Goal: Task Accomplishment & Management: Complete application form

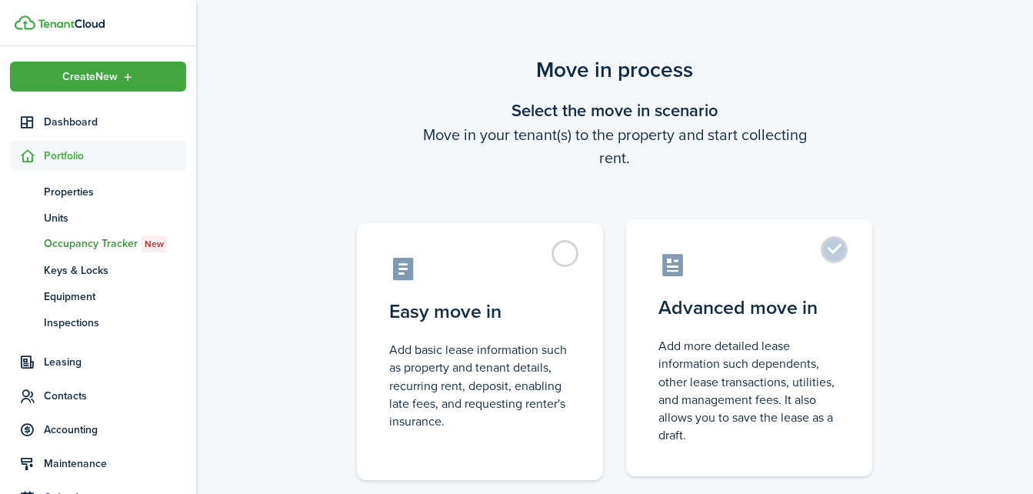
click at [845, 245] on label "Advanced move in Add more detailed lease information such dependents, other lea…" at bounding box center [749, 347] width 246 height 257
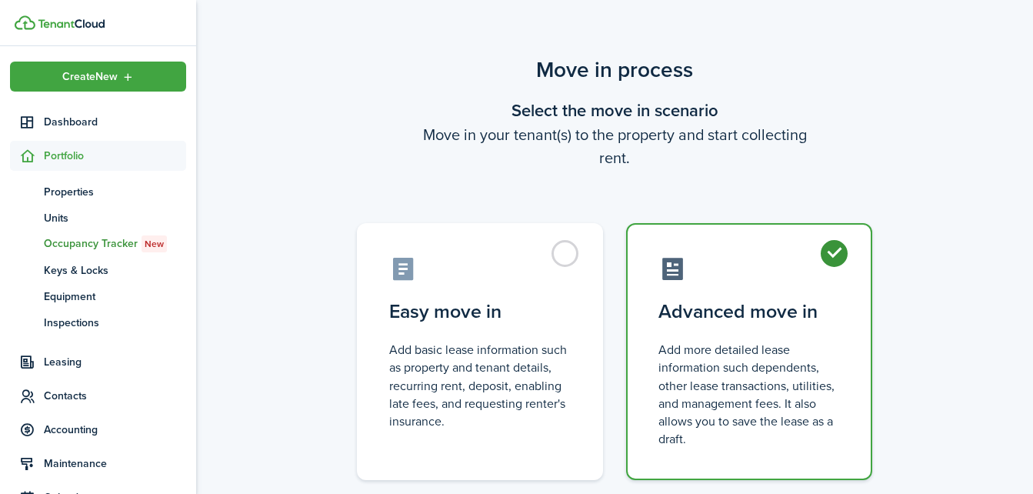
radio input "true"
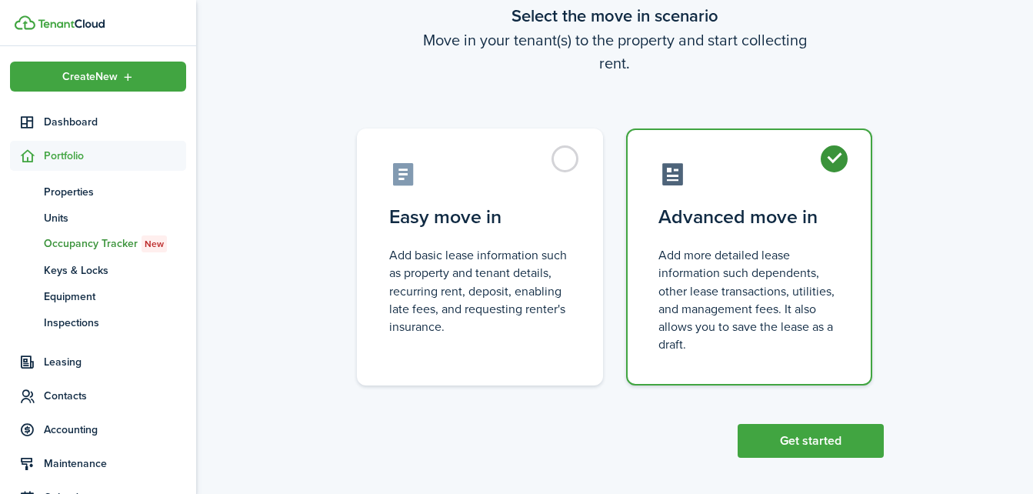
scroll to position [101, 0]
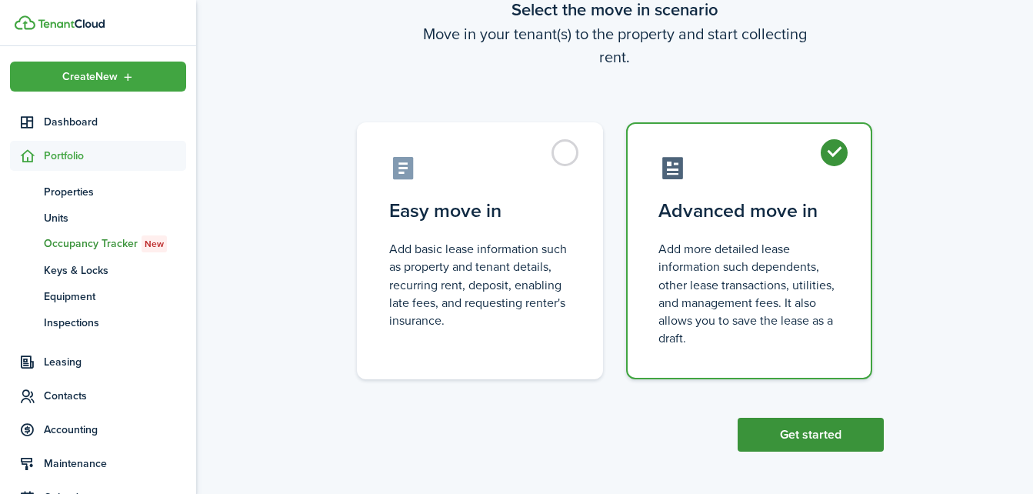
click at [805, 440] on button "Get started" at bounding box center [811, 435] width 146 height 34
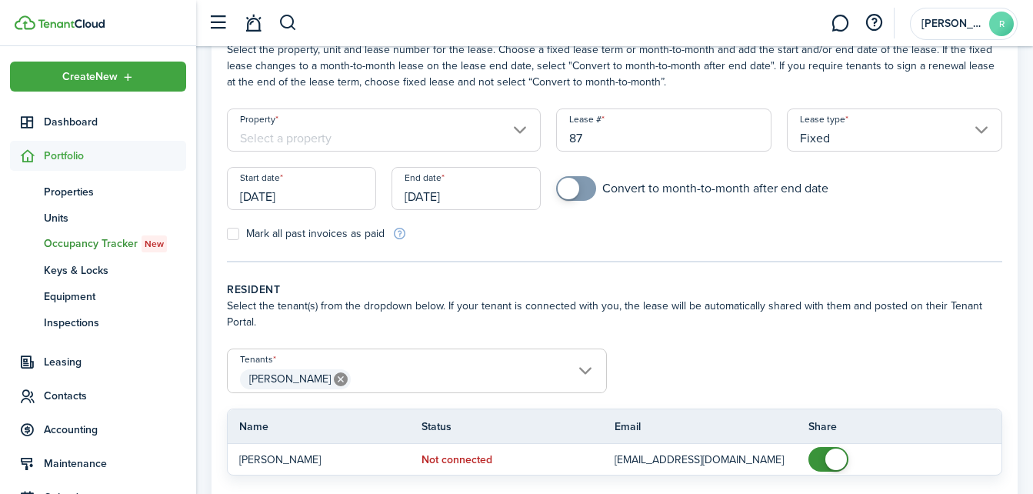
scroll to position [36, 0]
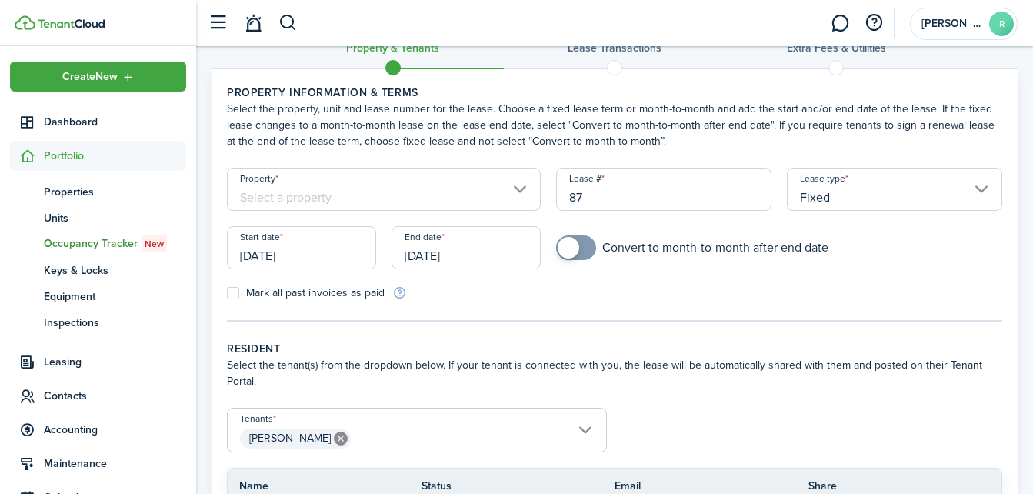
click at [518, 186] on input "Property" at bounding box center [384, 189] width 314 height 43
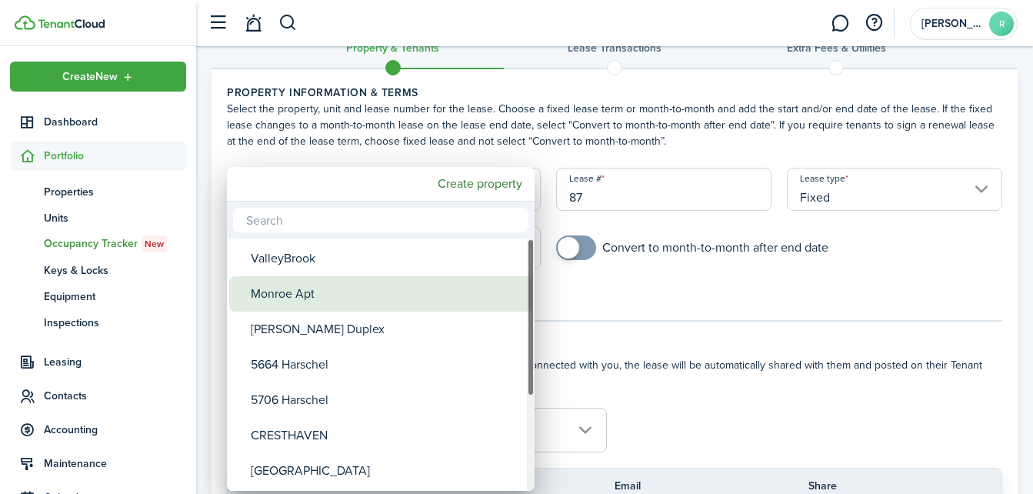
click at [329, 295] on div "Monroe Apt" at bounding box center [387, 293] width 272 height 35
type input "Monroe Apt"
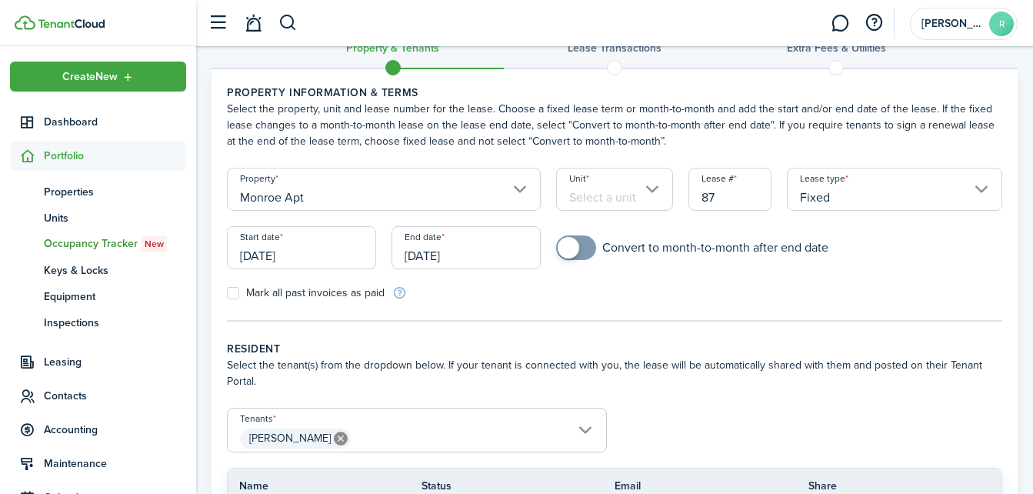
click at [716, 195] on input "87" at bounding box center [731, 189] width 84 height 43
click at [979, 192] on input "Fixed" at bounding box center [894, 189] width 215 height 43
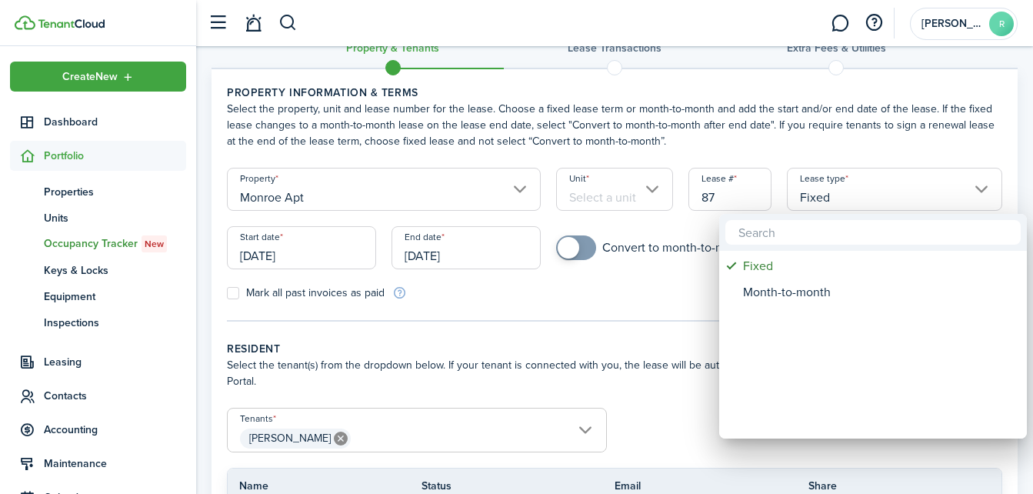
click at [802, 140] on div at bounding box center [516, 247] width 1279 height 740
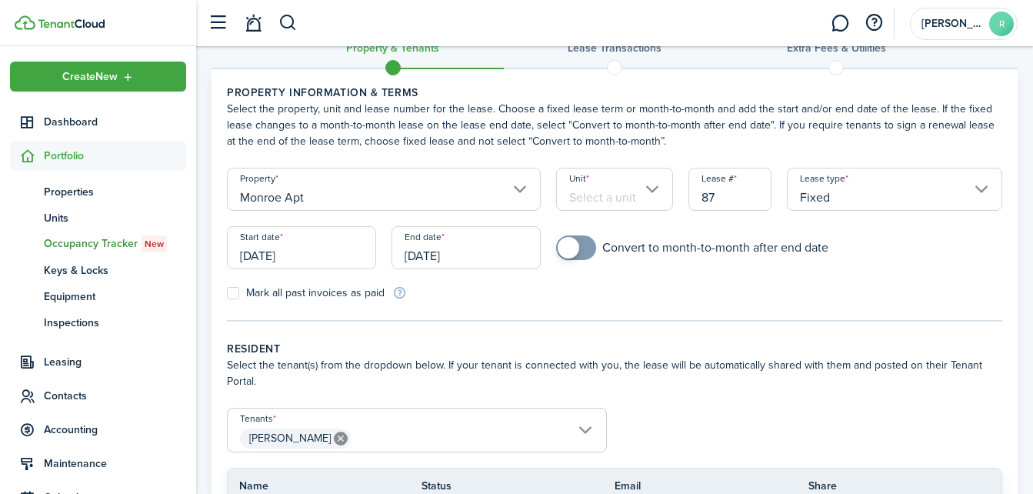
click at [332, 252] on input "[DATE]" at bounding box center [301, 247] width 149 height 43
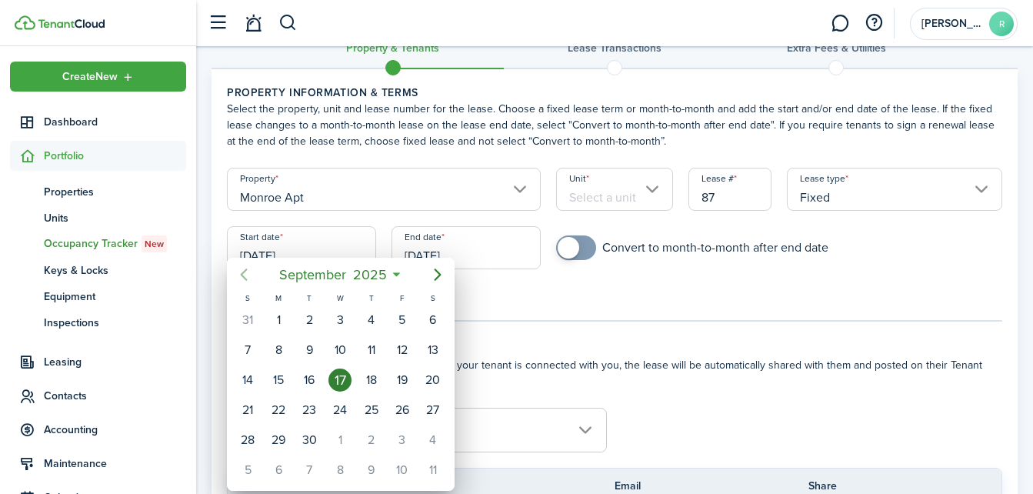
click at [245, 268] on icon "Previous page" at bounding box center [244, 274] width 18 height 18
click at [245, 343] on div "3" at bounding box center [247, 349] width 23 height 23
type input "[DATE]"
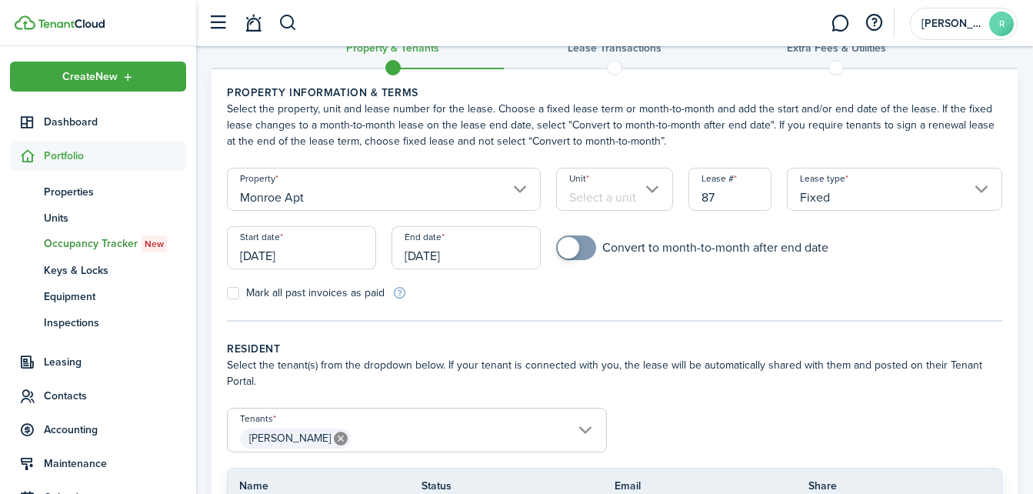
click at [460, 256] on input "[DATE]" at bounding box center [466, 247] width 149 height 43
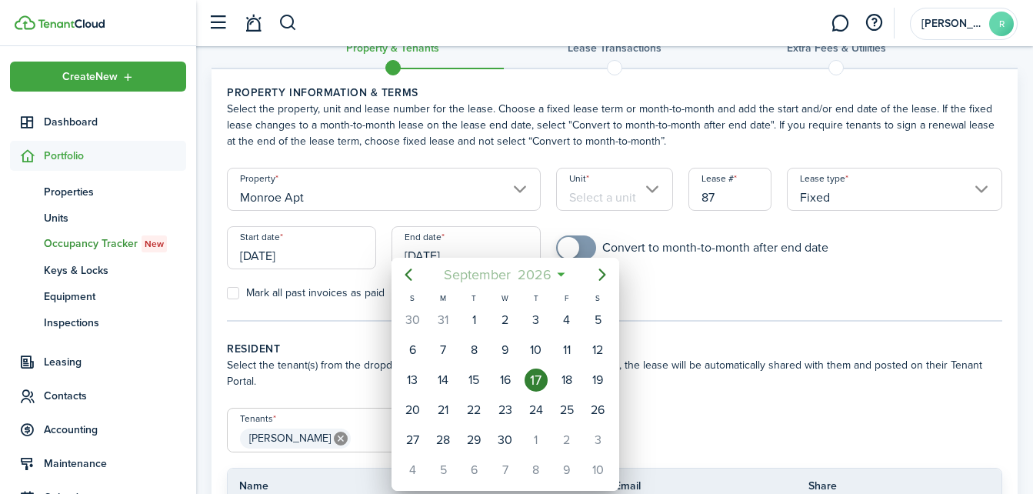
click at [555, 269] on mbsc-button "[DATE]" at bounding box center [497, 275] width 127 height 28
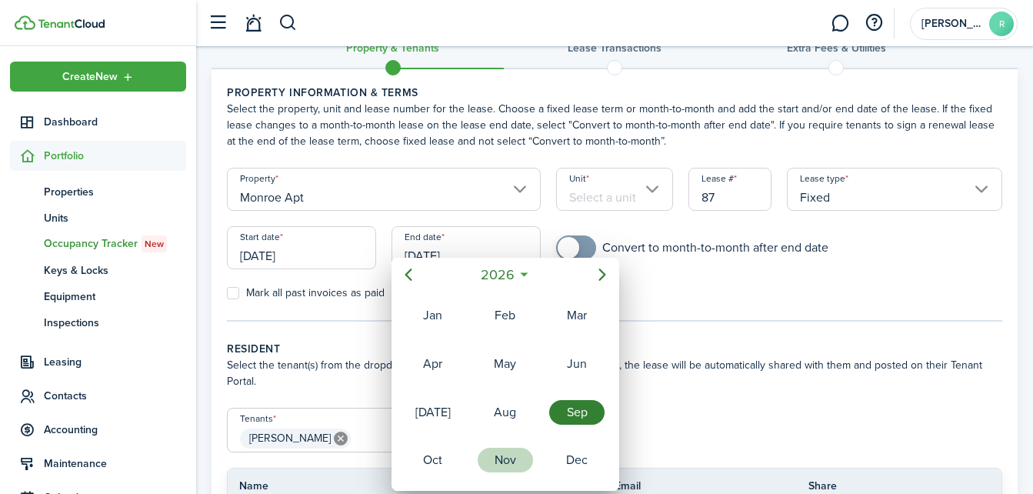
click at [498, 456] on div "Nov" at bounding box center [505, 460] width 55 height 25
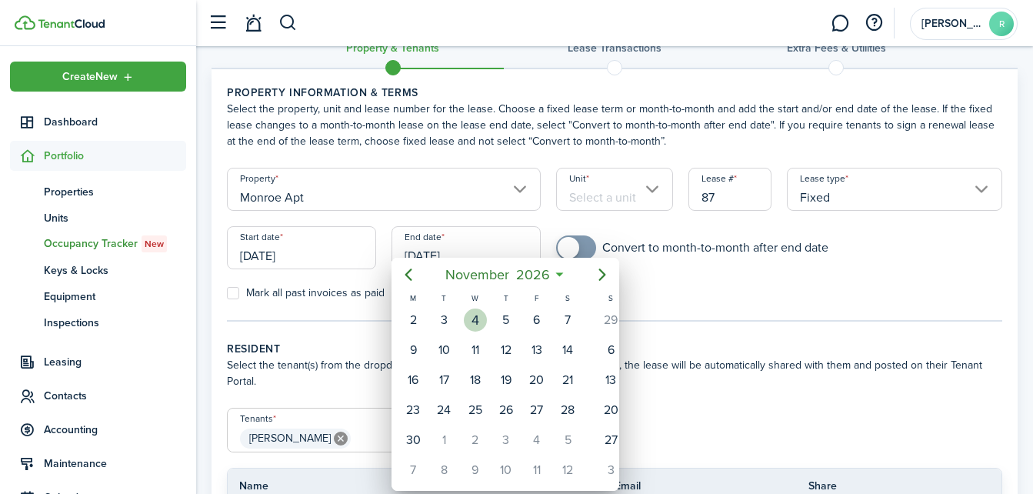
drag, startPoint x: 498, startPoint y: 456, endPoint x: 468, endPoint y: 322, distance: 137.9
click at [468, 322] on div "S M T W T F S [DATE] 2 3 4 5 6 7 8 9 10 11 12 13 14 15 16 17 18 19 20 21 22 23 …" at bounding box center [475, 388] width 216 height 193
click at [474, 318] on div "3" at bounding box center [473, 319] width 23 height 23
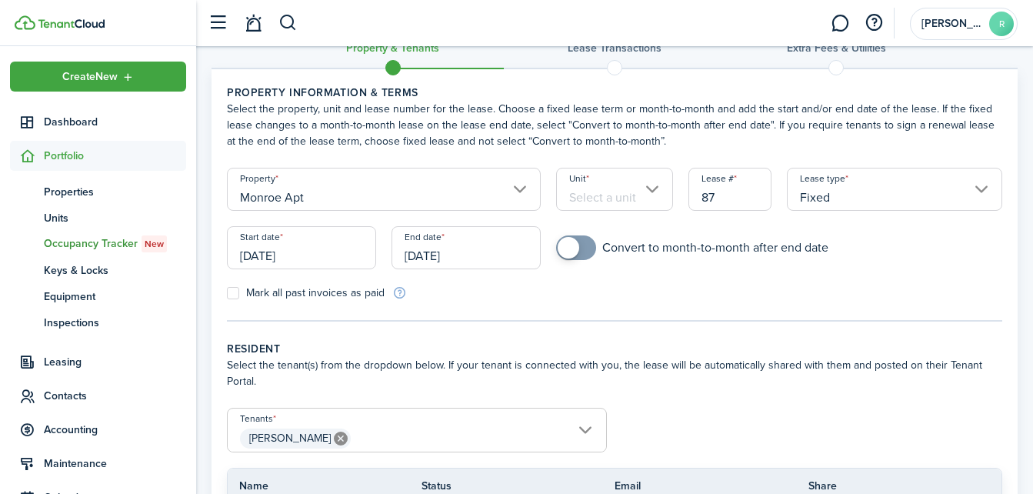
click at [453, 263] on input "[DATE]" at bounding box center [466, 247] width 149 height 43
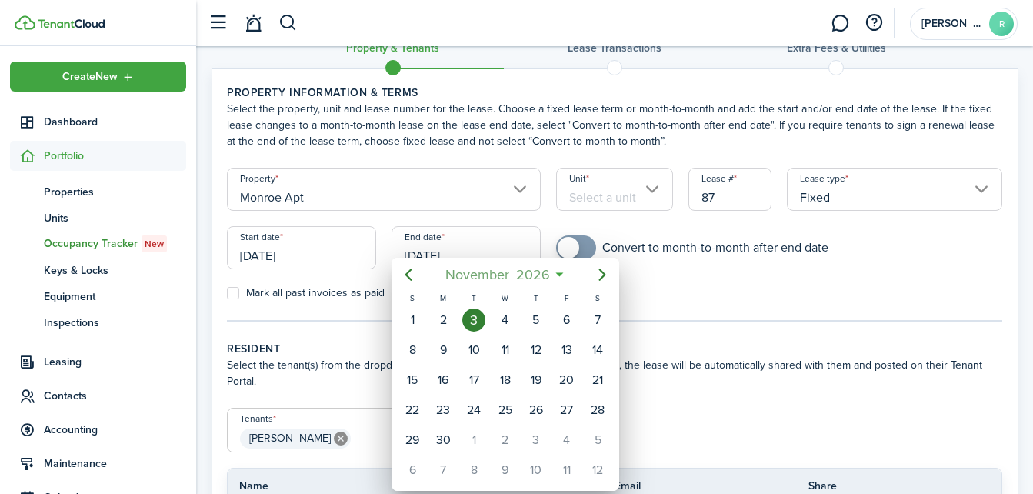
click at [518, 273] on span "2026" at bounding box center [532, 275] width 41 height 28
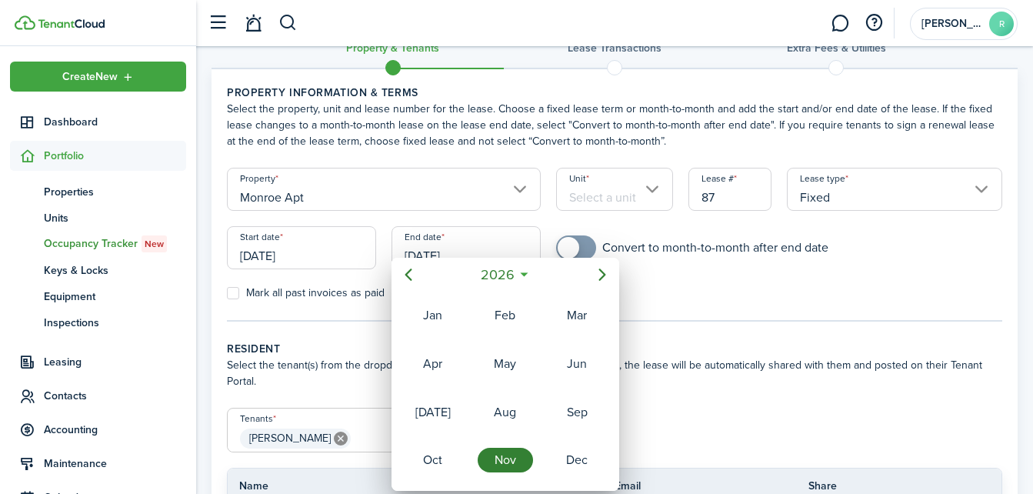
click at [515, 440] on div "Nov" at bounding box center [506, 460] width 62 height 46
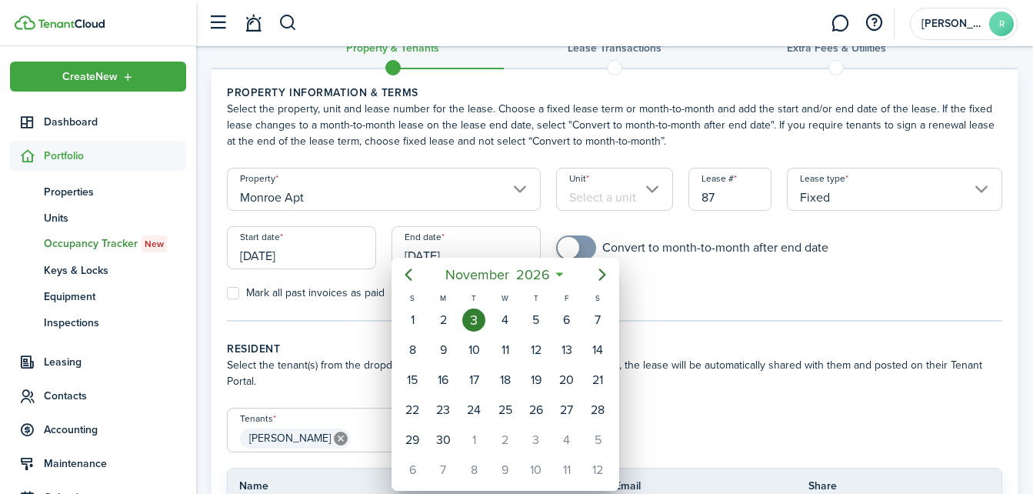
click at [560, 273] on icon at bounding box center [560, 274] width 16 height 15
click at [559, 275] on mbsc-button "[DATE]" at bounding box center [497, 275] width 124 height 28
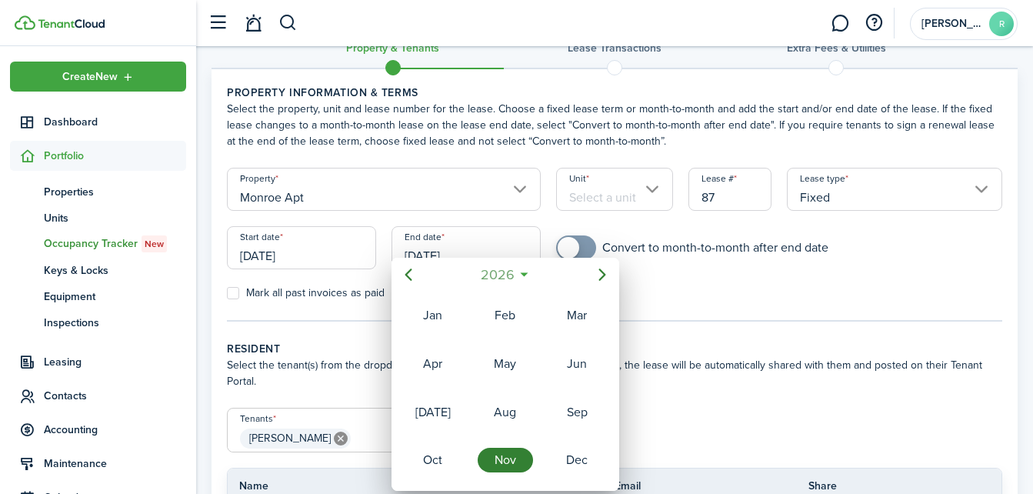
click at [511, 274] on span "2026" at bounding box center [497, 275] width 41 height 28
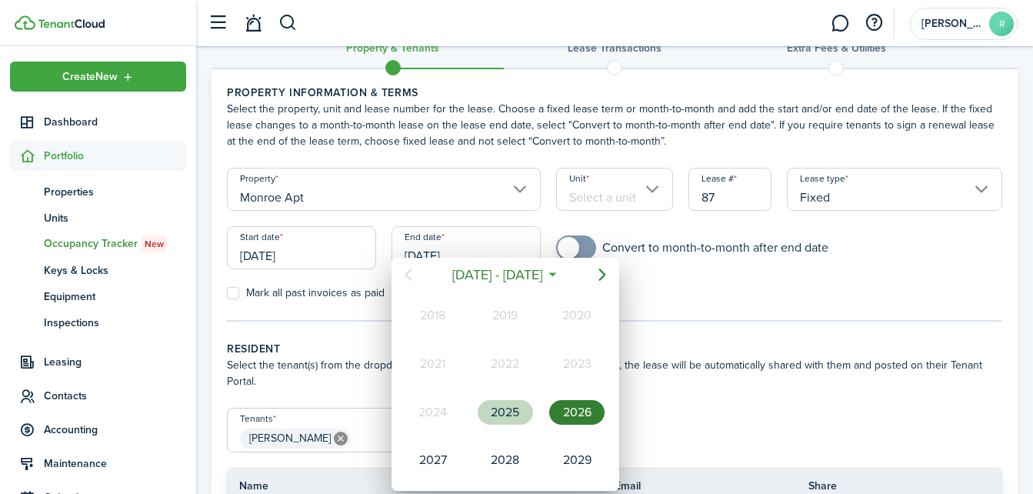
click at [515, 407] on div "2025" at bounding box center [505, 412] width 55 height 25
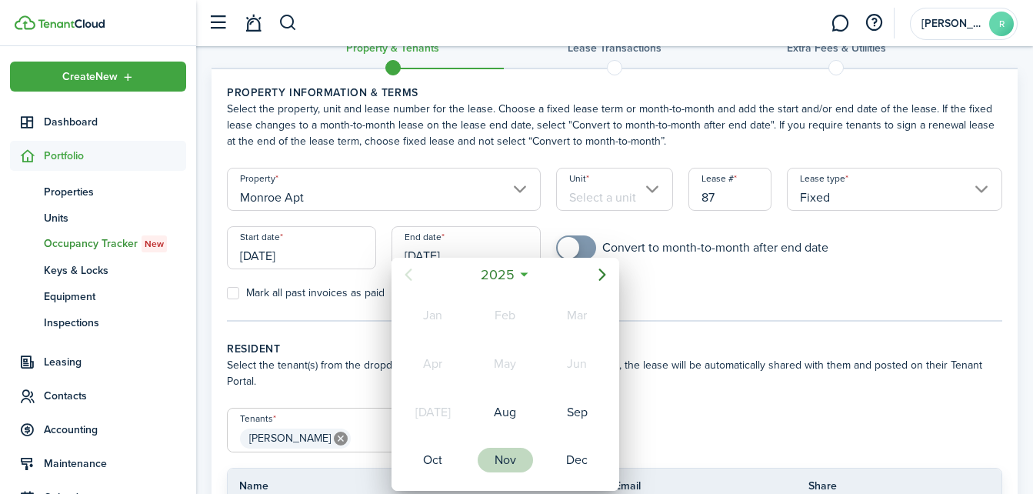
click at [506, 459] on div "Nov" at bounding box center [505, 460] width 55 height 25
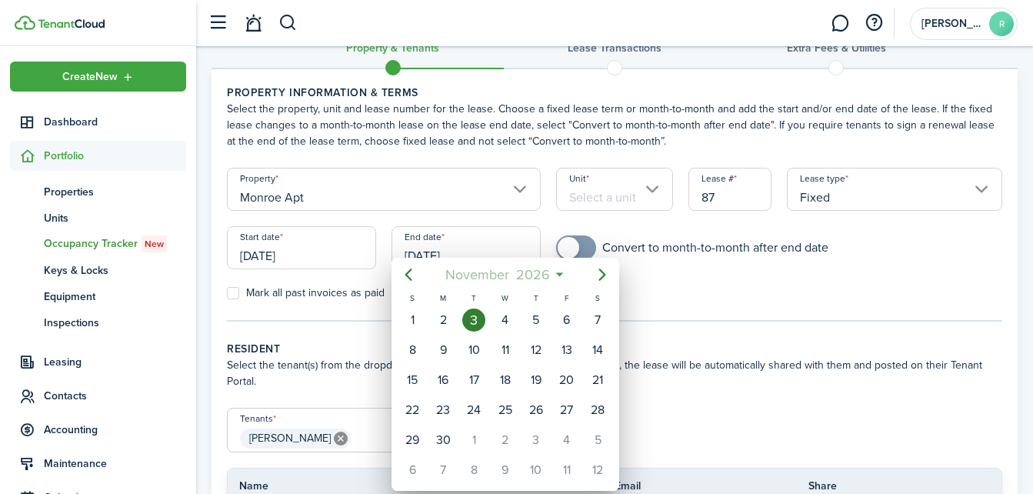
click at [558, 275] on mbsc-button "[DATE]" at bounding box center [497, 275] width 124 height 28
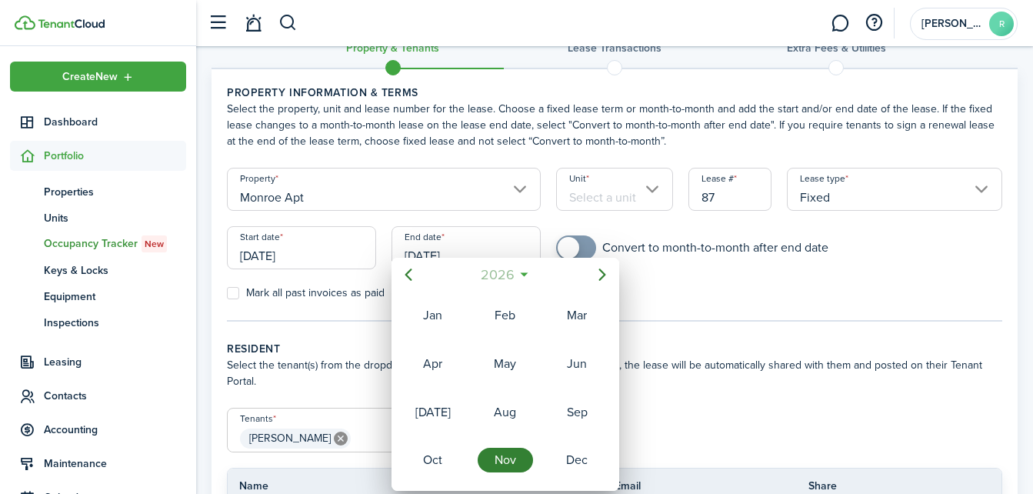
click at [494, 275] on span "2026" at bounding box center [497, 275] width 41 height 28
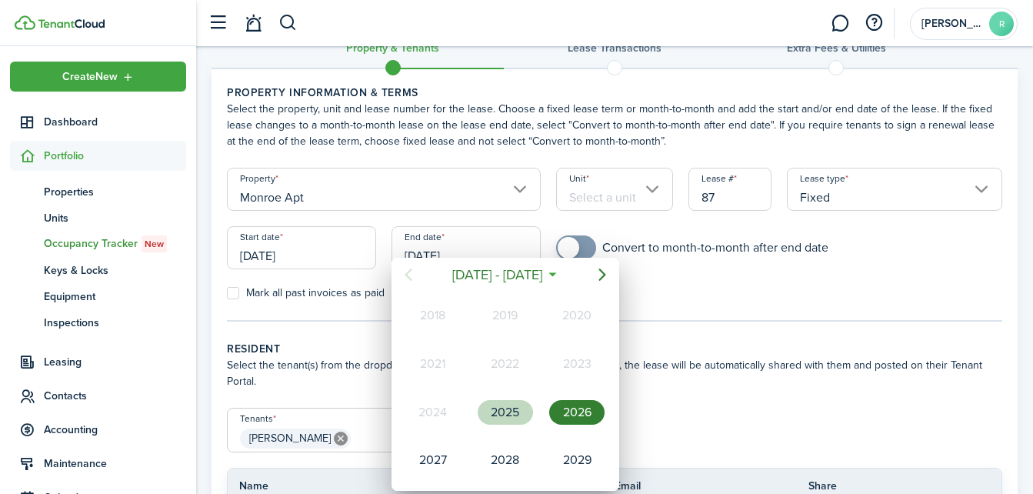
click at [507, 417] on div "2025" at bounding box center [505, 412] width 55 height 25
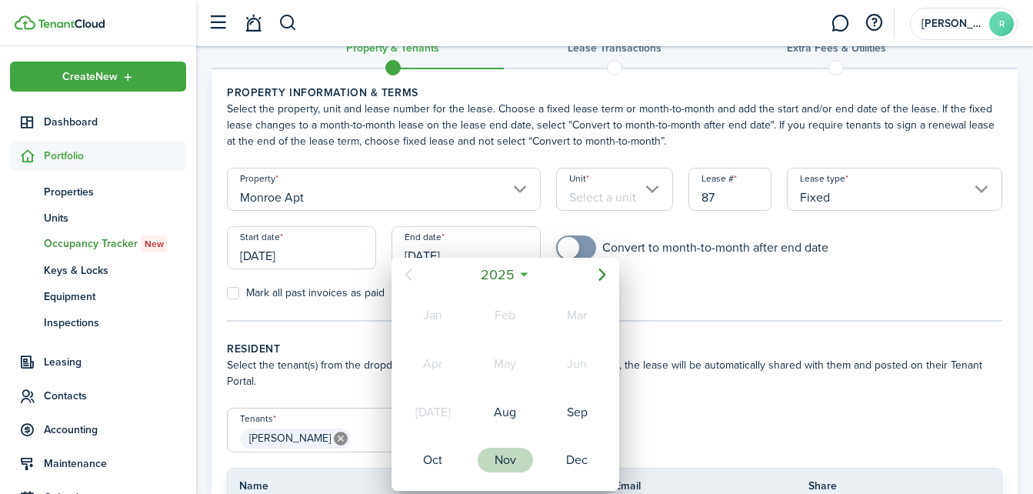
click at [505, 457] on div "Nov" at bounding box center [505, 460] width 55 height 25
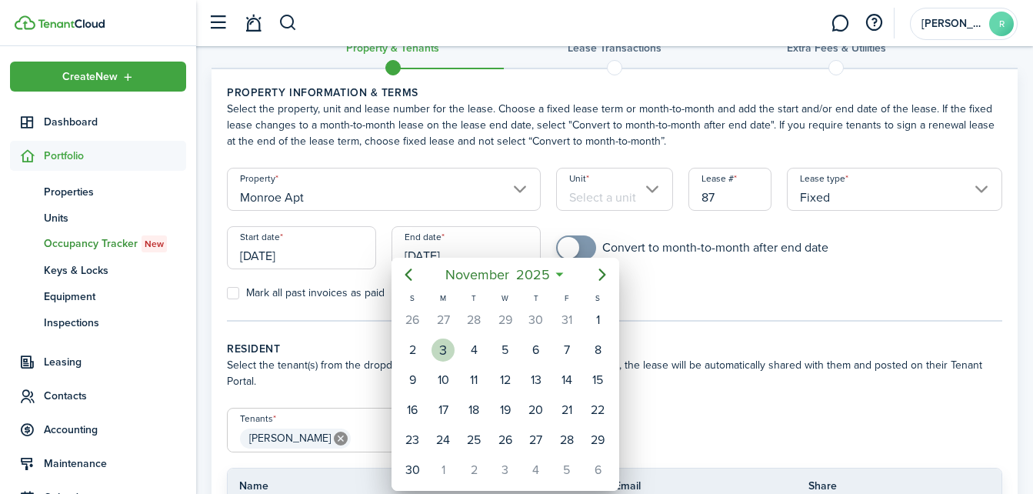
click at [438, 348] on div "3" at bounding box center [443, 349] width 23 height 23
type input "[DATE]"
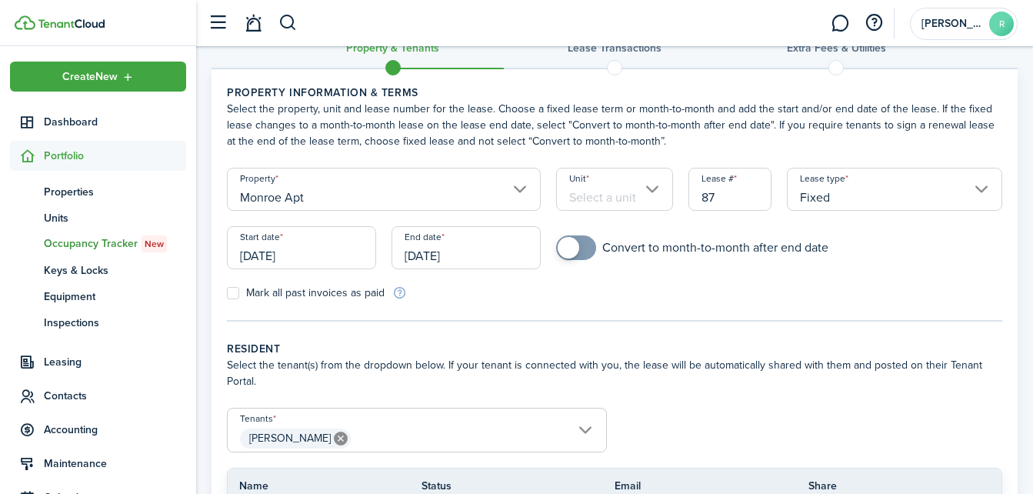
checkbox input "true"
click at [584, 246] on span at bounding box center [576, 247] width 15 height 25
click at [652, 189] on input "Unit" at bounding box center [614, 189] width 116 height 43
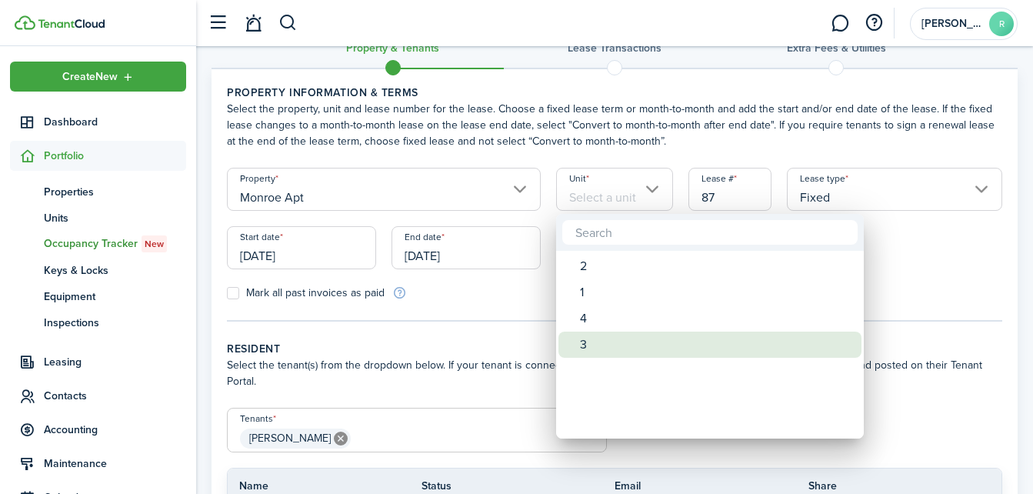
click at [585, 338] on div "3" at bounding box center [716, 345] width 272 height 26
type input "3"
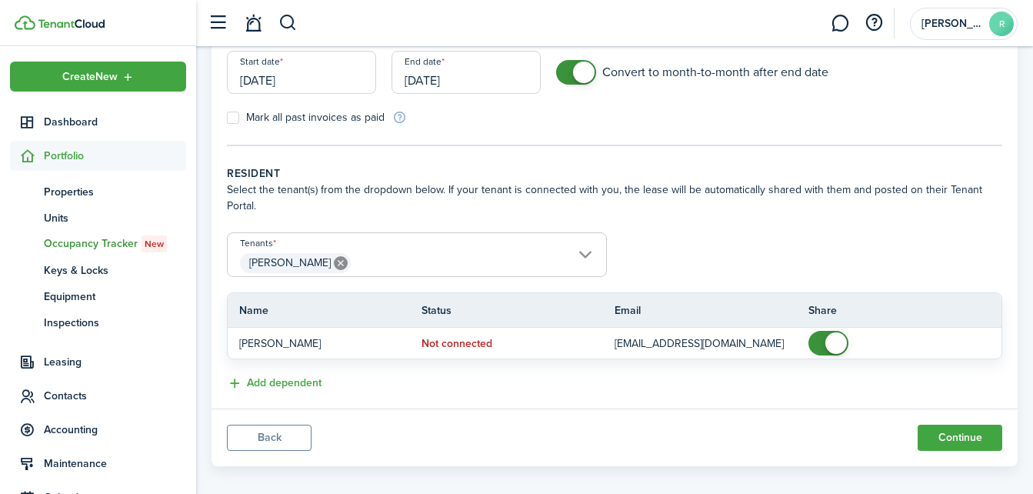
scroll to position [214, 0]
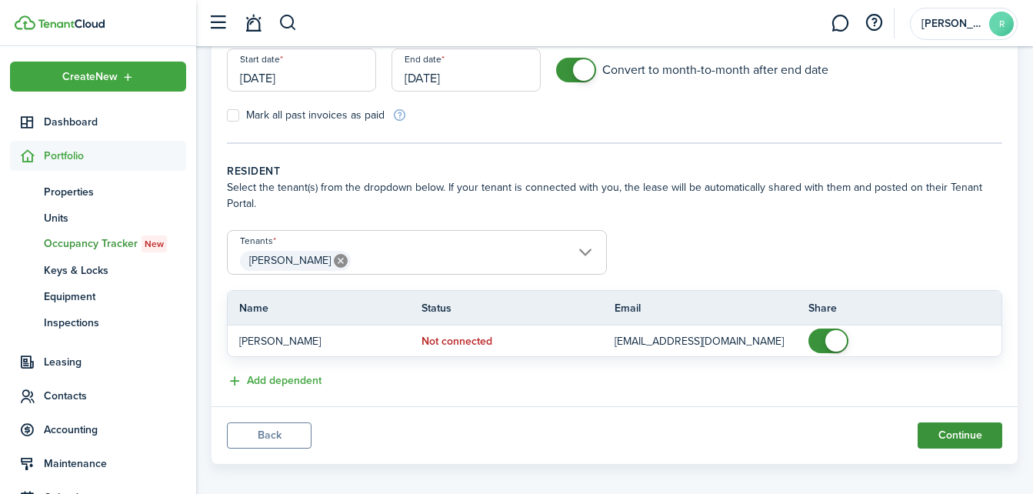
click at [956, 435] on button "Continue" at bounding box center [960, 435] width 85 height 26
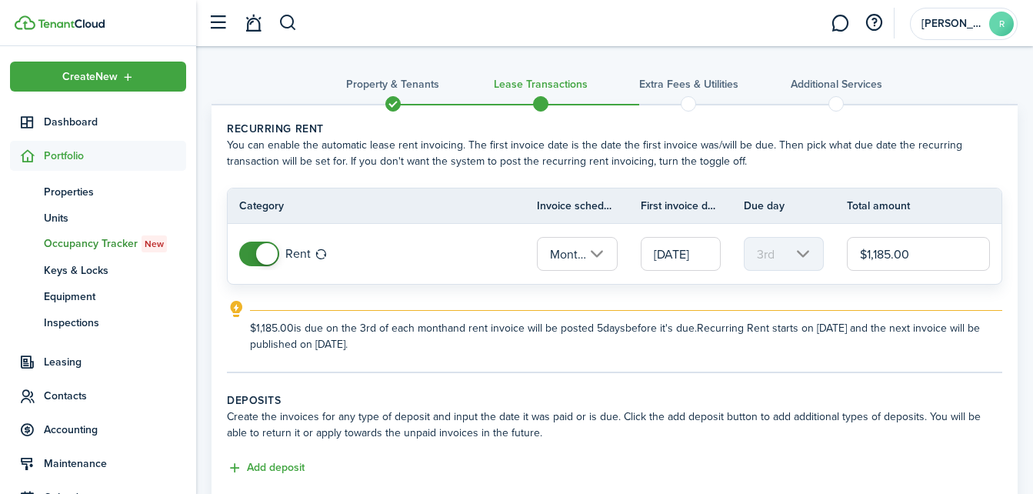
click at [932, 258] on input "$1,185.00" at bounding box center [918, 254] width 143 height 34
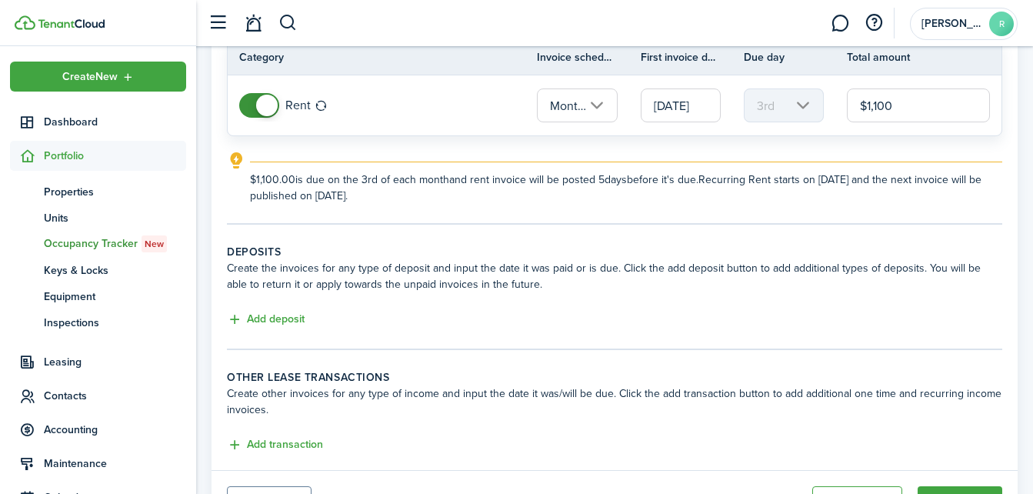
scroll to position [157, 0]
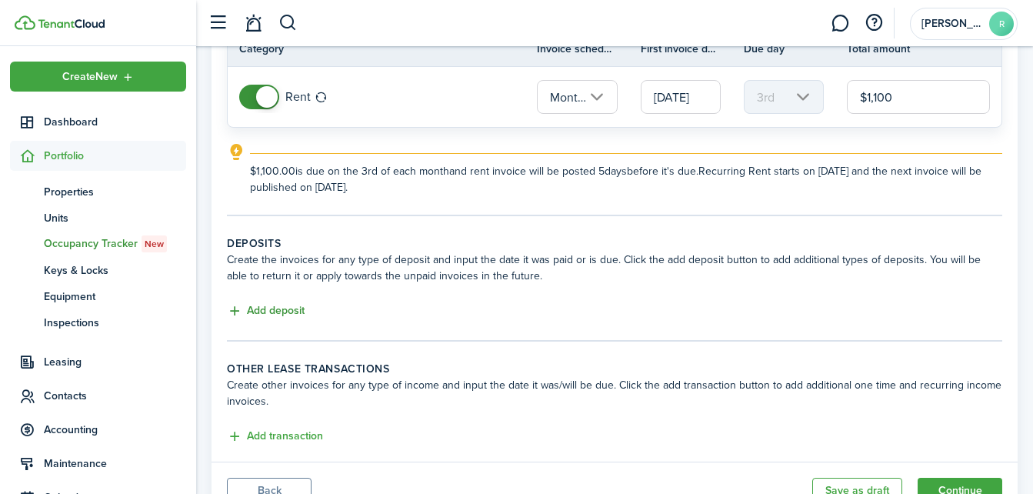
type input "$1,100.00"
click at [236, 312] on button "Add deposit" at bounding box center [266, 311] width 78 height 18
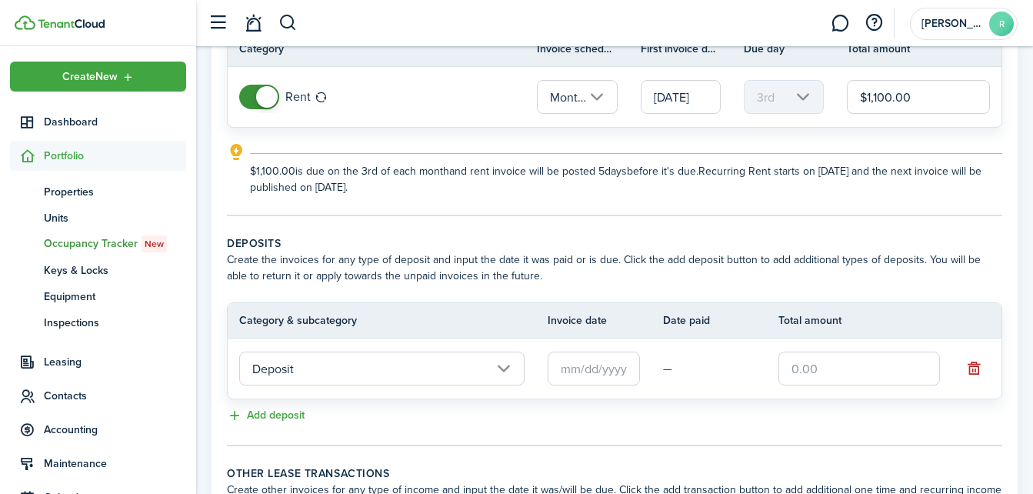
click at [843, 357] on input "text" at bounding box center [860, 369] width 162 height 34
type input "$700.00"
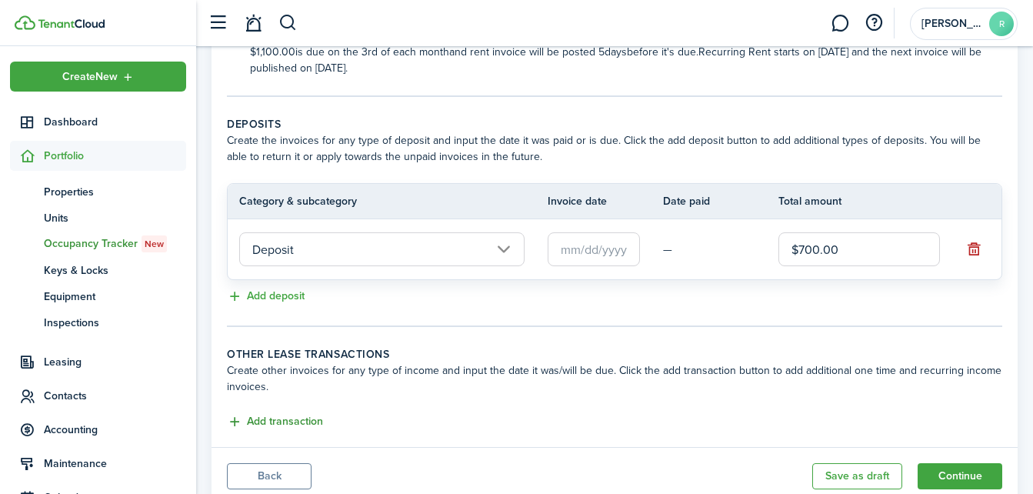
click at [235, 415] on button "Add transaction" at bounding box center [275, 422] width 96 height 18
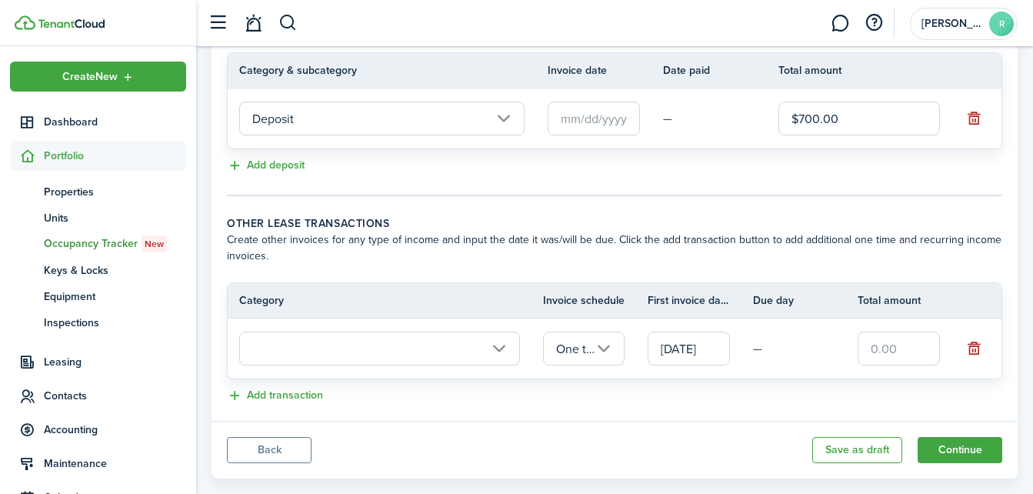
scroll to position [434, 0]
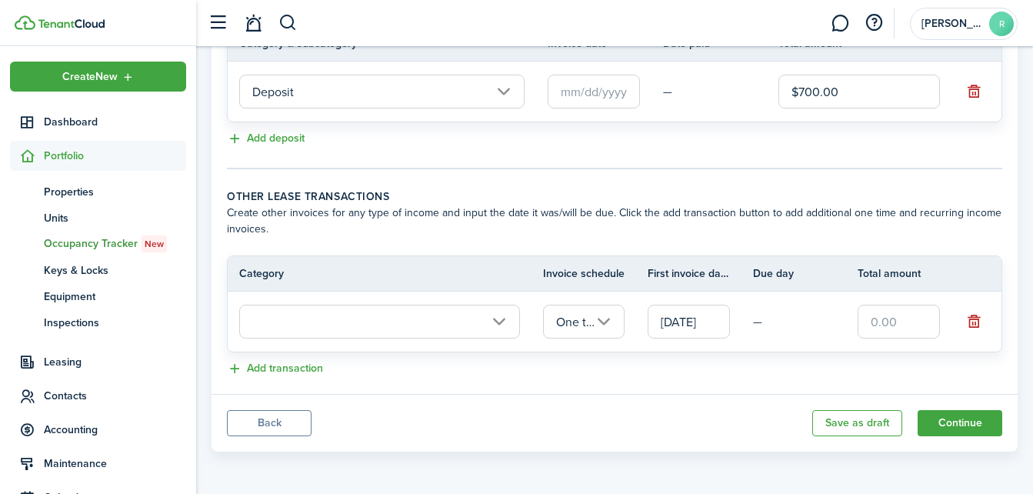
click at [609, 321] on input "One time" at bounding box center [584, 322] width 82 height 34
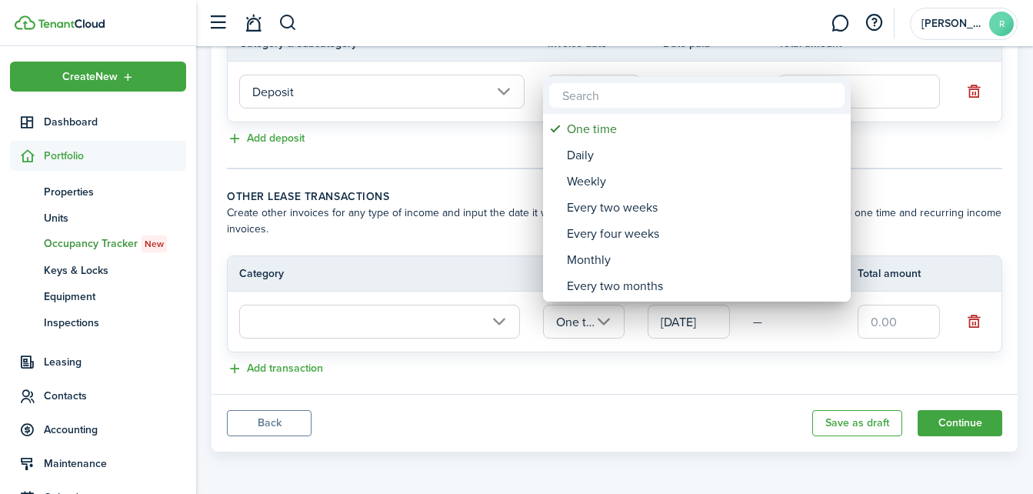
click at [486, 430] on div at bounding box center [516, 247] width 1279 height 740
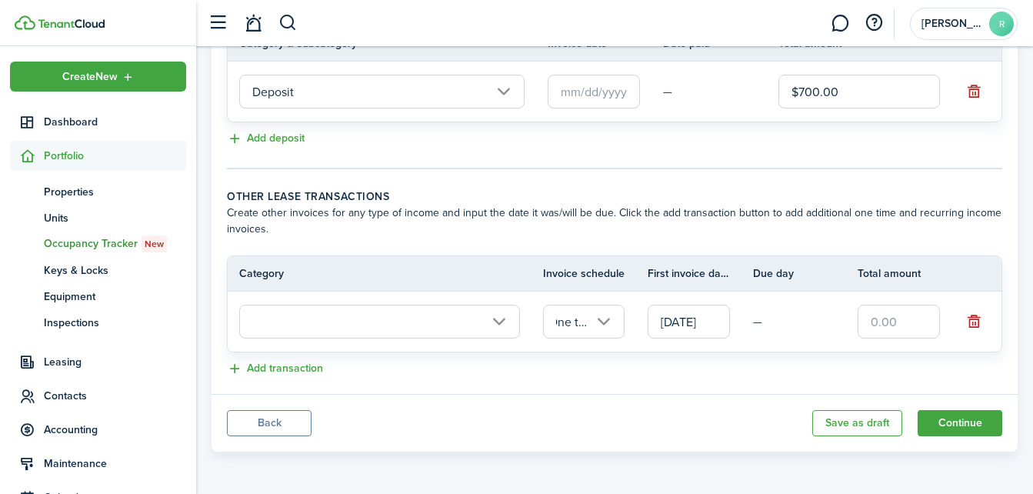
scroll to position [0, 0]
click at [247, 428] on button "Back" at bounding box center [269, 423] width 85 height 26
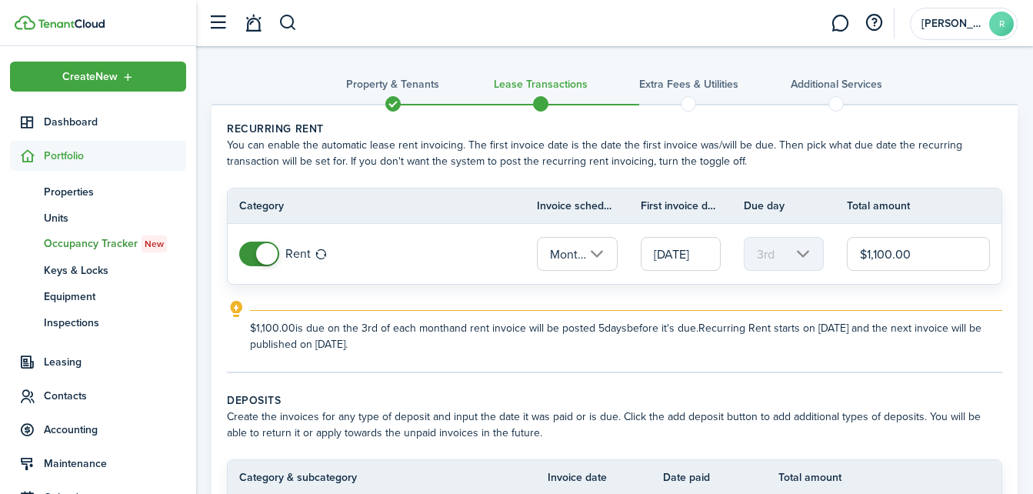
click at [388, 105] on span at bounding box center [393, 103] width 23 height 23
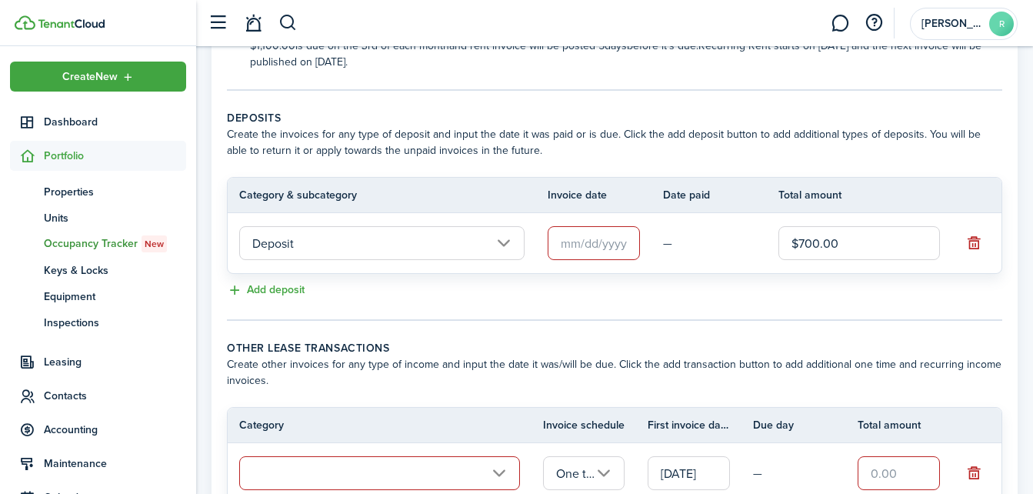
scroll to position [434, 0]
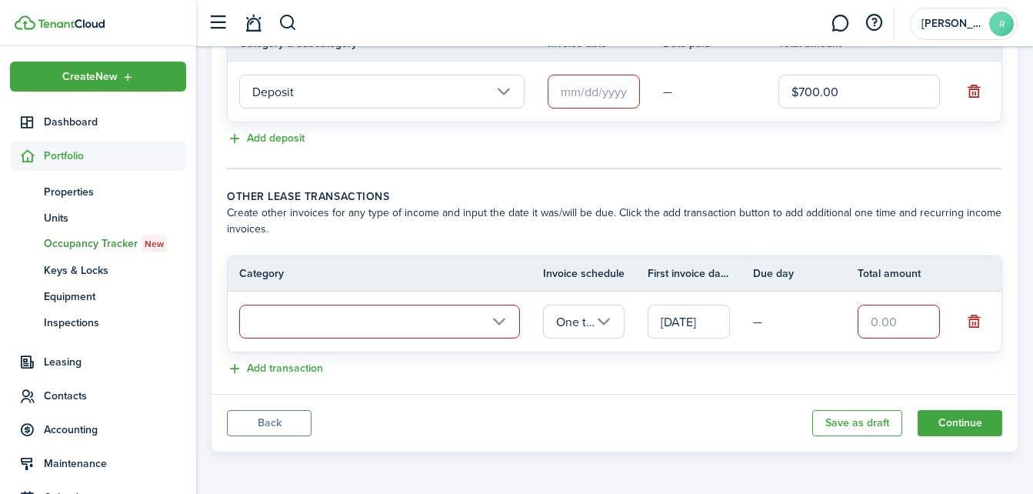
click at [974, 98] on button "button" at bounding box center [974, 92] width 22 height 22
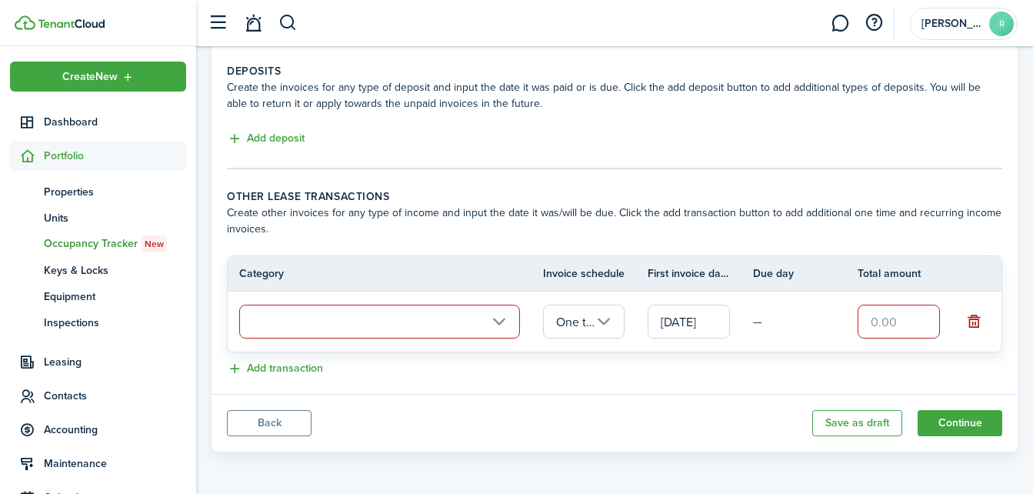
click at [975, 322] on button "button" at bounding box center [974, 322] width 22 height 22
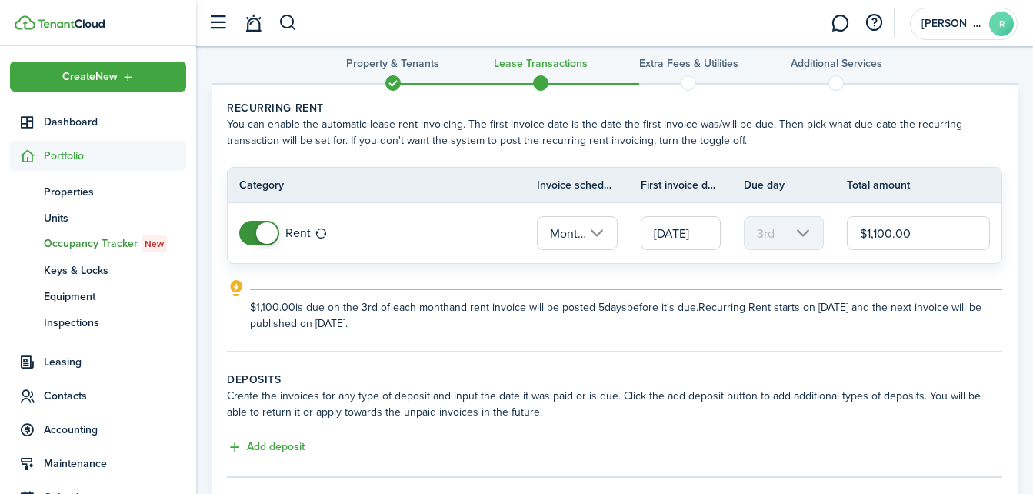
scroll to position [0, 0]
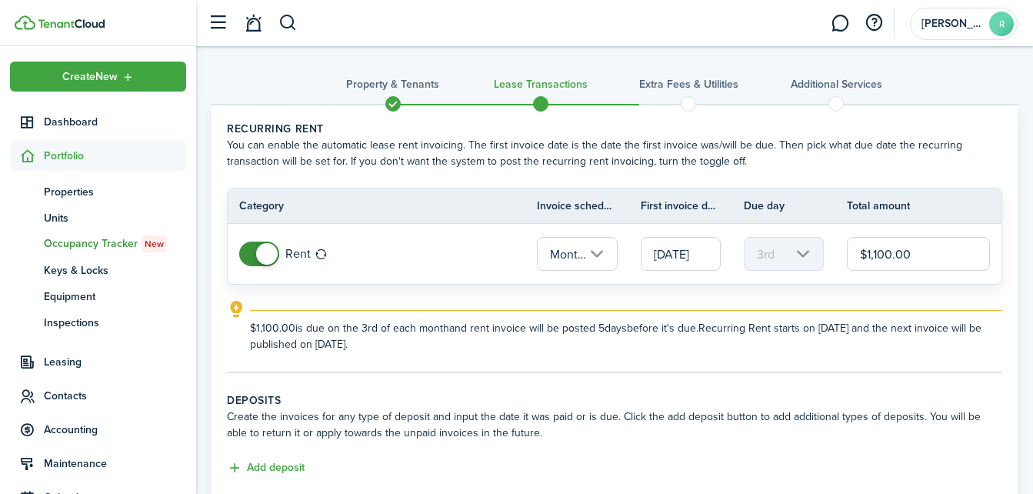
drag, startPoint x: 1037, startPoint y: 398, endPoint x: 448, endPoint y: 59, distance: 678.9
click at [448, 59] on tc-wizard-header "Property & Tenants Lease Transactions Extra fees & Utilities Additional Services" at bounding box center [615, 88] width 806 height 69
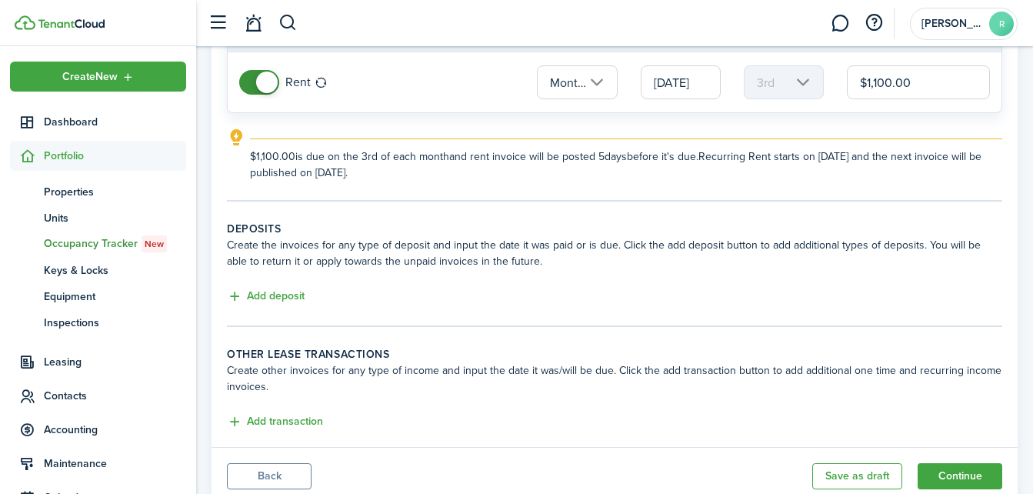
click at [269, 471] on button "Back" at bounding box center [269, 476] width 85 height 26
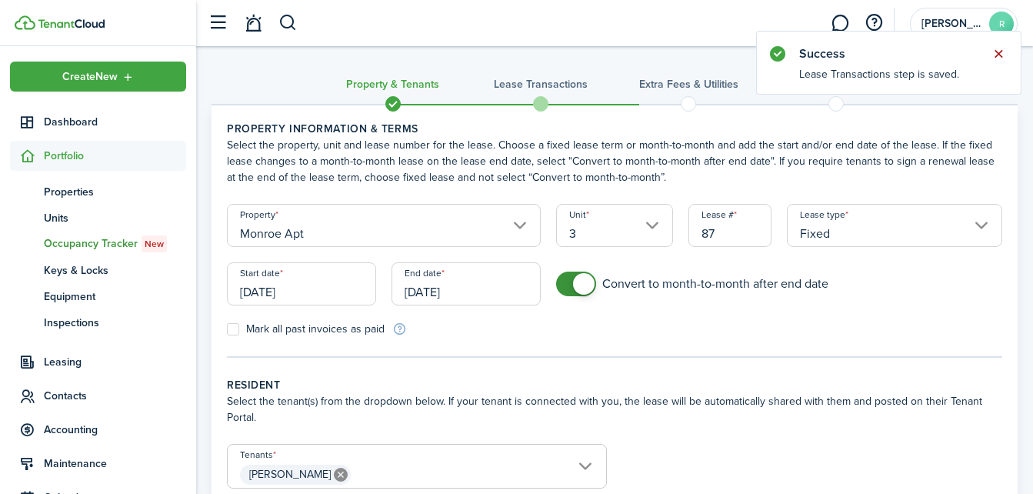
click at [1002, 50] on button "Close notify" at bounding box center [999, 54] width 22 height 22
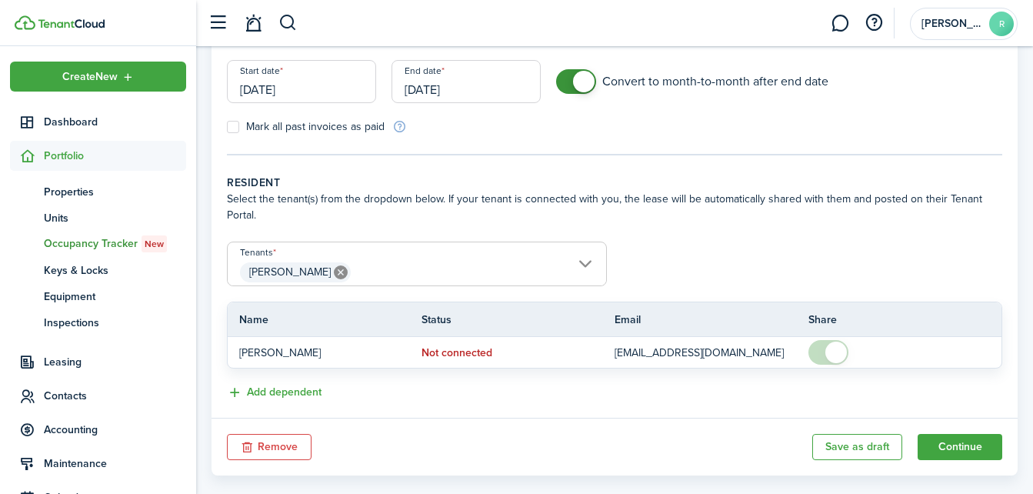
scroll to position [226, 0]
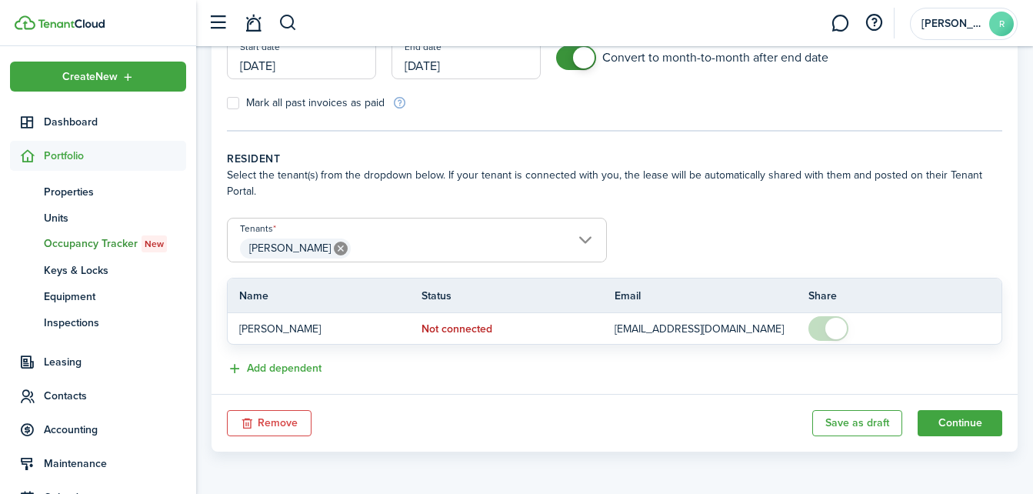
click at [292, 425] on button "Remove" at bounding box center [269, 423] width 85 height 26
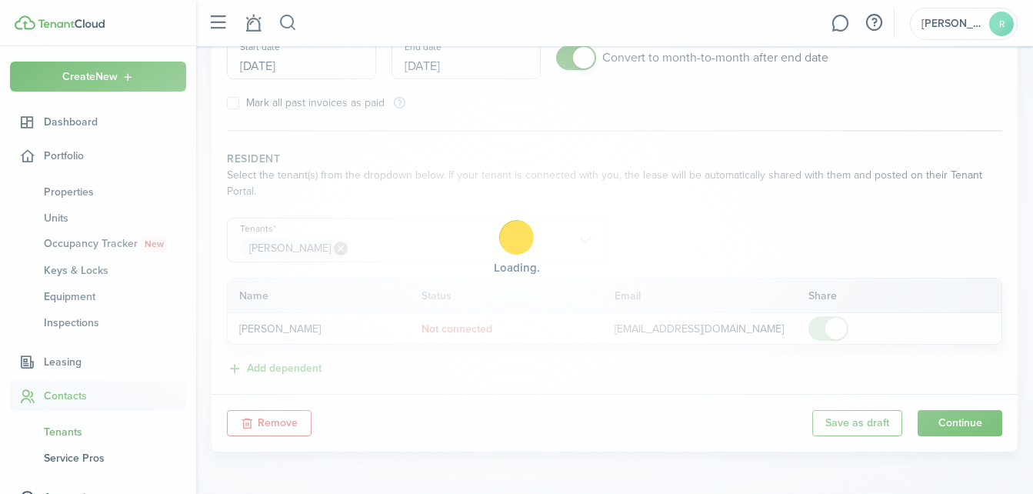
scroll to position [210, 0]
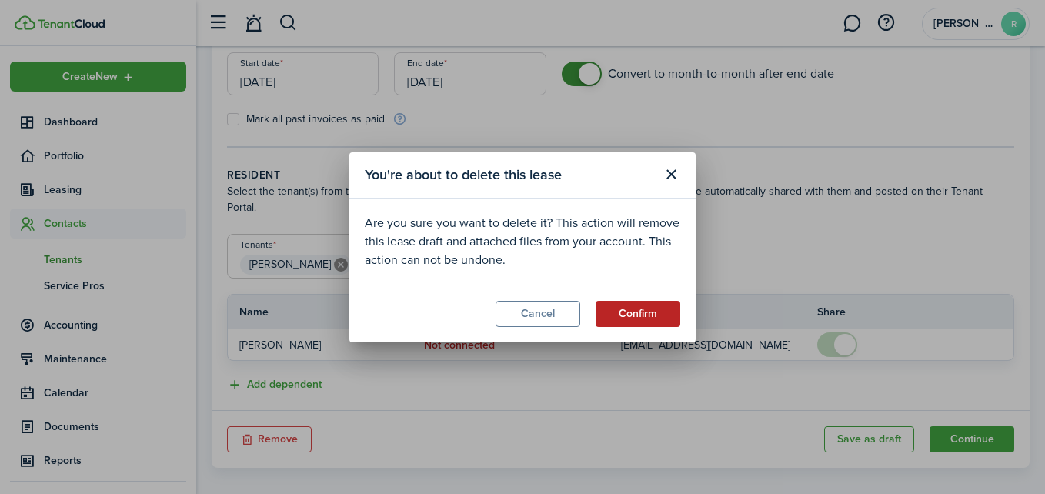
click at [629, 314] on button "Confirm" at bounding box center [637, 314] width 85 height 26
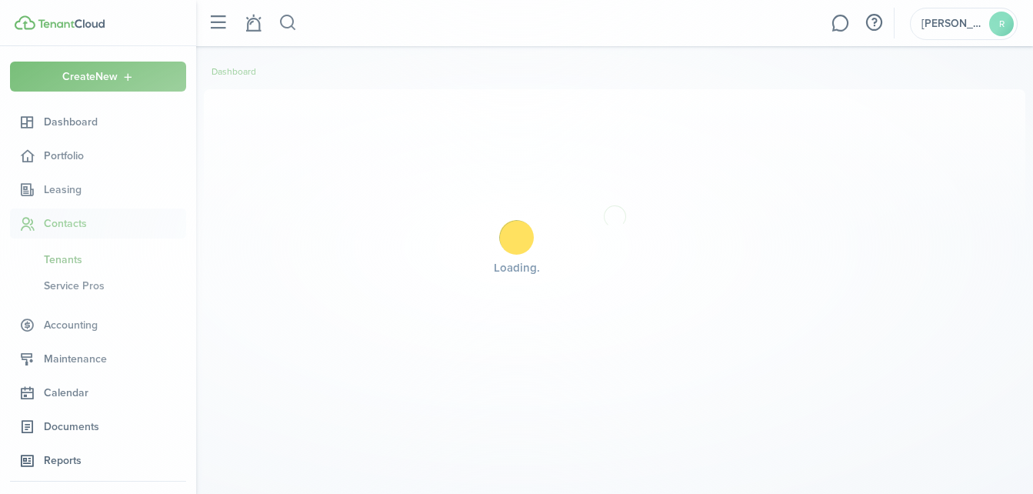
scroll to position [0, 0]
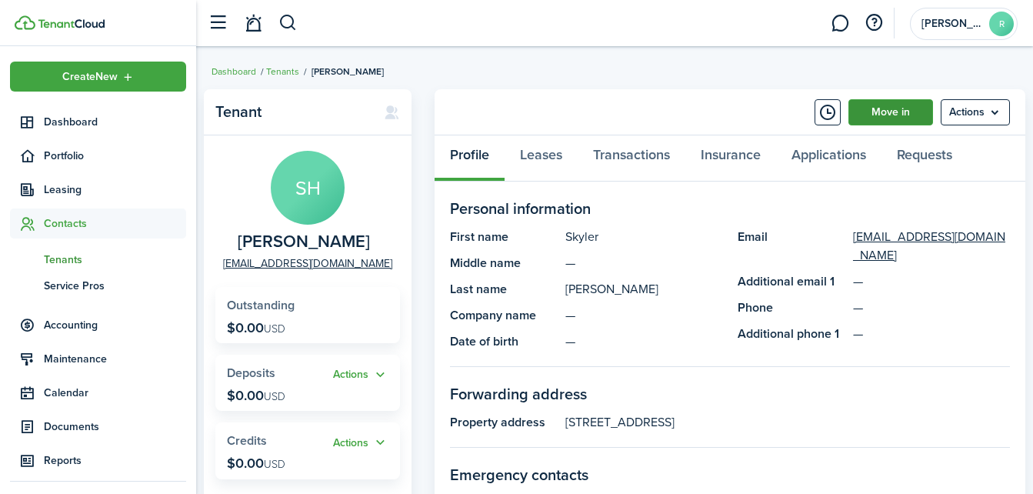
click at [902, 105] on link "Move in" at bounding box center [891, 112] width 85 height 26
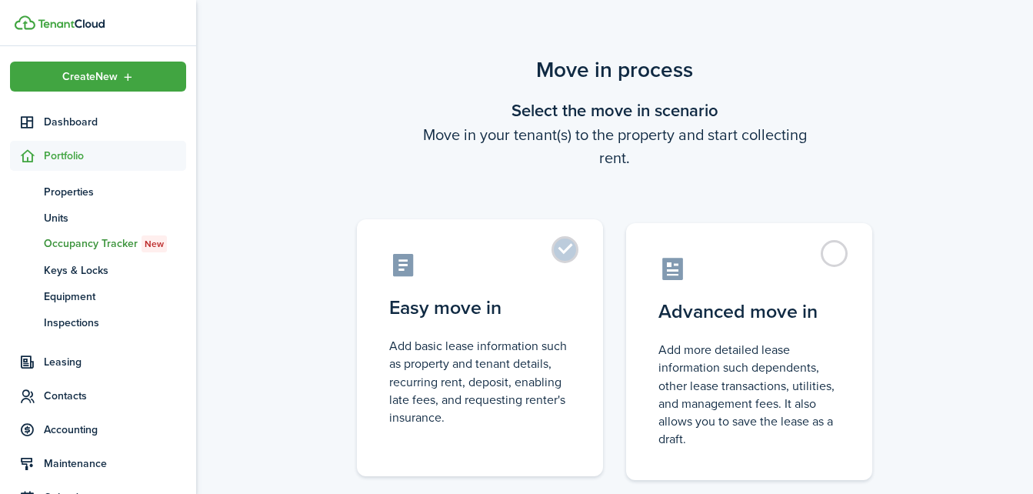
click at [566, 256] on label "Easy move in Add basic lease information such as property and tenant details, r…" at bounding box center [480, 347] width 246 height 257
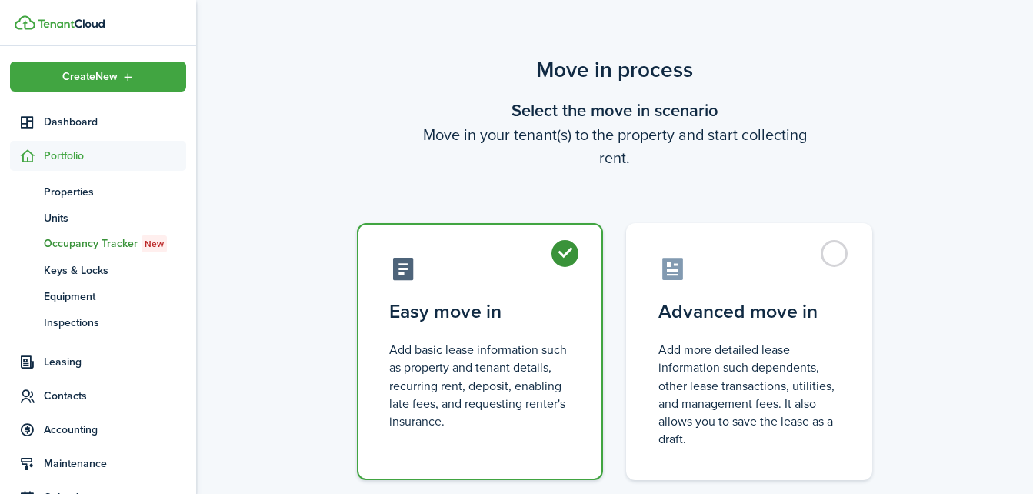
radio input "true"
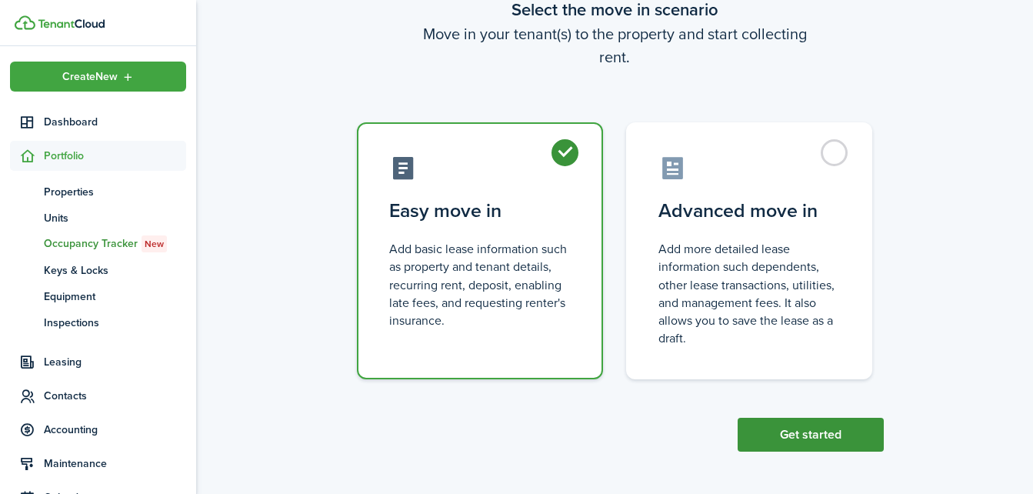
click at [861, 435] on button "Get started" at bounding box center [811, 435] width 146 height 34
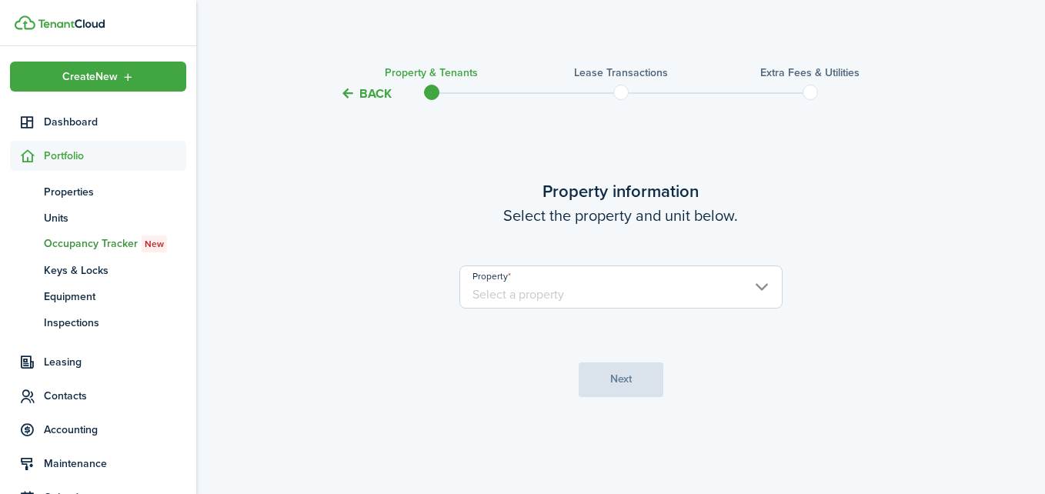
click at [760, 289] on input "Property" at bounding box center [620, 286] width 323 height 43
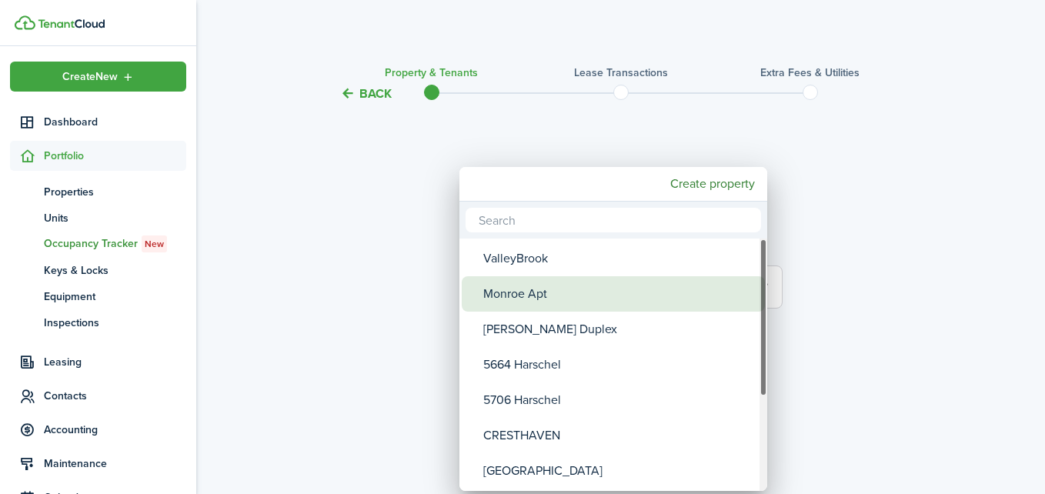
click at [500, 299] on div "Monroe Apt" at bounding box center [619, 293] width 272 height 35
type input "Monroe Apt"
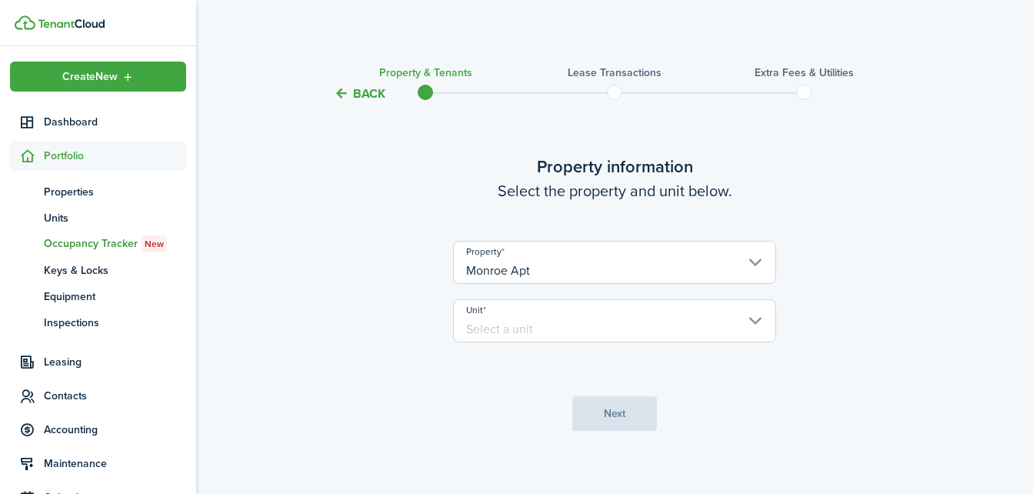
click at [504, 330] on input "Unit" at bounding box center [614, 320] width 323 height 43
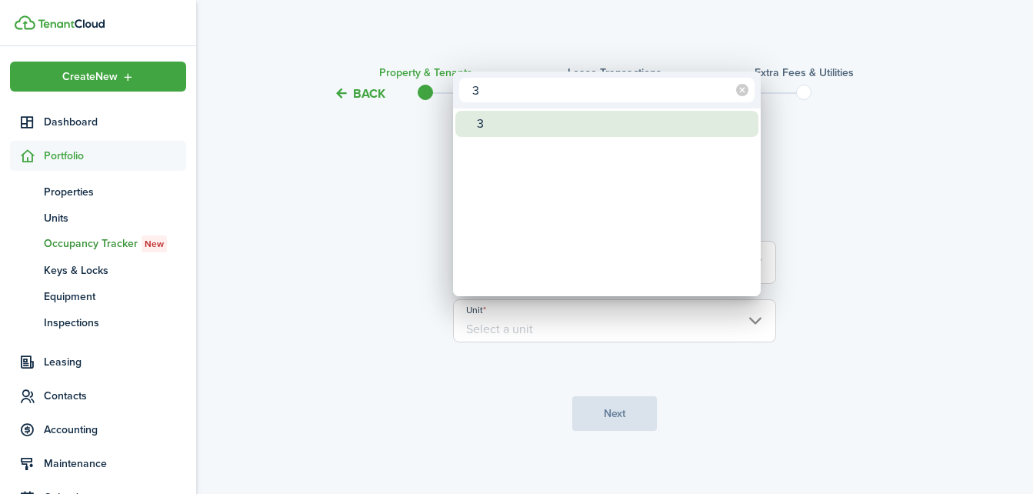
type input "3"
click at [498, 125] on div "3" at bounding box center [613, 124] width 272 height 26
type input "3"
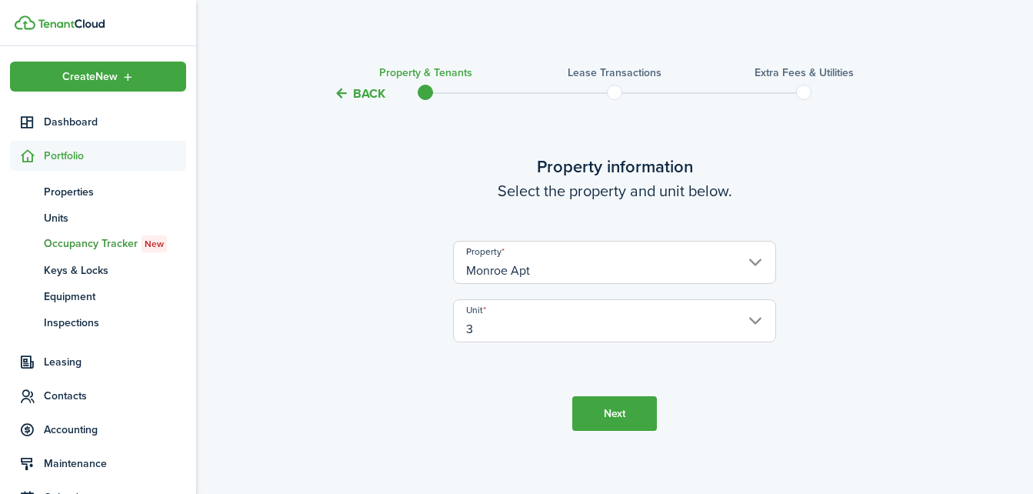
click at [604, 415] on button "Next" at bounding box center [614, 413] width 85 height 35
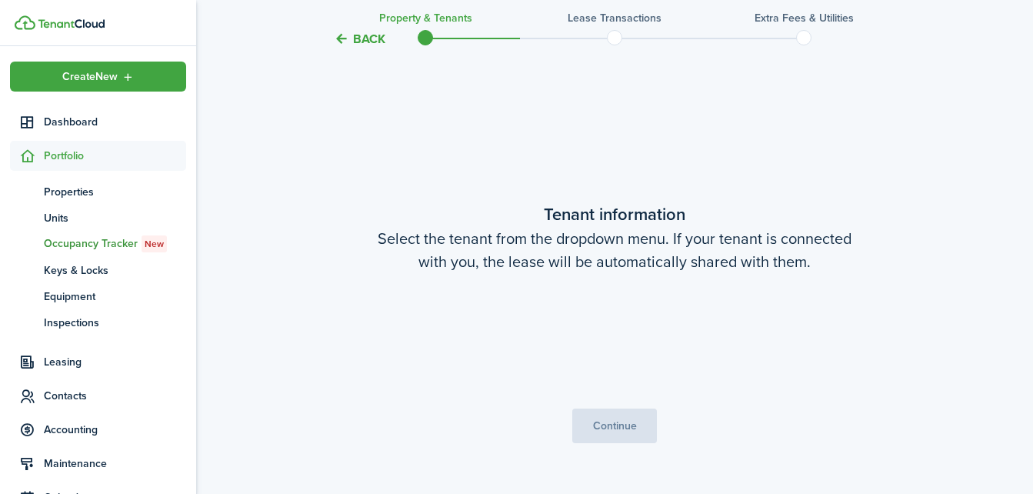
scroll to position [401, 0]
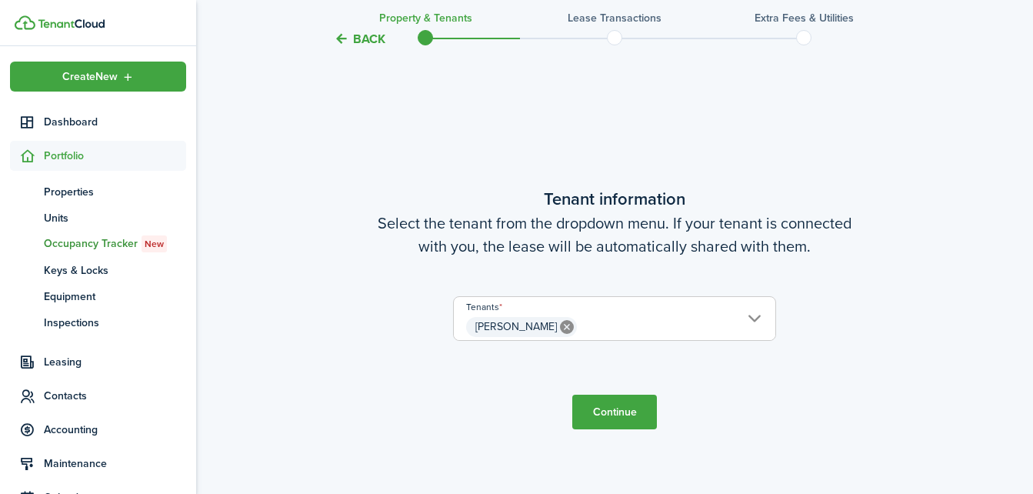
click at [619, 414] on button "Continue" at bounding box center [614, 412] width 85 height 35
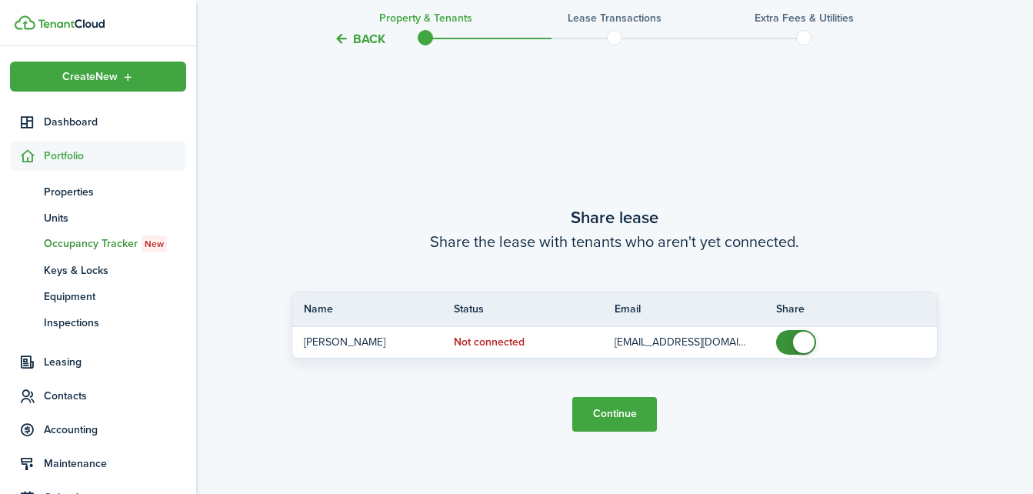
scroll to position [895, 0]
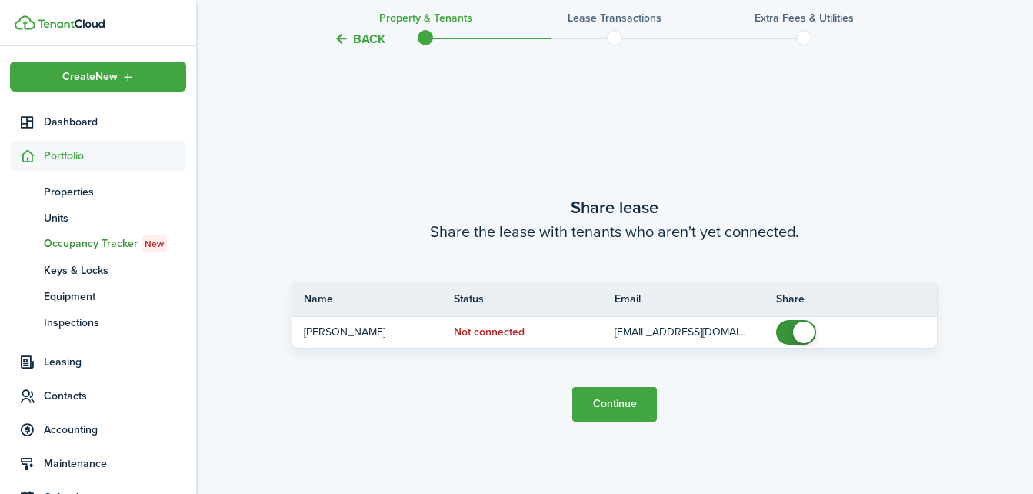
click at [612, 405] on button "Continue" at bounding box center [614, 404] width 85 height 35
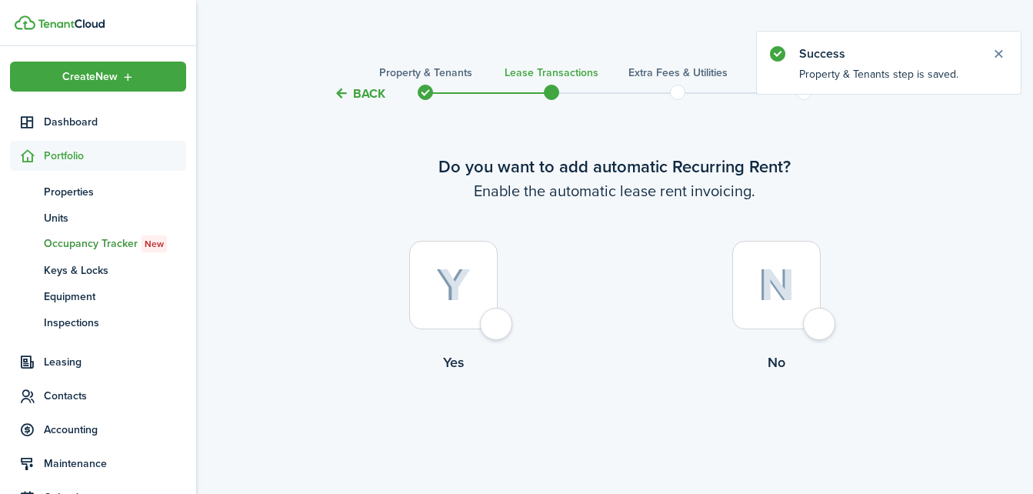
click at [514, 319] on label "Yes" at bounding box center [453, 310] width 323 height 139
radio input "true"
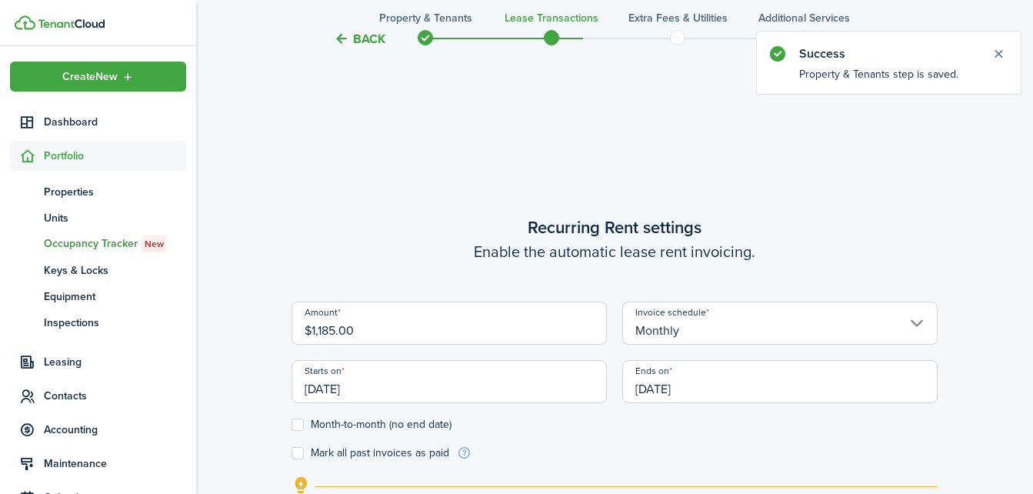
scroll to position [423, 0]
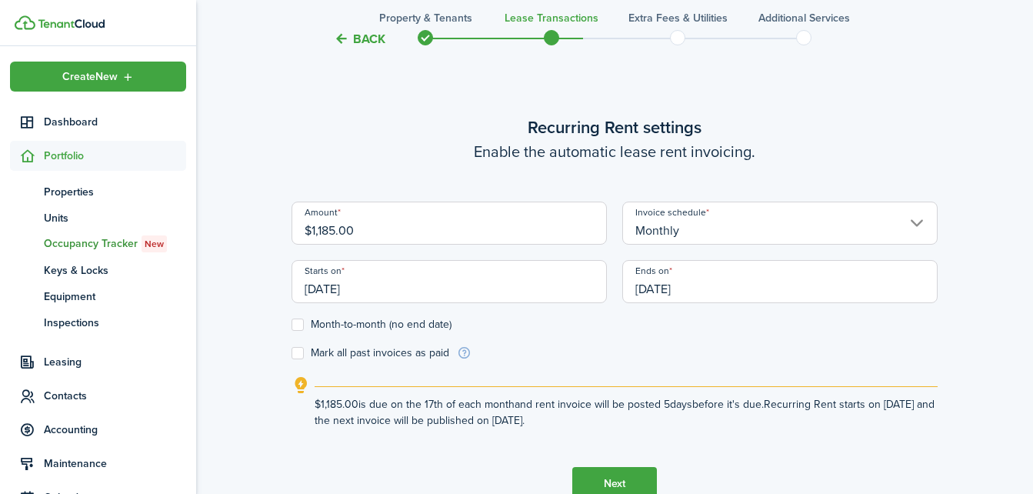
click at [403, 241] on input "$1,185.00" at bounding box center [449, 223] width 315 height 43
click at [420, 292] on input "[DATE]" at bounding box center [449, 281] width 315 height 43
type input "$1,100.00"
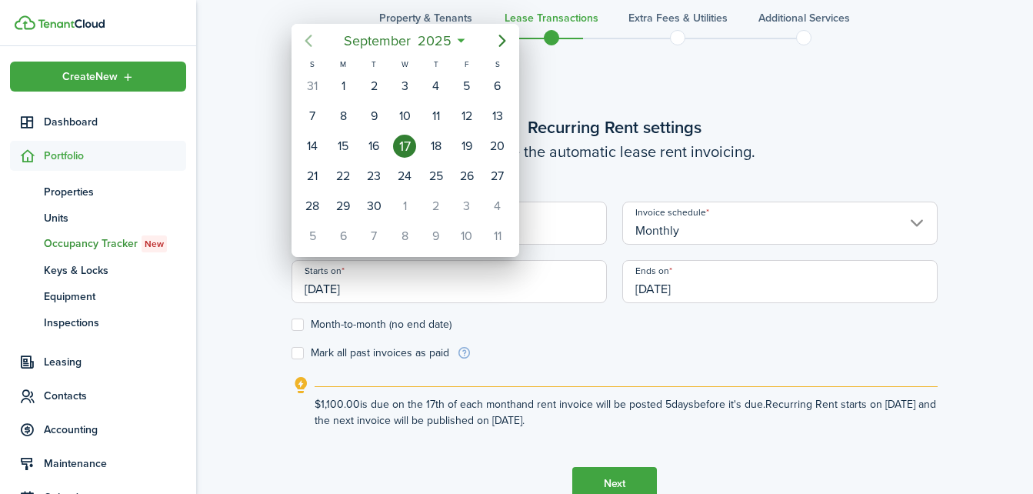
click at [314, 44] on icon "Previous page" at bounding box center [308, 41] width 18 height 18
click at [313, 113] on div "3" at bounding box center [312, 116] width 23 height 23
type input "[DATE]"
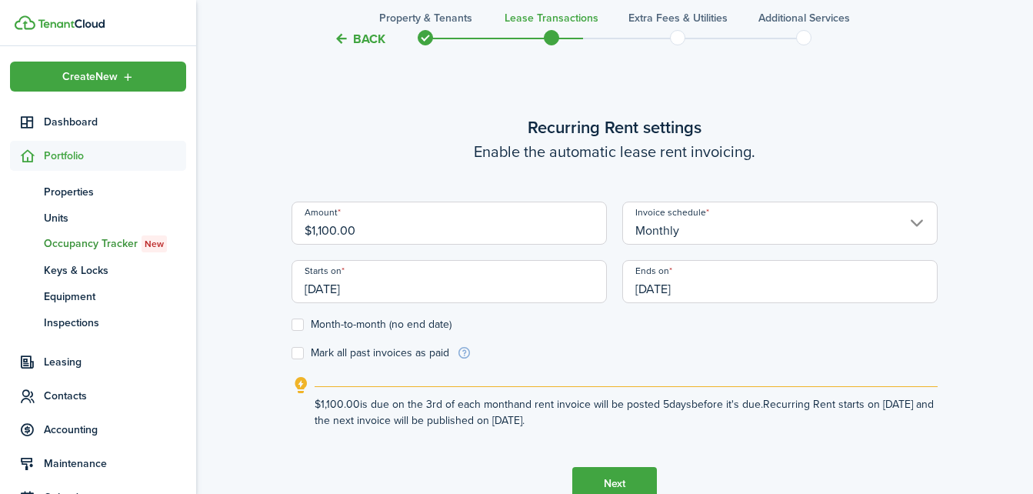
click at [670, 287] on input "[DATE]" at bounding box center [779, 281] width 315 height 43
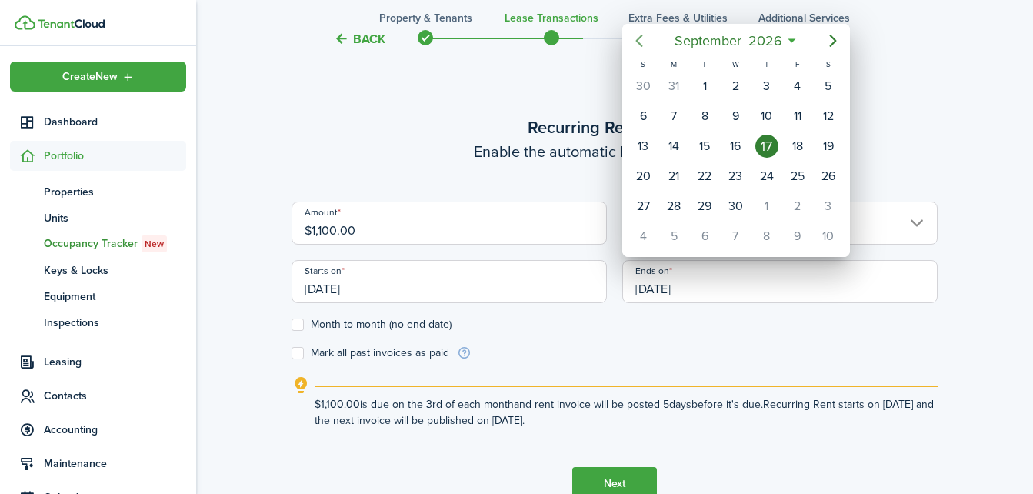
click at [639, 48] on icon "Previous page" at bounding box center [639, 41] width 18 height 18
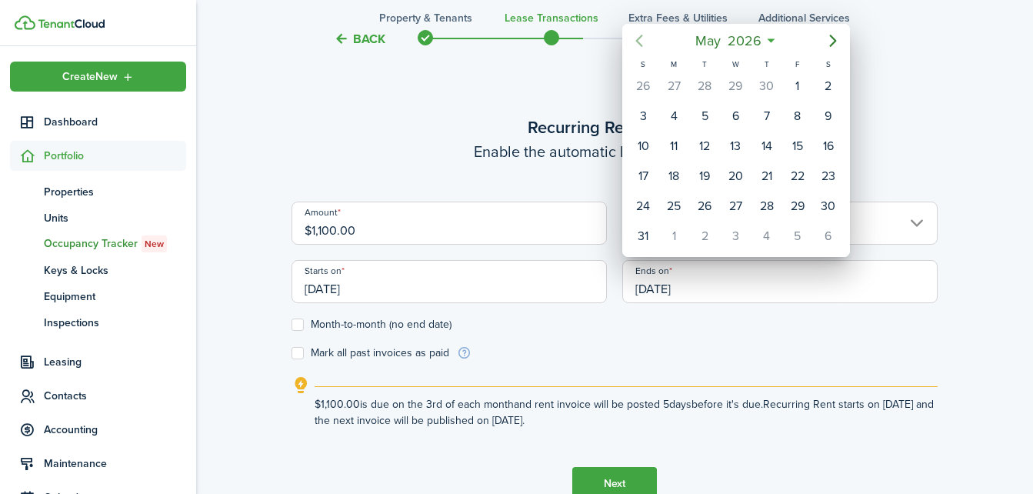
click at [639, 48] on icon "Previous page" at bounding box center [639, 41] width 18 height 18
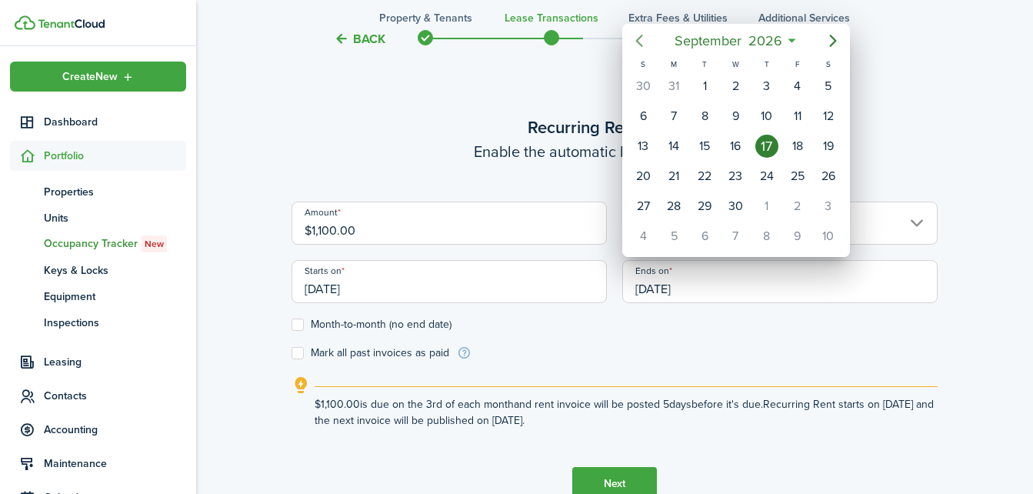
click at [639, 37] on icon "Previous page" at bounding box center [639, 41] width 18 height 18
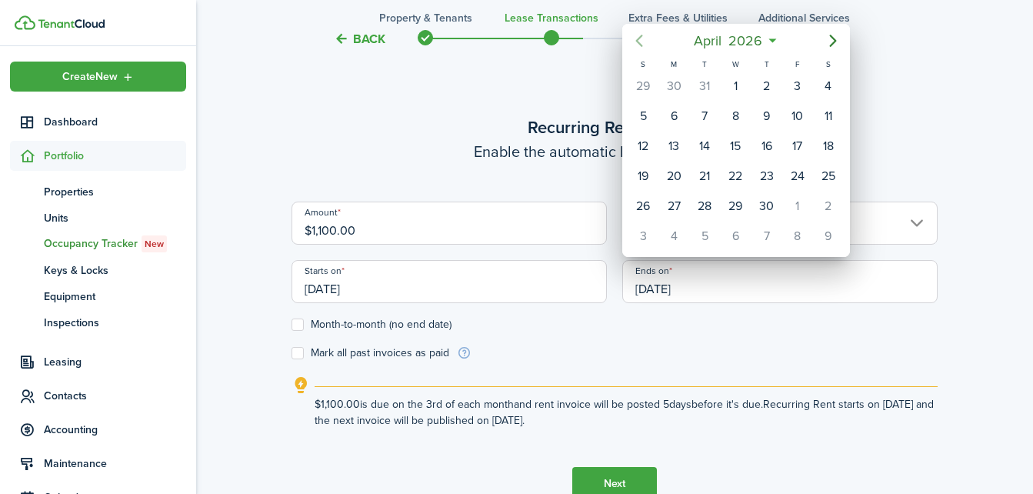
click at [639, 37] on icon "Previous page" at bounding box center [639, 41] width 18 height 18
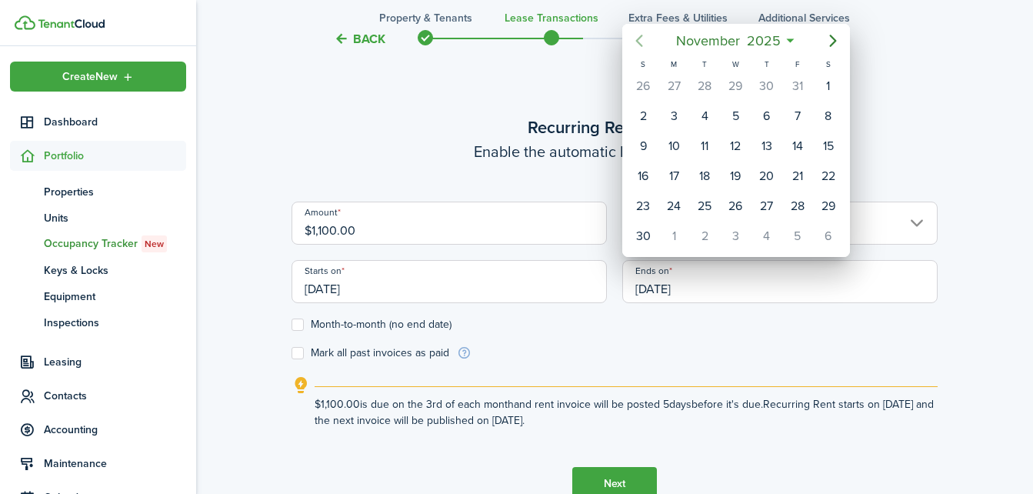
click at [639, 37] on icon "Previous page" at bounding box center [639, 41] width 18 height 18
click at [833, 38] on icon "Next page" at bounding box center [832, 41] width 7 height 12
click at [680, 120] on div "3" at bounding box center [673, 116] width 23 height 23
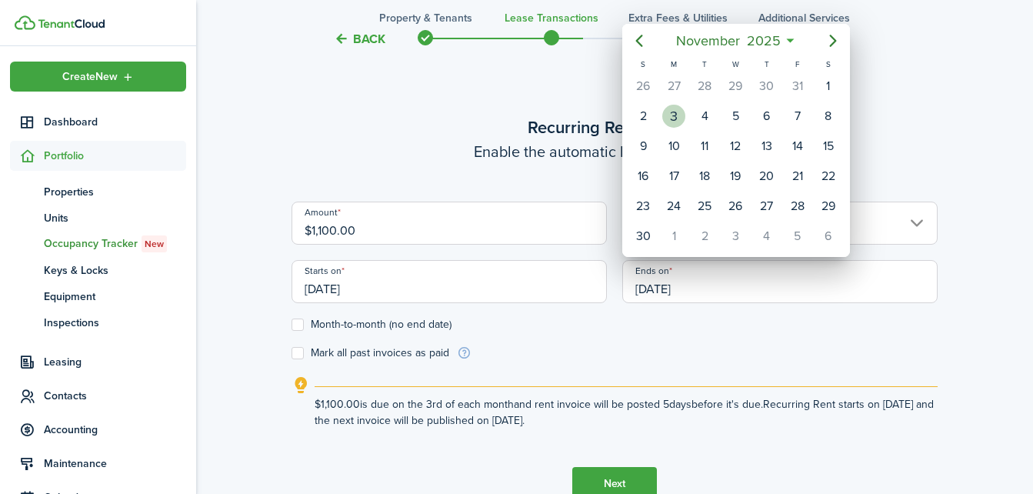
type input "[DATE]"
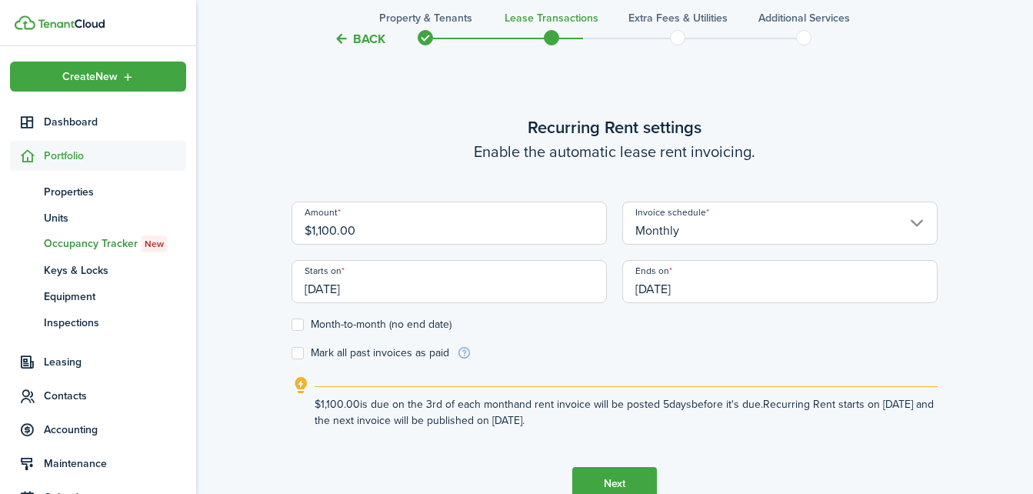
scroll to position [526, 0]
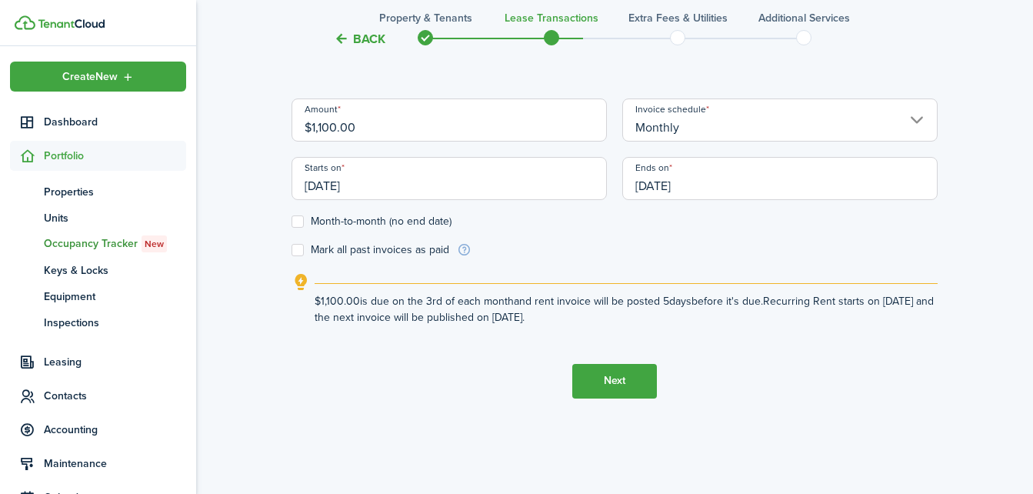
click at [638, 379] on button "Next" at bounding box center [614, 381] width 85 height 35
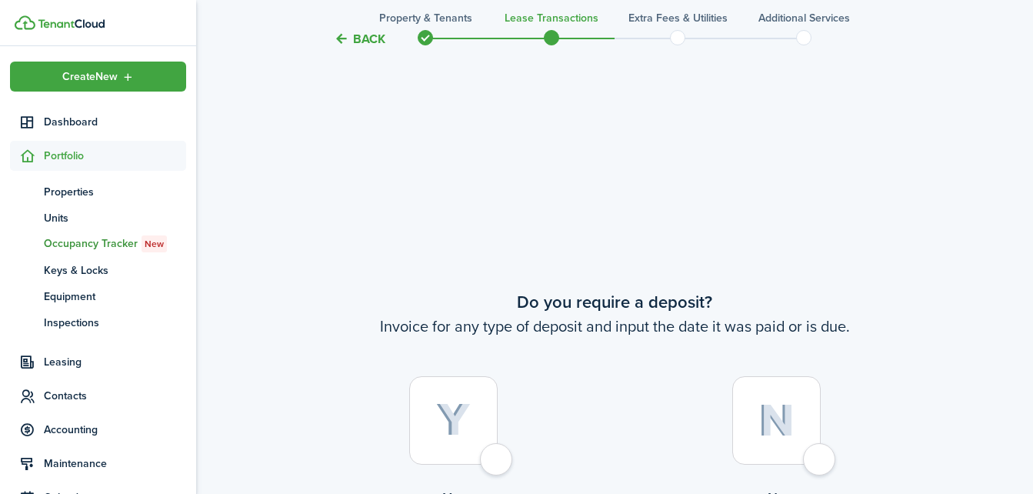
scroll to position [917, 0]
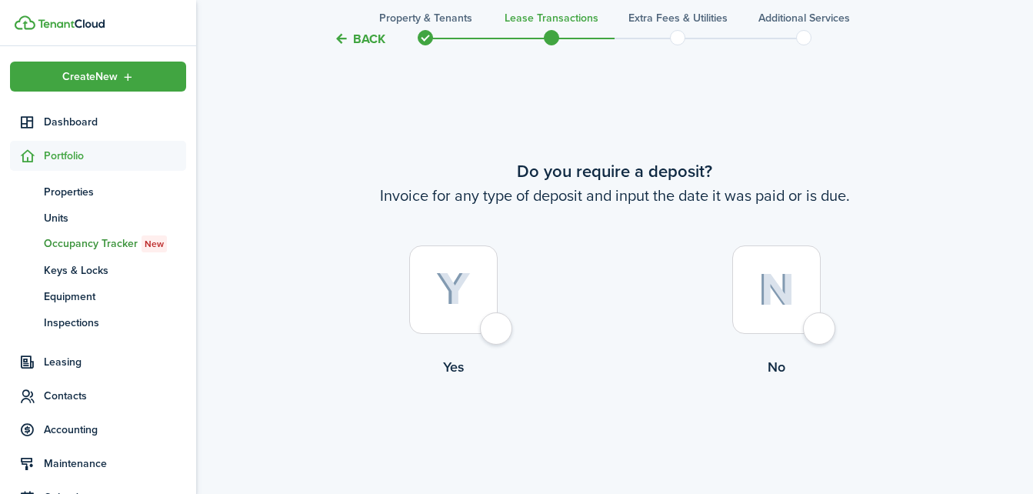
click at [486, 322] on div at bounding box center [453, 289] width 88 height 88
radio input "true"
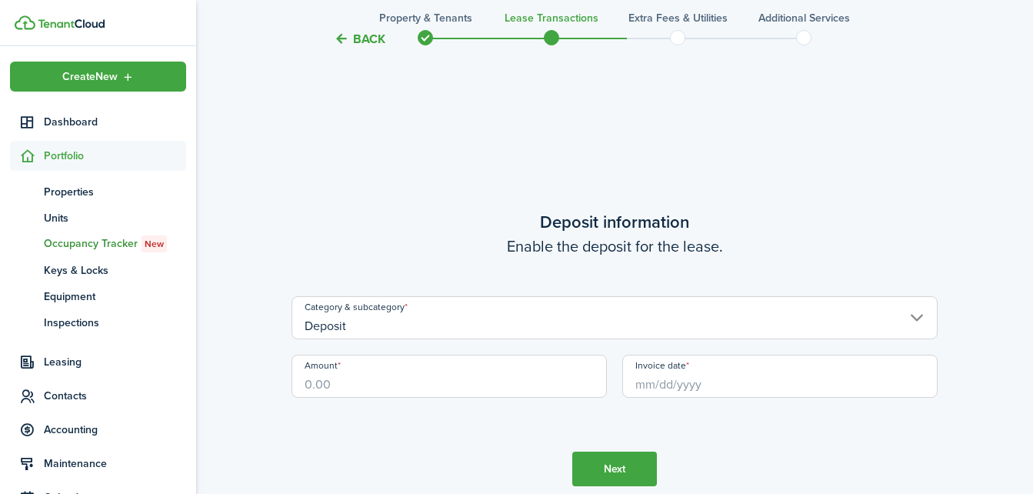
scroll to position [1411, 0]
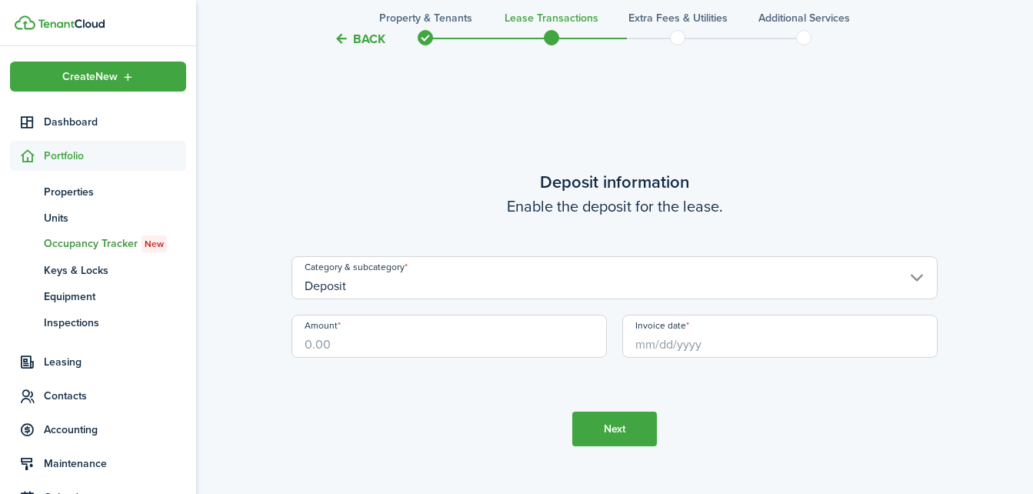
click at [913, 272] on input "Deposit" at bounding box center [615, 277] width 646 height 43
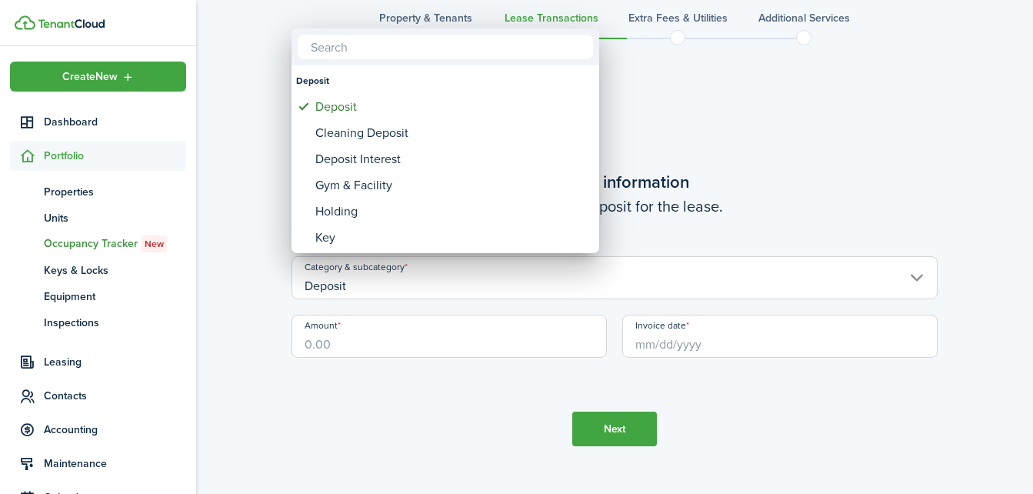
click at [347, 338] on div at bounding box center [516, 247] width 1279 height 740
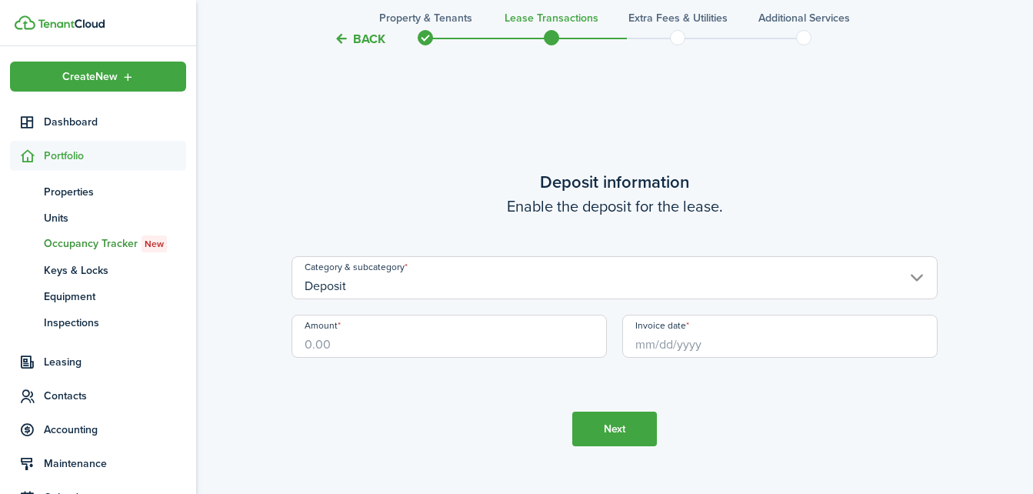
click at [347, 338] on input "Amount" at bounding box center [449, 336] width 315 height 43
type input "$700.00"
click at [676, 351] on input "Invoice date" at bounding box center [779, 336] width 315 height 43
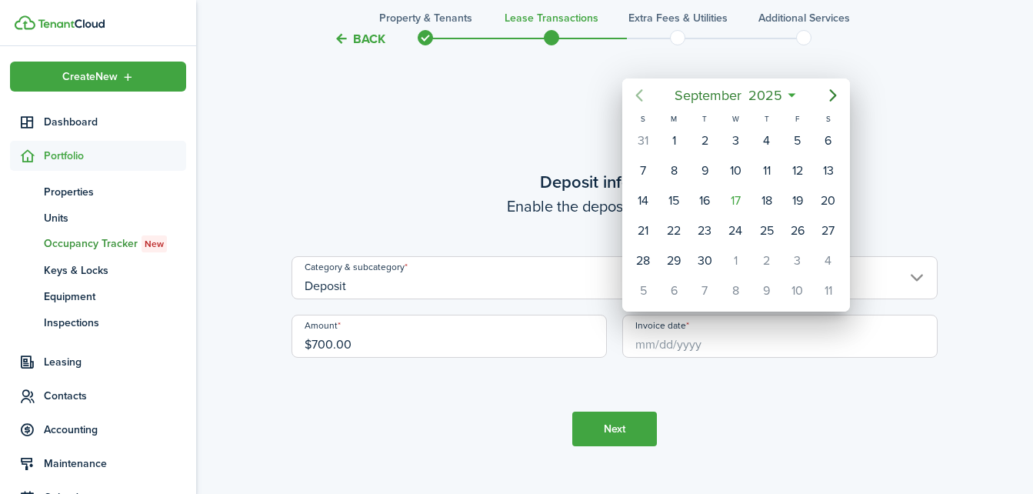
click at [635, 98] on icon "Previous page" at bounding box center [639, 95] width 18 height 18
click at [635, 178] on div "3" at bounding box center [643, 170] width 23 height 23
type input "[DATE]"
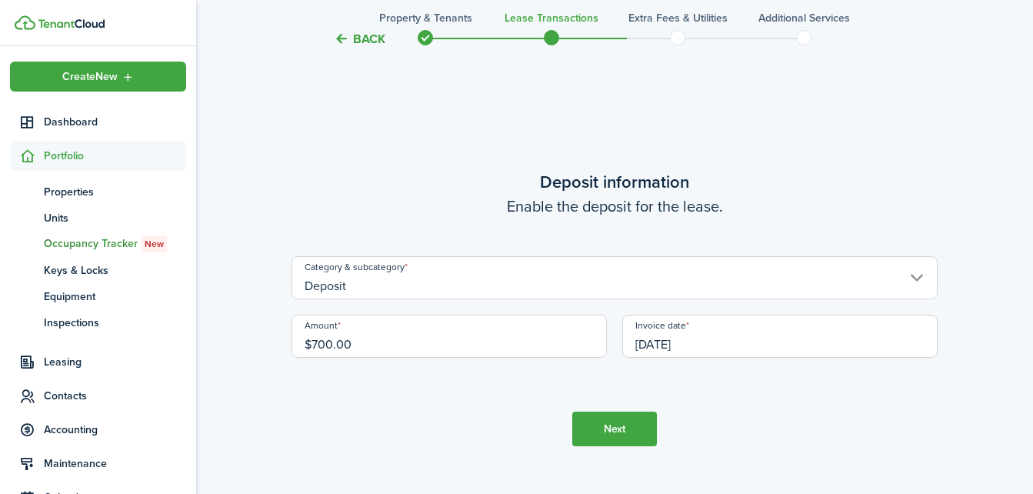
click at [606, 438] on button "Next" at bounding box center [614, 429] width 85 height 35
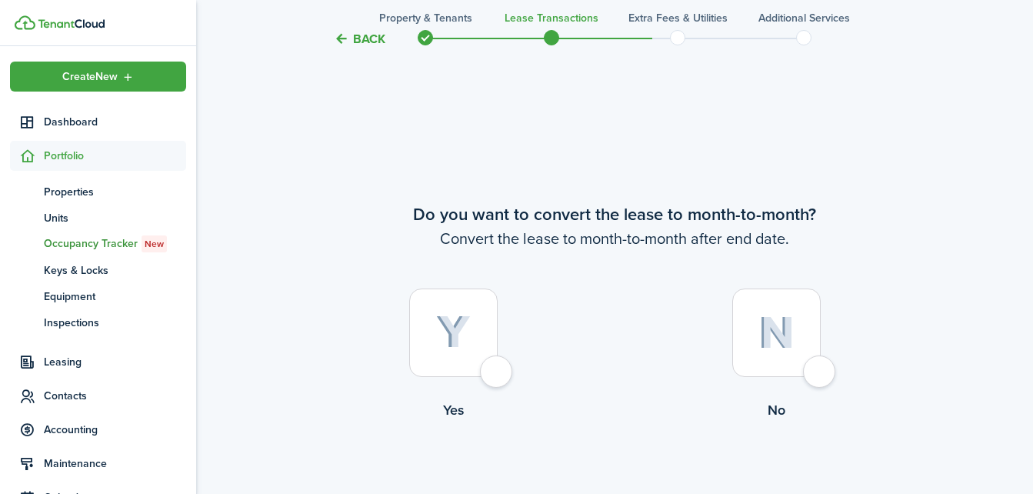
scroll to position [1905, 0]
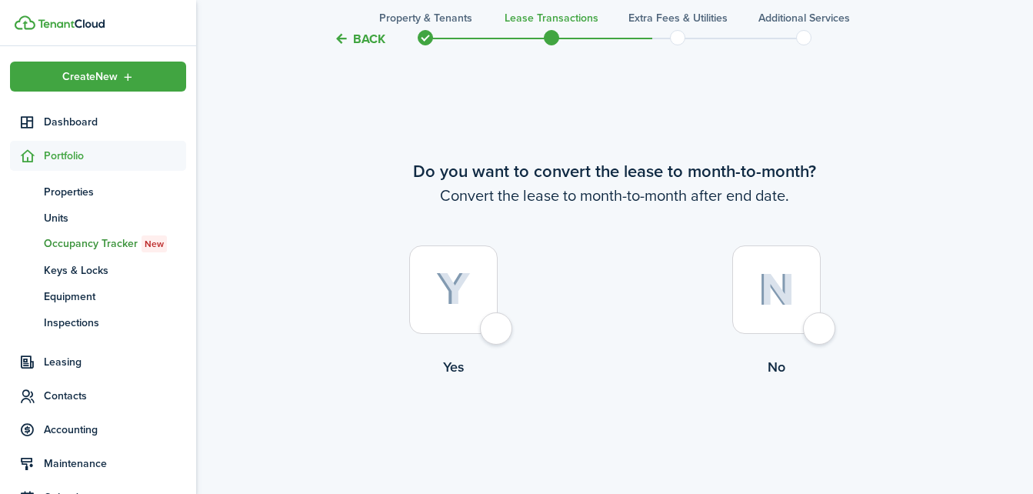
click at [492, 334] on div at bounding box center [453, 289] width 88 height 88
radio input "true"
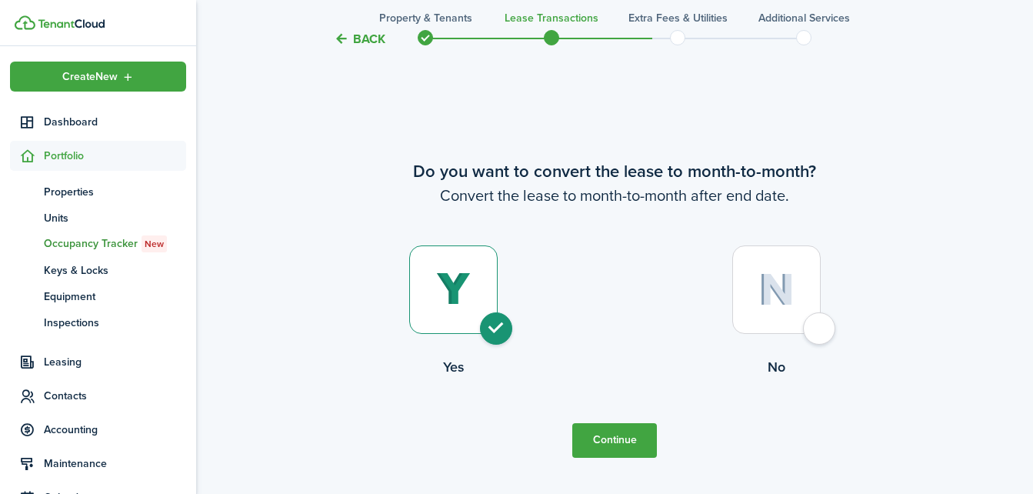
click at [599, 440] on button "Continue" at bounding box center [614, 440] width 85 height 35
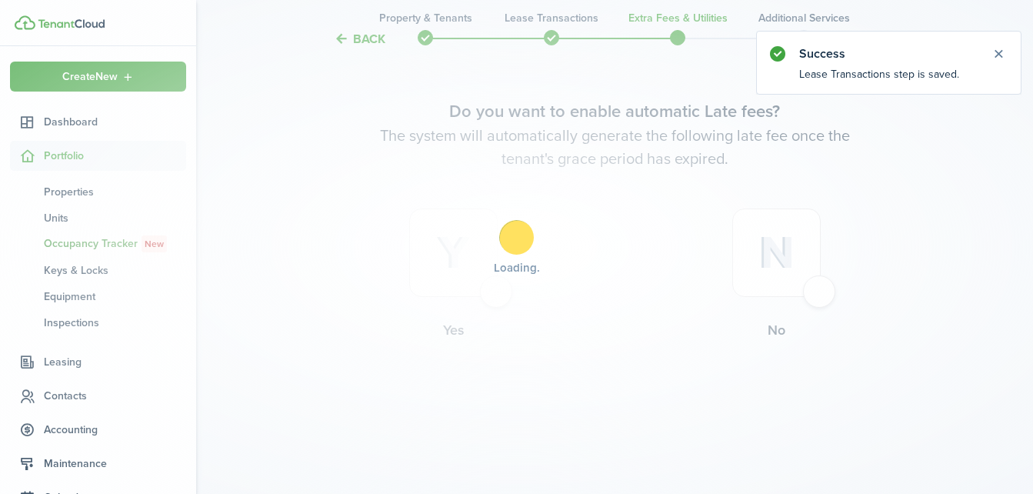
scroll to position [0, 0]
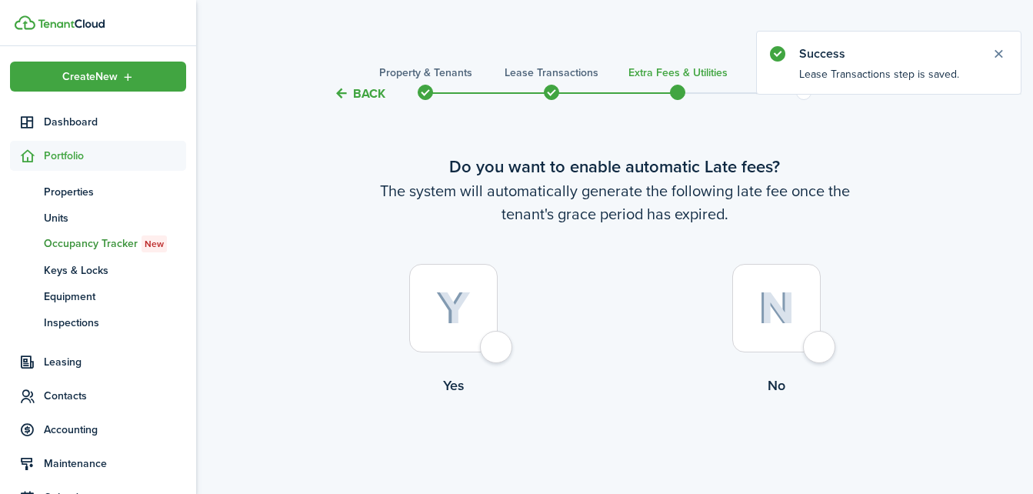
click at [498, 352] on div at bounding box center [453, 308] width 88 height 88
radio input "true"
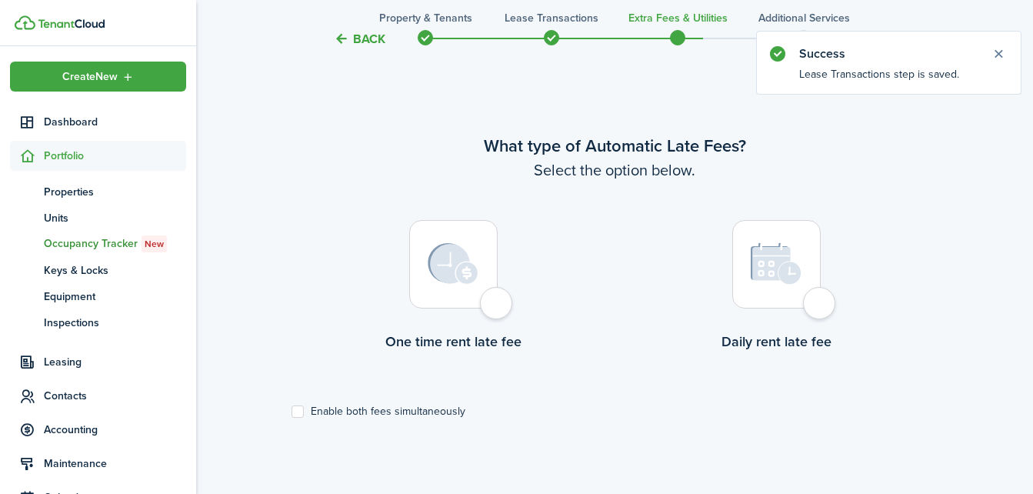
scroll to position [446, 0]
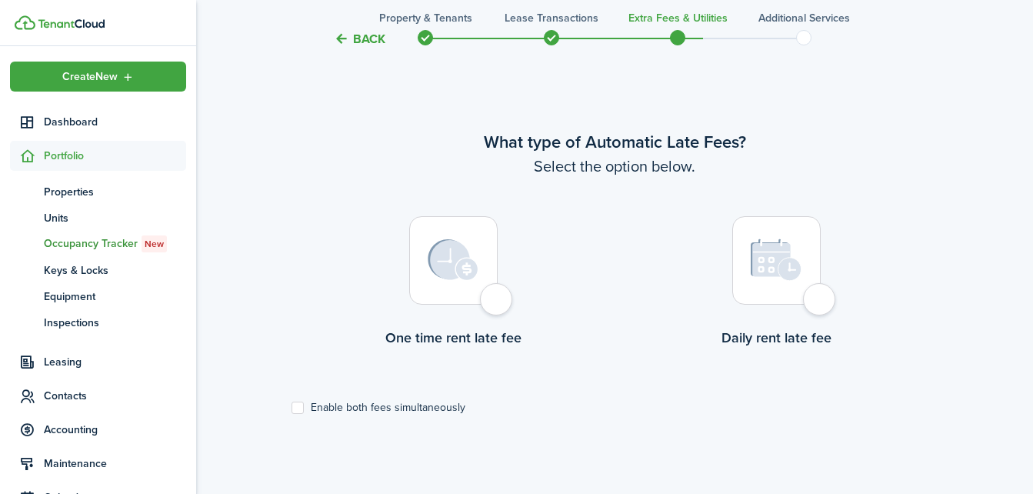
click at [489, 293] on div at bounding box center [453, 260] width 88 height 88
radio input "true"
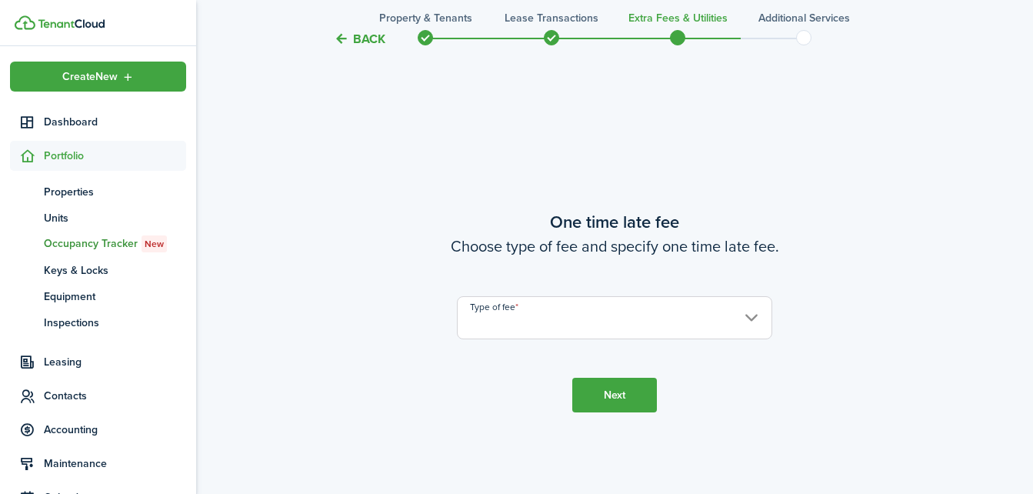
scroll to position [940, 0]
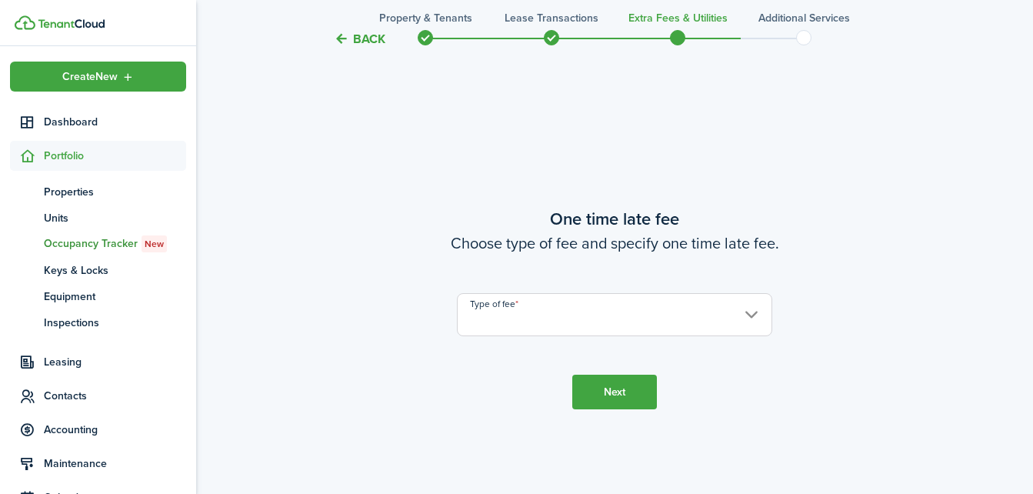
click at [505, 317] on input "Type of fee" at bounding box center [614, 314] width 315 height 43
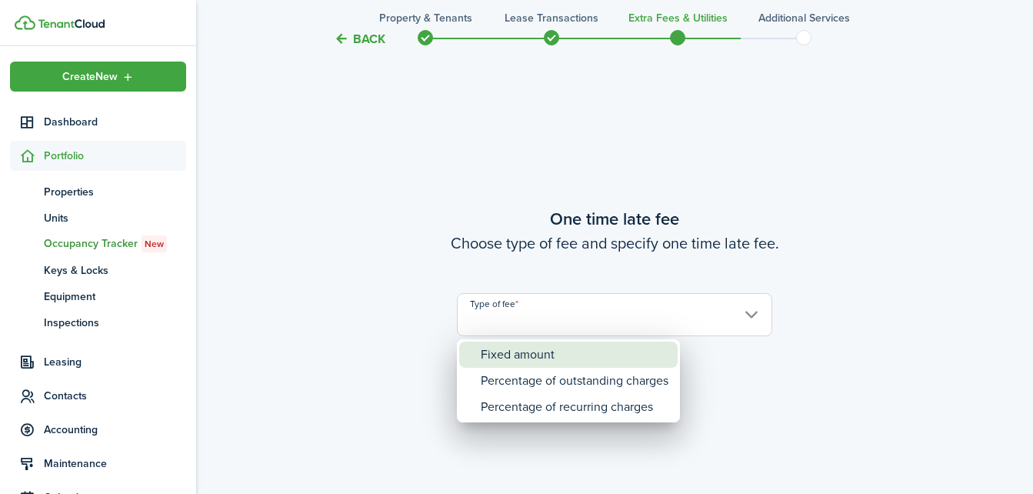
click at [505, 362] on div "Fixed amount" at bounding box center [575, 355] width 188 height 26
type input "Fixed amount"
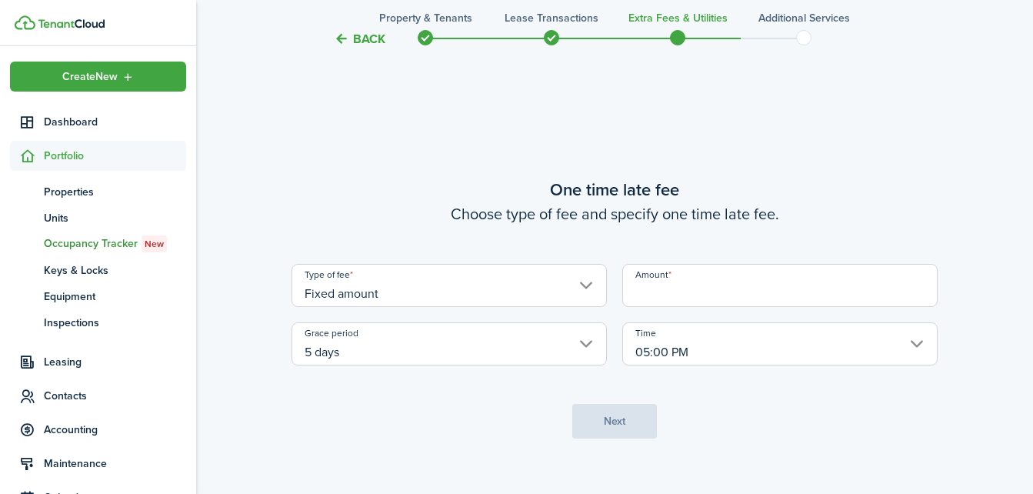
click at [696, 288] on input "Amount" at bounding box center [779, 285] width 315 height 43
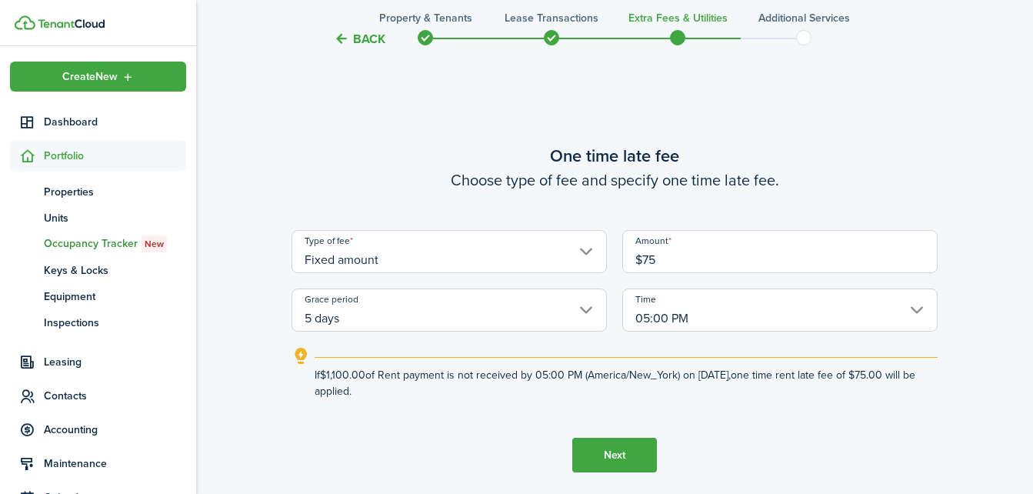
type input "$75.00"
click at [602, 452] on button "Next" at bounding box center [614, 455] width 85 height 35
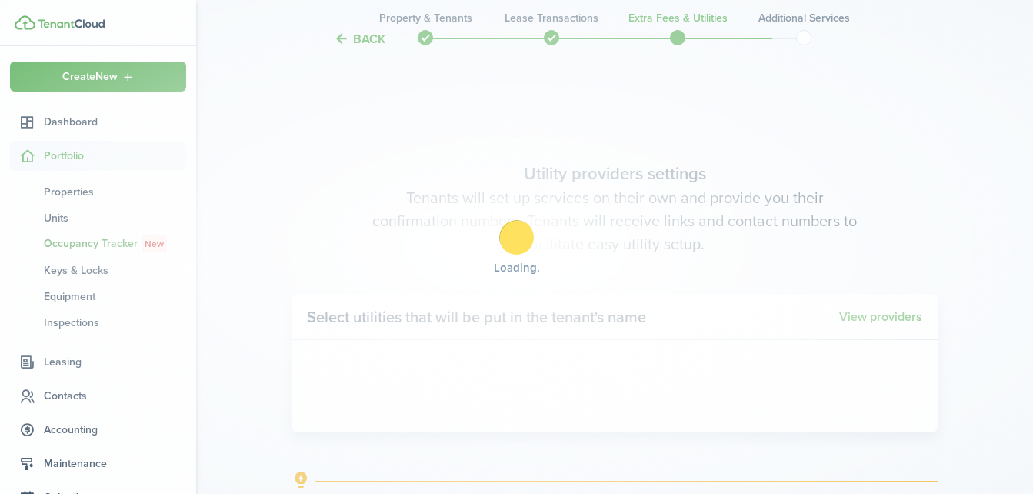
scroll to position [1434, 0]
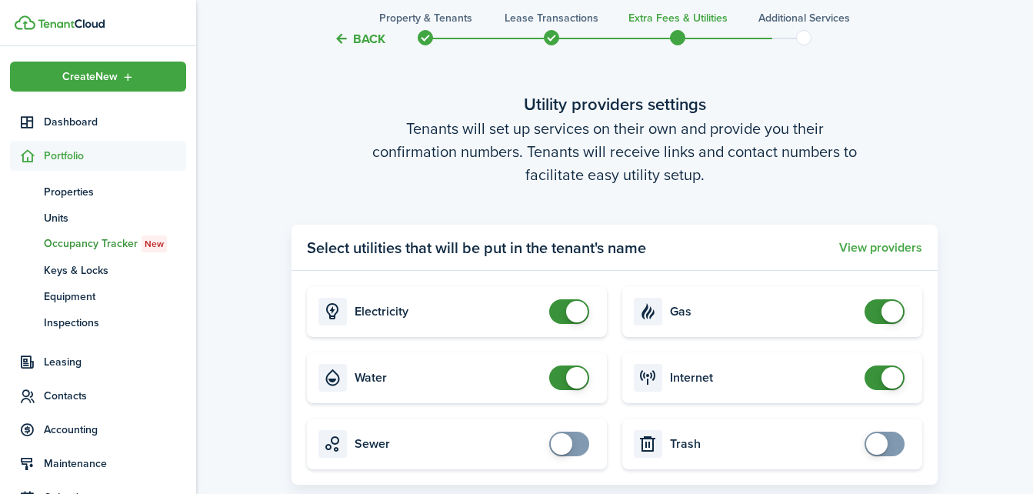
checkbox input "false"
click at [577, 388] on span at bounding box center [577, 378] width 22 height 22
checkbox input "false"
click at [562, 312] on span at bounding box center [569, 311] width 15 height 25
checkbox input "false"
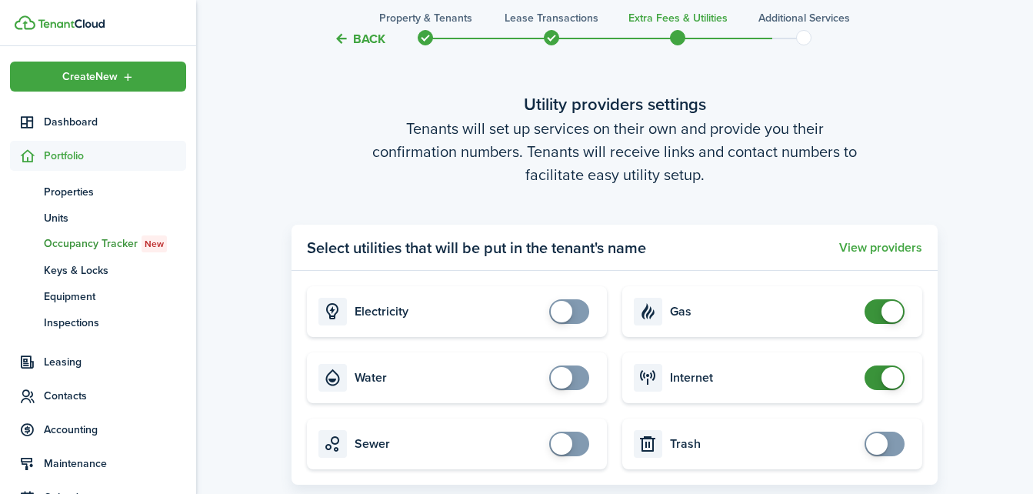
click at [881, 311] on span at bounding box center [884, 311] width 15 height 25
checkbox input "false"
click at [882, 370] on span at bounding box center [884, 377] width 15 height 25
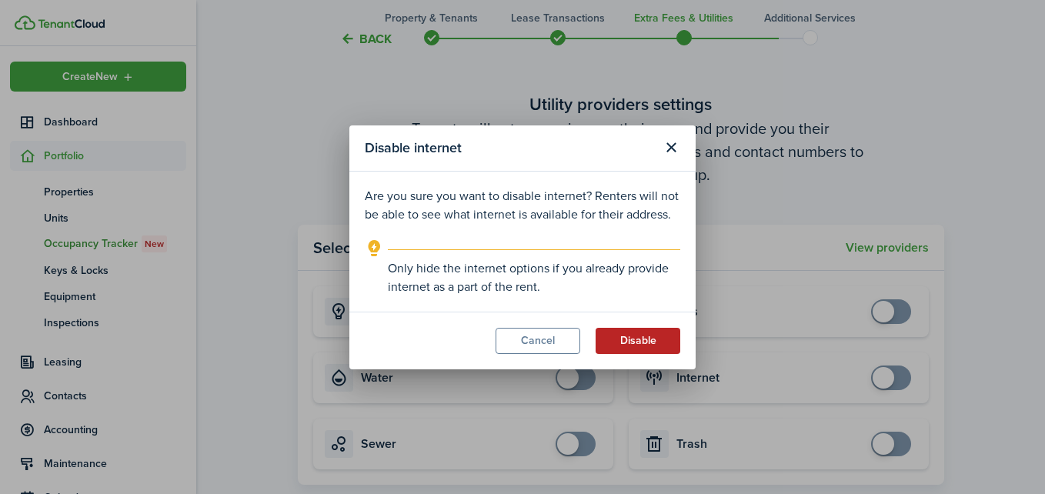
click at [648, 332] on button "Disable" at bounding box center [637, 341] width 85 height 26
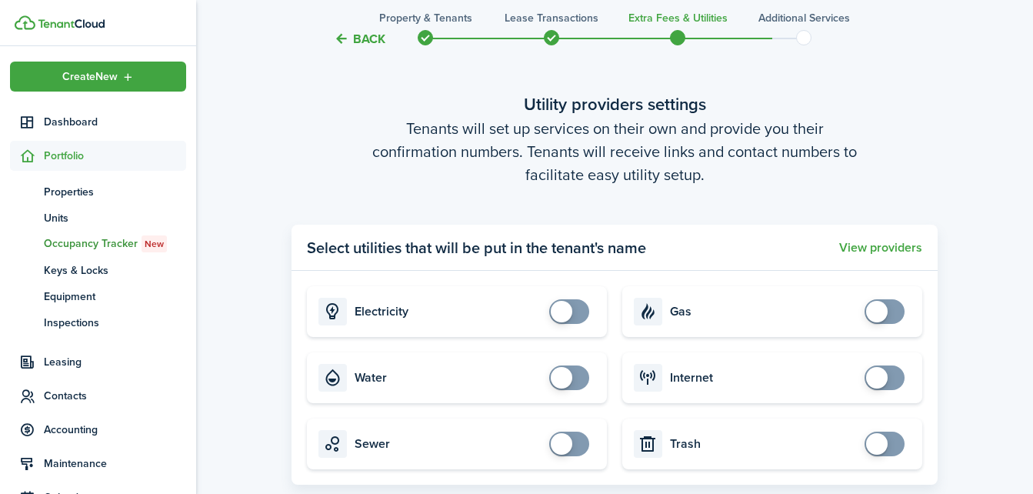
scroll to position [1662, 0]
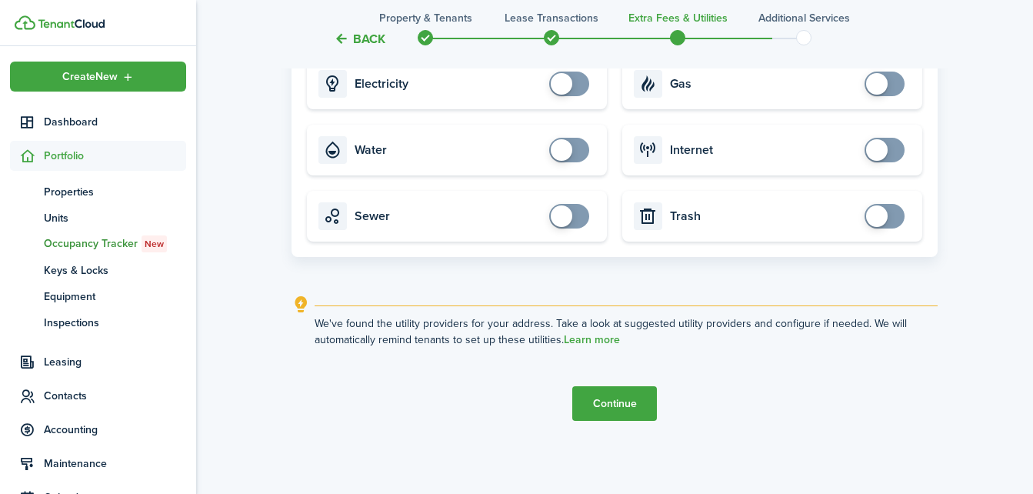
click at [637, 408] on button "Continue" at bounding box center [614, 403] width 85 height 35
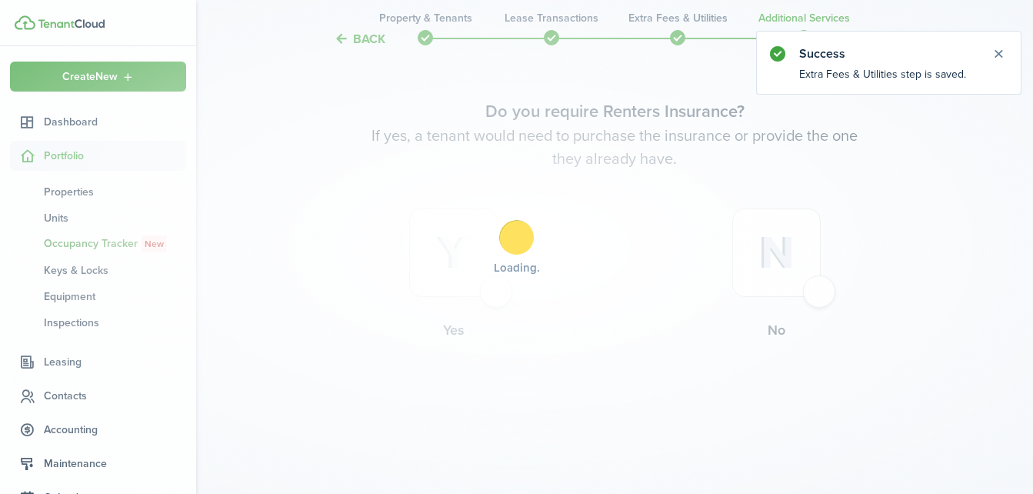
scroll to position [0, 0]
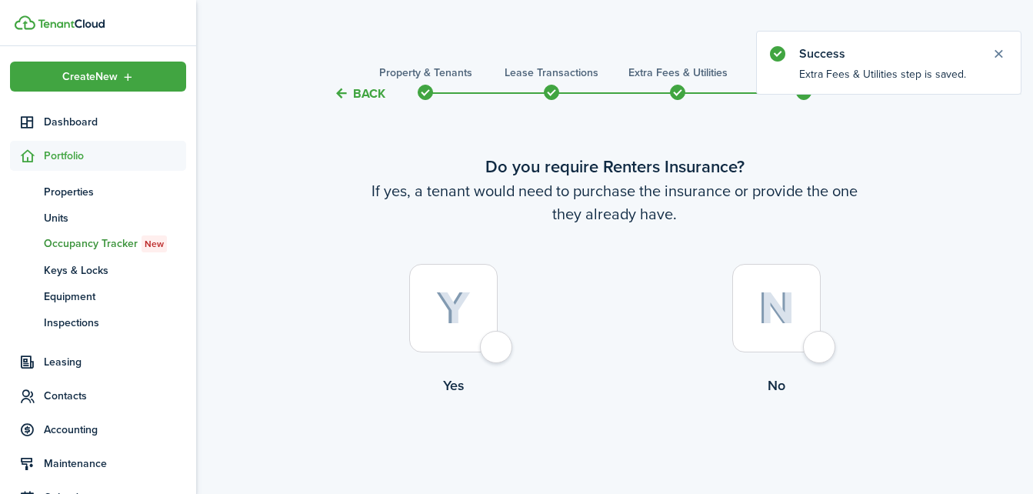
click at [814, 352] on div at bounding box center [776, 308] width 88 height 88
radio input "true"
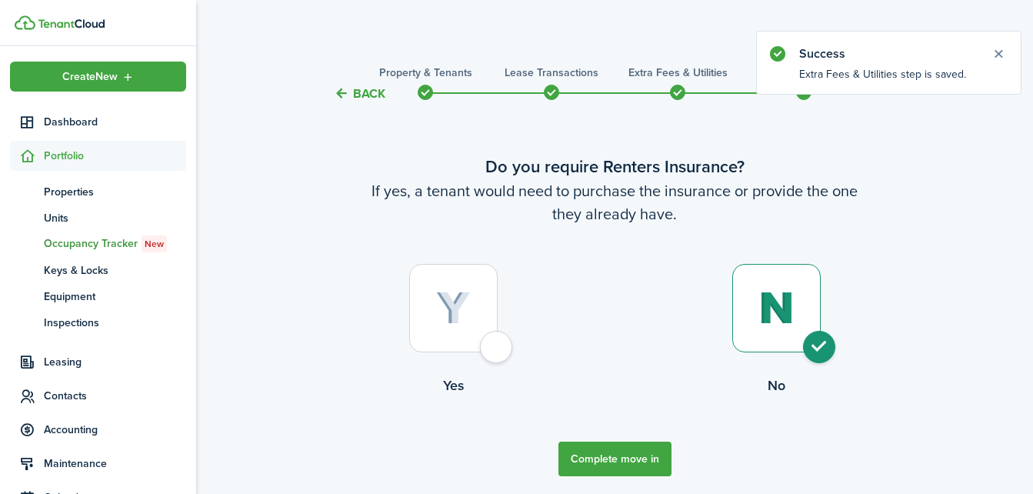
click at [657, 458] on button "Complete move in" at bounding box center [615, 459] width 113 height 35
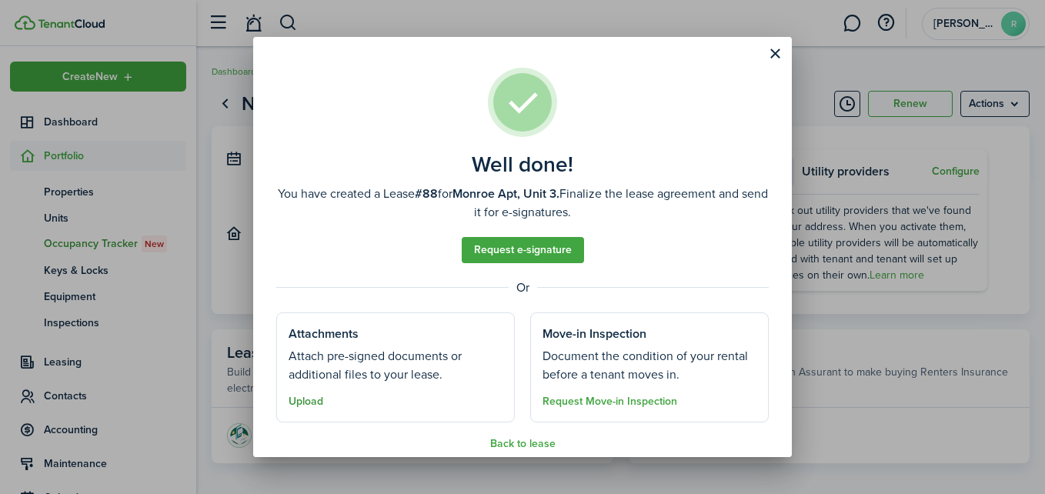
click at [318, 408] on button "Upload" at bounding box center [305, 401] width 35 height 12
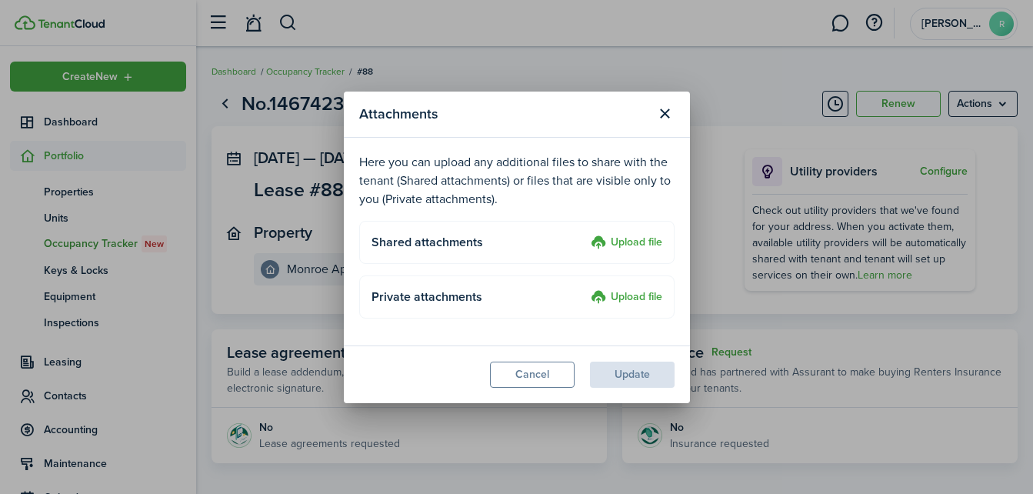
click at [582, 242] on h4 "Shared attachments" at bounding box center [479, 242] width 214 height 18
click at [631, 246] on label "Upload file" at bounding box center [627, 243] width 72 height 18
click at [585, 234] on input "Upload file" at bounding box center [585, 234] width 0 height 0
click at [663, 116] on button "Close modal" at bounding box center [665, 114] width 26 height 26
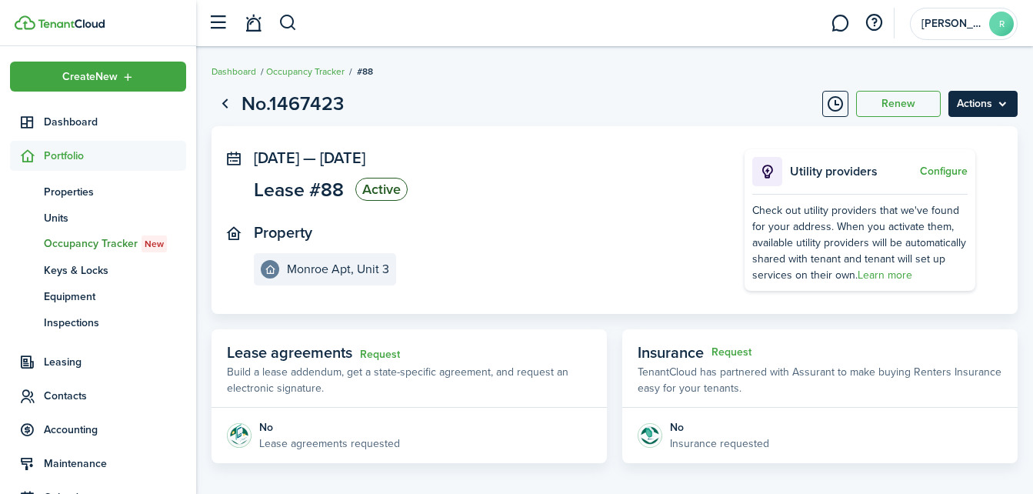
click at [964, 107] on menu-btn "Actions" at bounding box center [983, 104] width 69 height 26
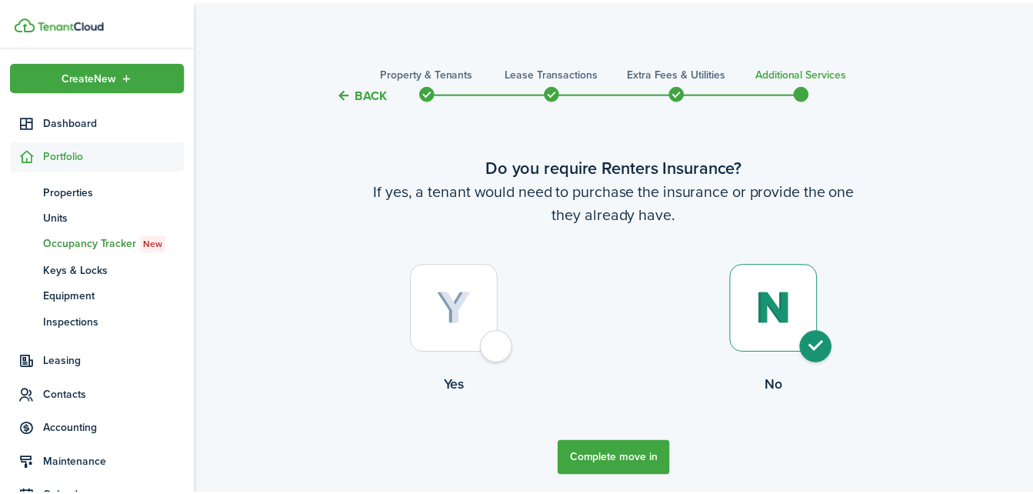
scroll to position [55, 0]
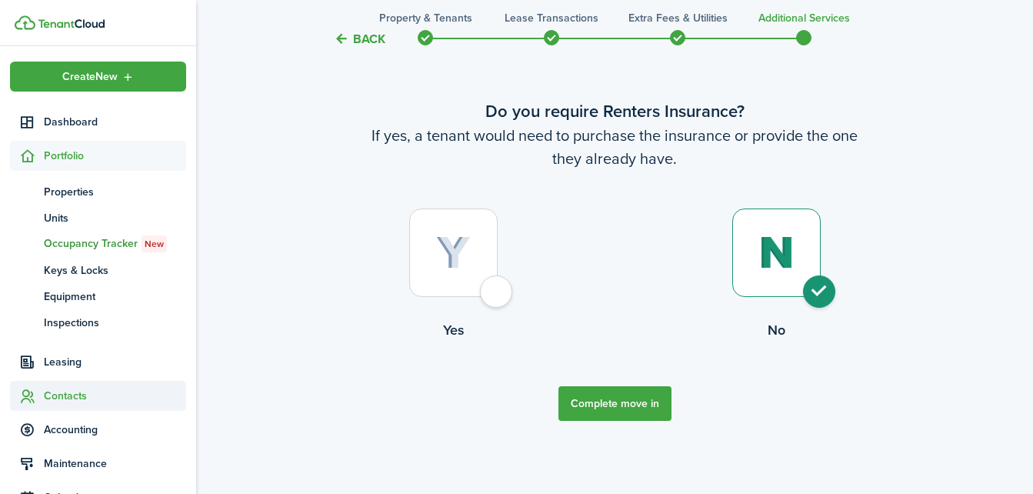
click at [83, 392] on span "Contacts" at bounding box center [115, 396] width 142 height 16
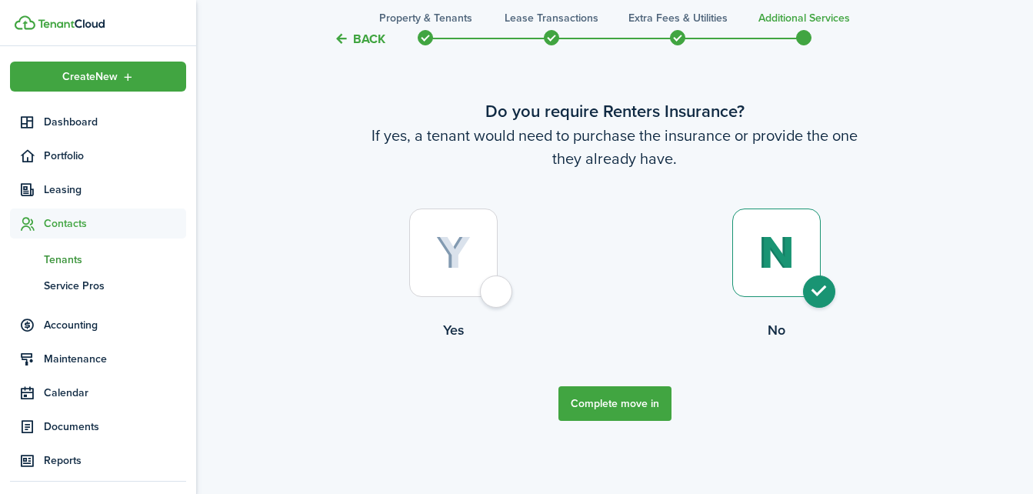
click at [82, 257] on span "Tenants" at bounding box center [115, 260] width 142 height 16
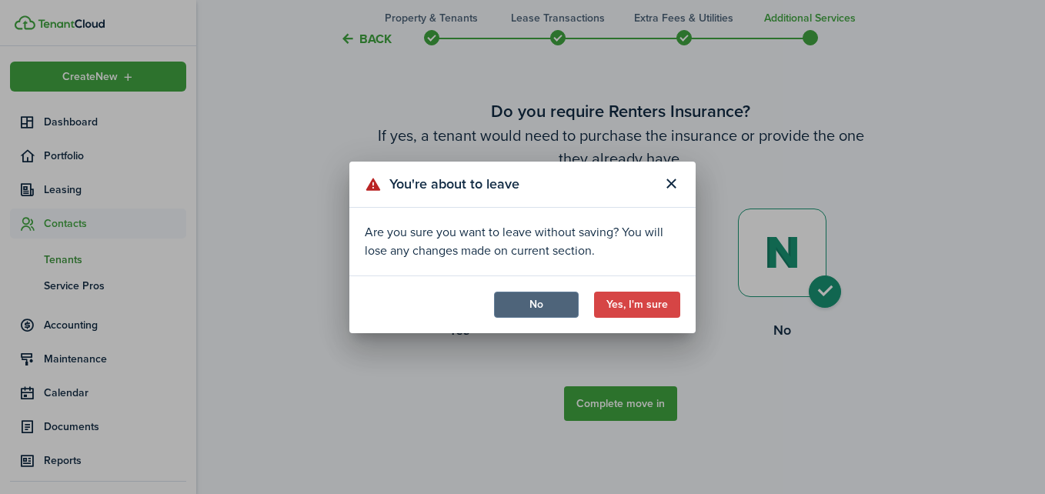
click at [569, 297] on button "No" at bounding box center [536, 305] width 85 height 26
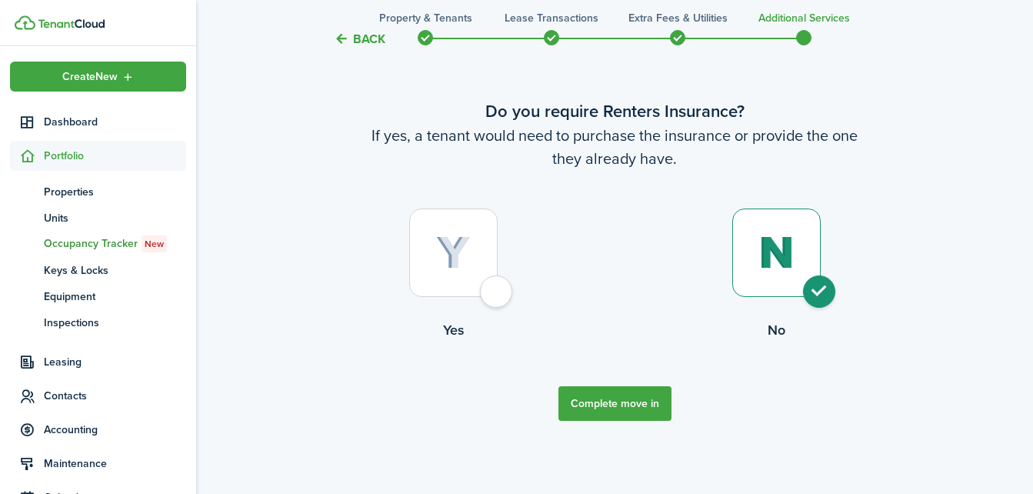
click at [639, 405] on button "Complete move in" at bounding box center [615, 403] width 113 height 35
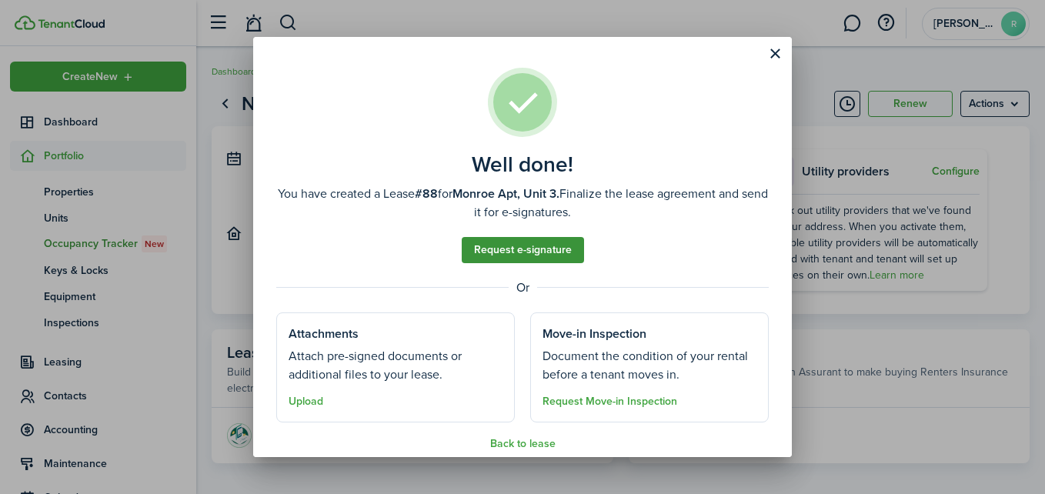
click at [512, 250] on link "Request e-signature" at bounding box center [523, 250] width 122 height 26
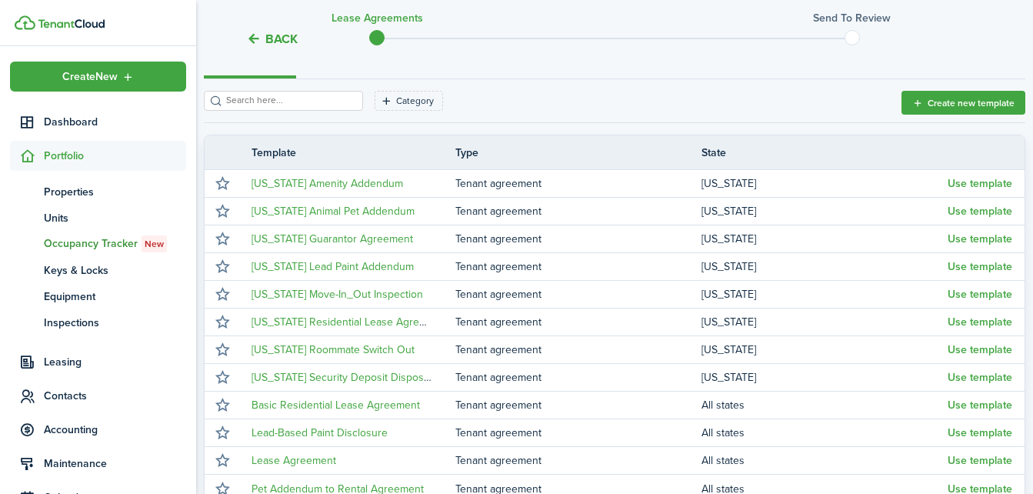
scroll to position [262, 0]
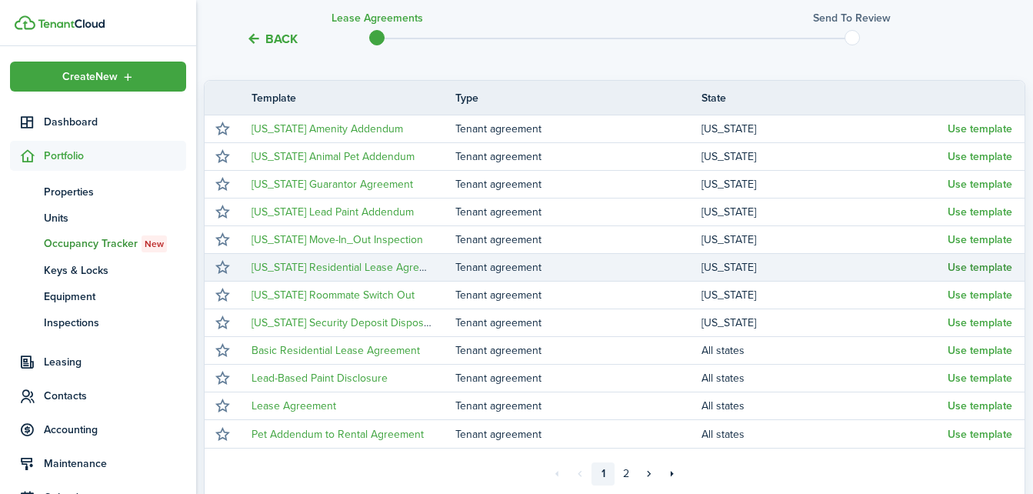
click at [965, 267] on button "Use template" at bounding box center [980, 268] width 65 height 12
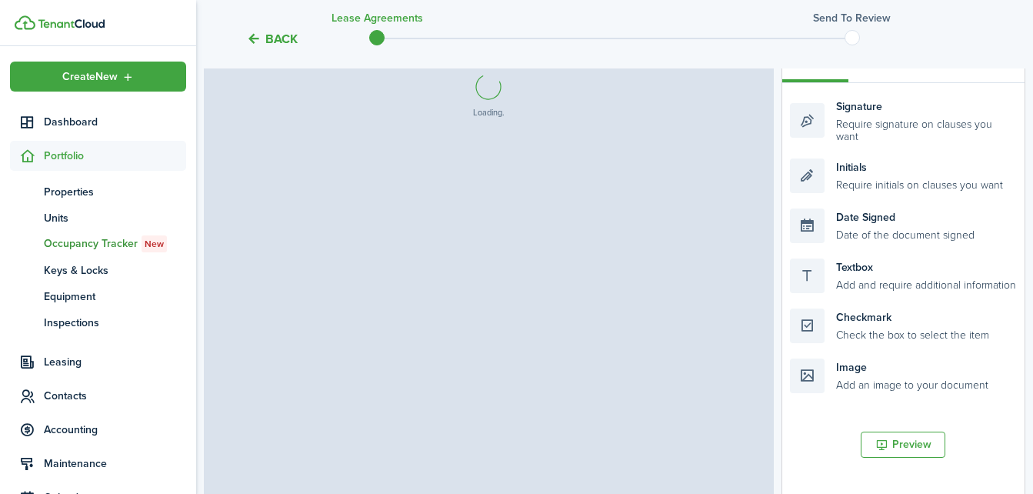
select select "fit"
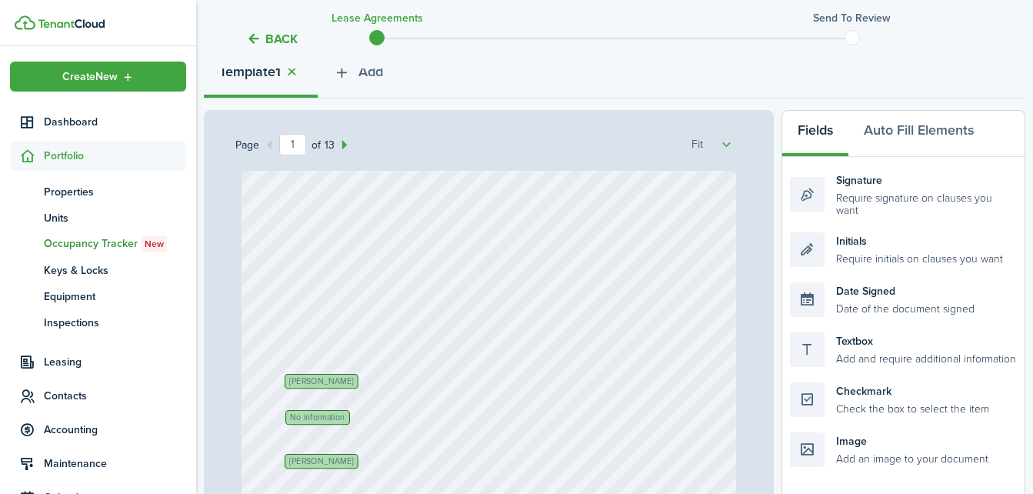
scroll to position [174, 0]
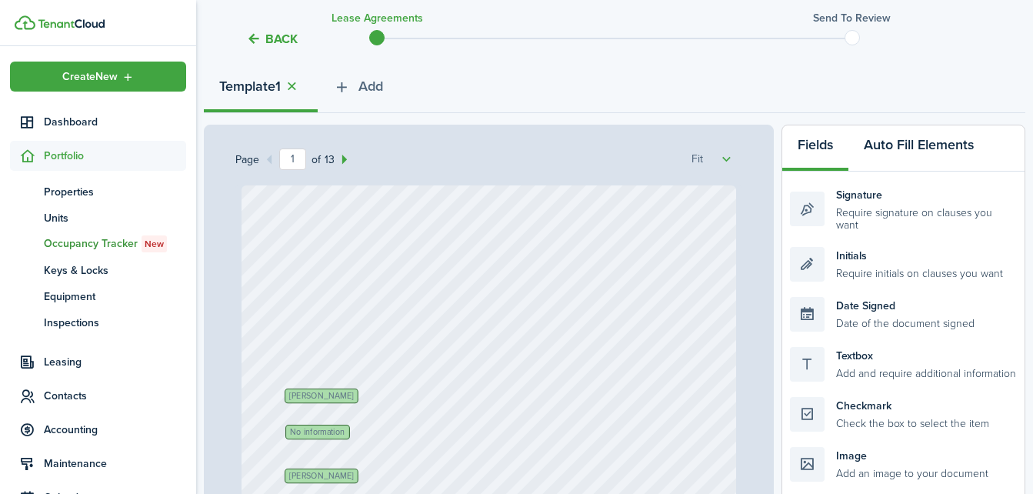
click at [929, 145] on button "Auto Fill Elements" at bounding box center [919, 148] width 141 height 46
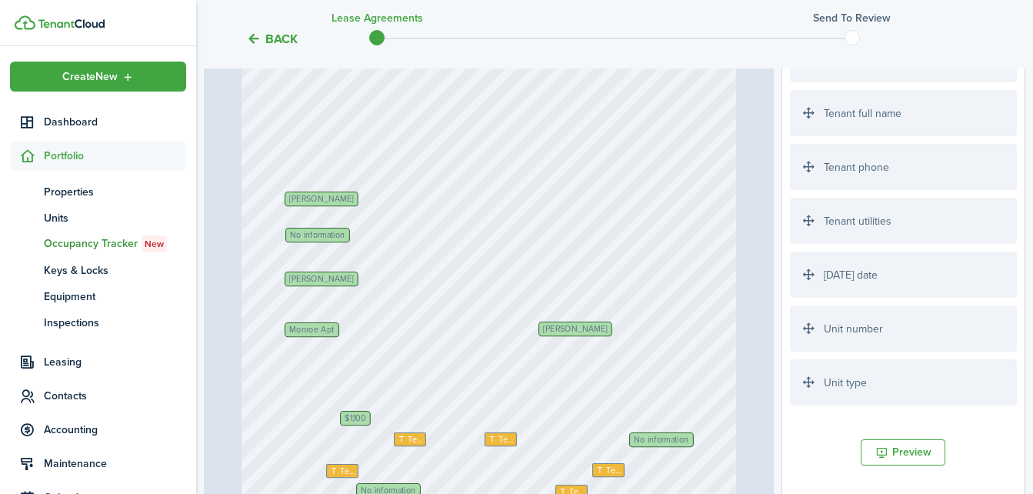
scroll to position [2534, 0]
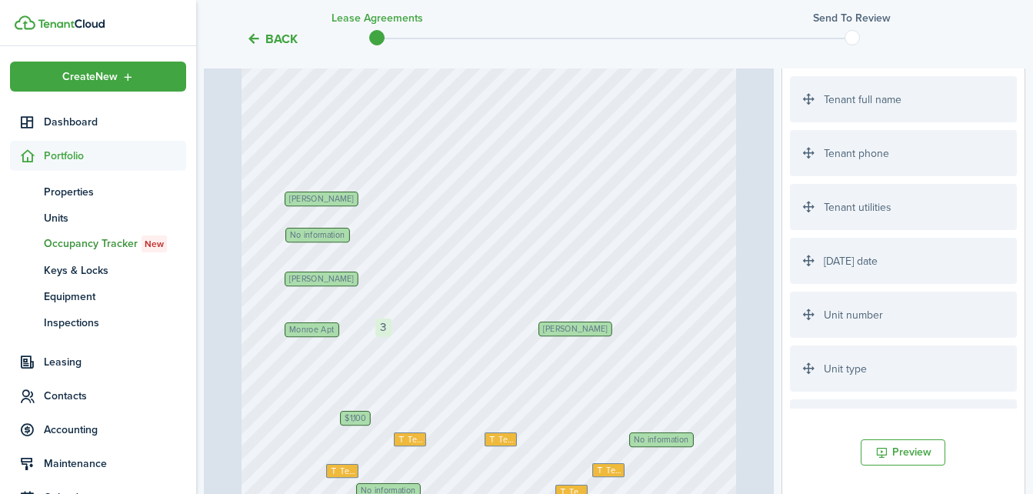
drag, startPoint x: 810, startPoint y: 312, endPoint x: 395, endPoint y: 339, distance: 415.5
click at [395, 339] on div "Page 1 of 13 50% 75% 100% 150% 200% Fit [PERSON_NAME] Text [DATE] Monroe Apt [P…" at bounding box center [615, 247] width 822 height 639
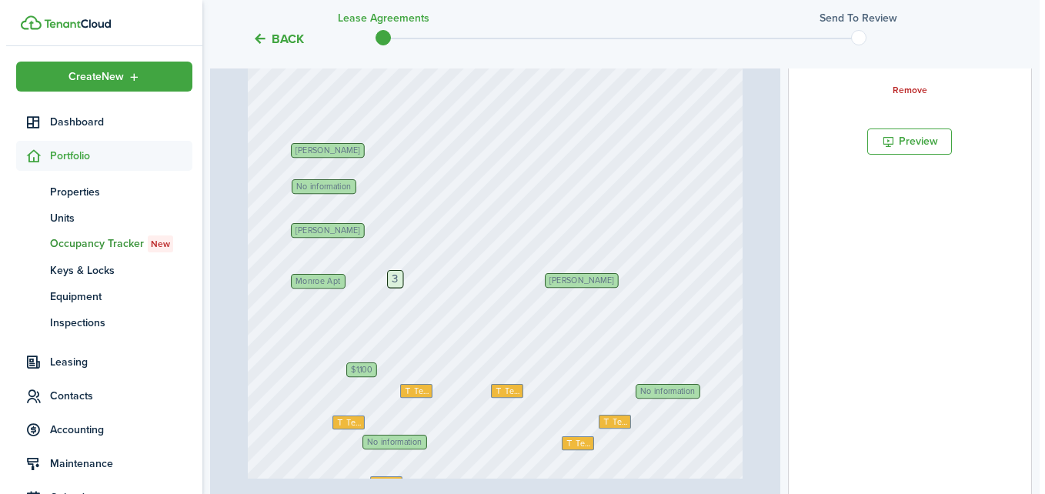
scroll to position [352, 0]
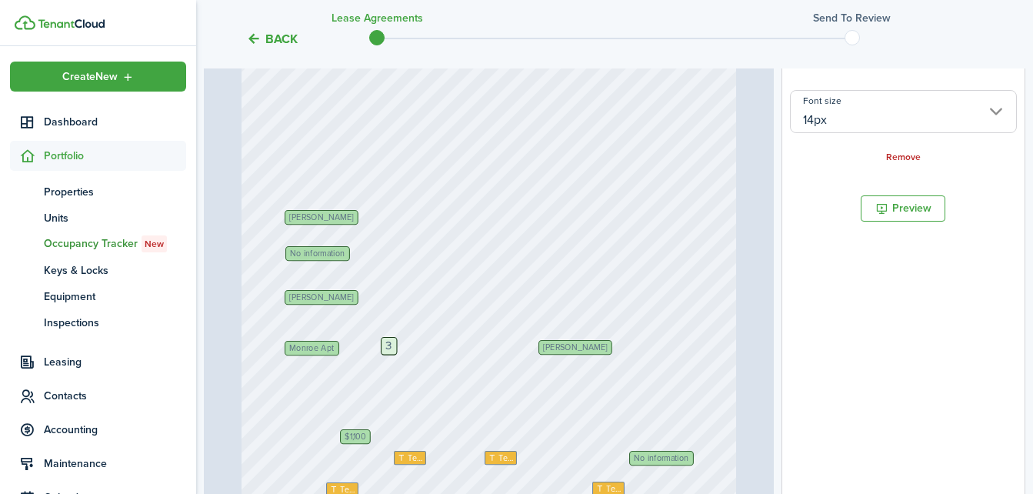
click at [273, 38] on button "Back" at bounding box center [272, 39] width 52 height 16
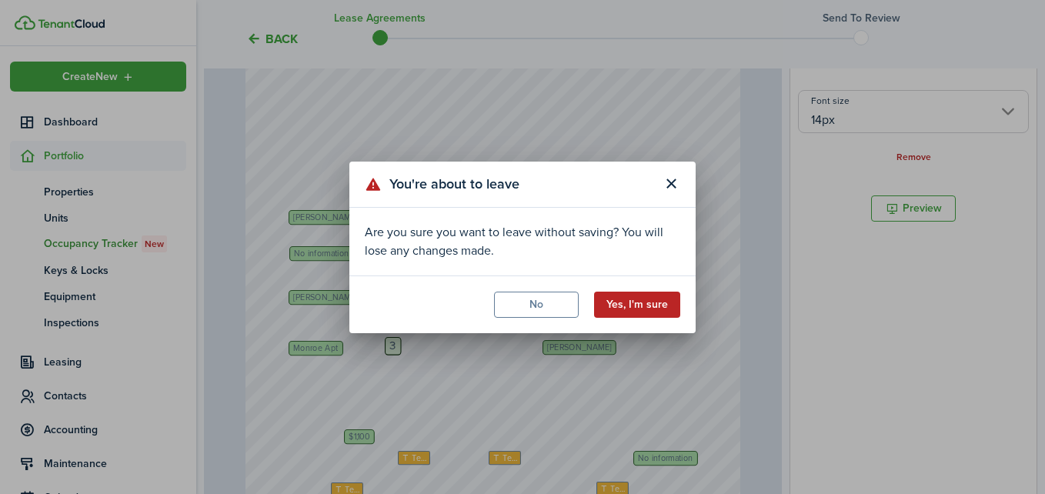
click at [613, 298] on button "Yes, I'm sure" at bounding box center [637, 305] width 86 height 26
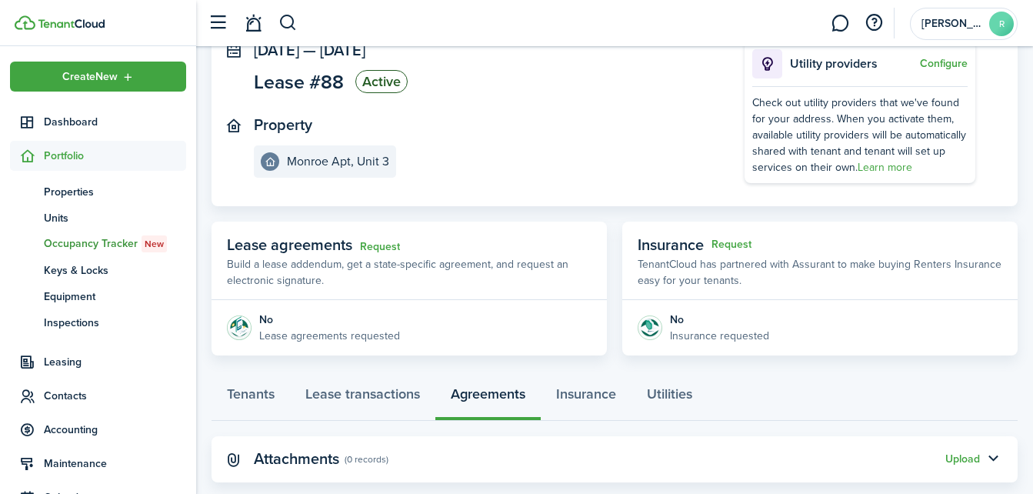
scroll to position [138, 0]
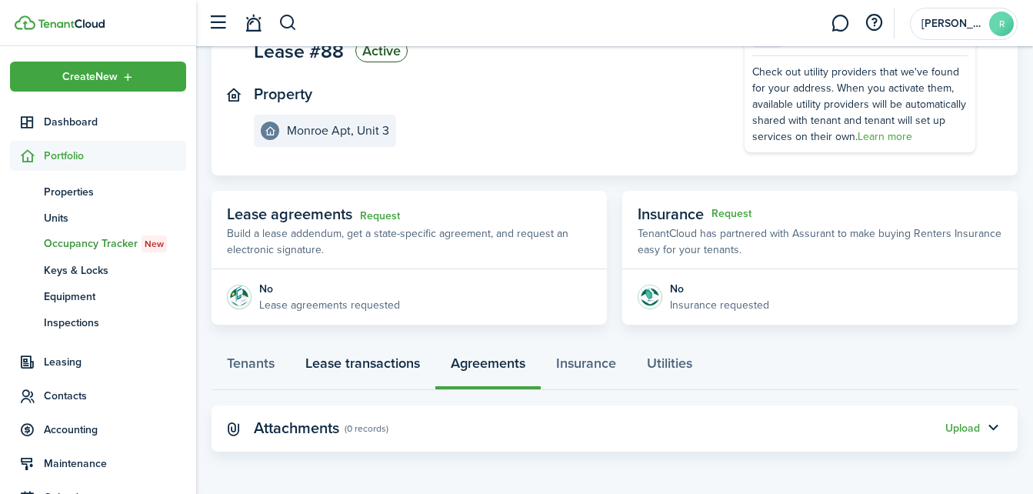
click at [378, 364] on link "Lease transactions" at bounding box center [362, 367] width 145 height 46
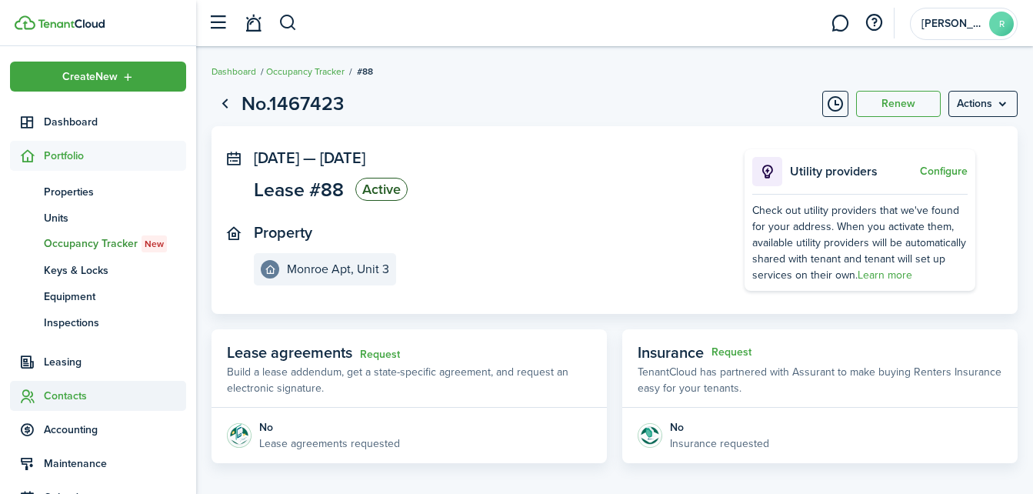
click at [62, 392] on span "Contacts" at bounding box center [115, 396] width 142 height 16
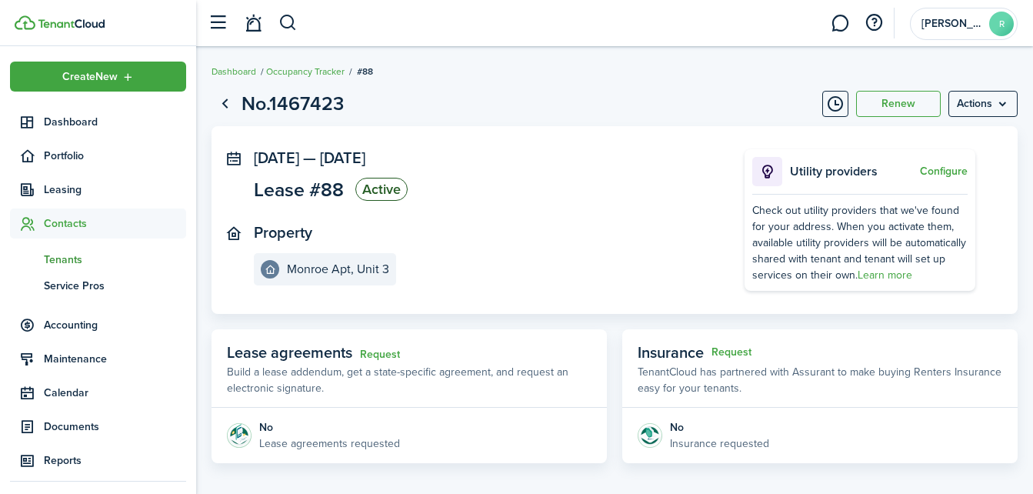
click at [56, 262] on span "Tenants" at bounding box center [115, 260] width 142 height 16
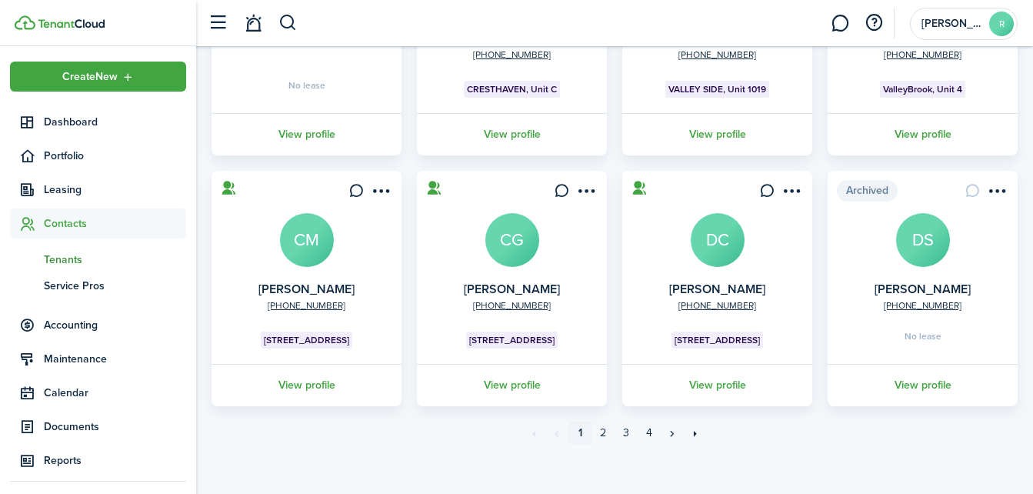
scroll to position [512, 0]
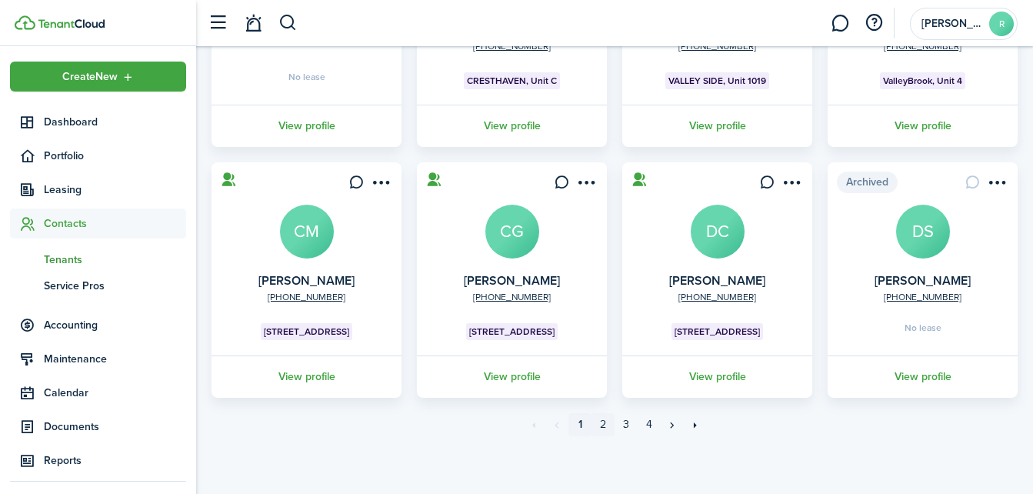
click at [609, 422] on link "2" at bounding box center [603, 424] width 23 height 23
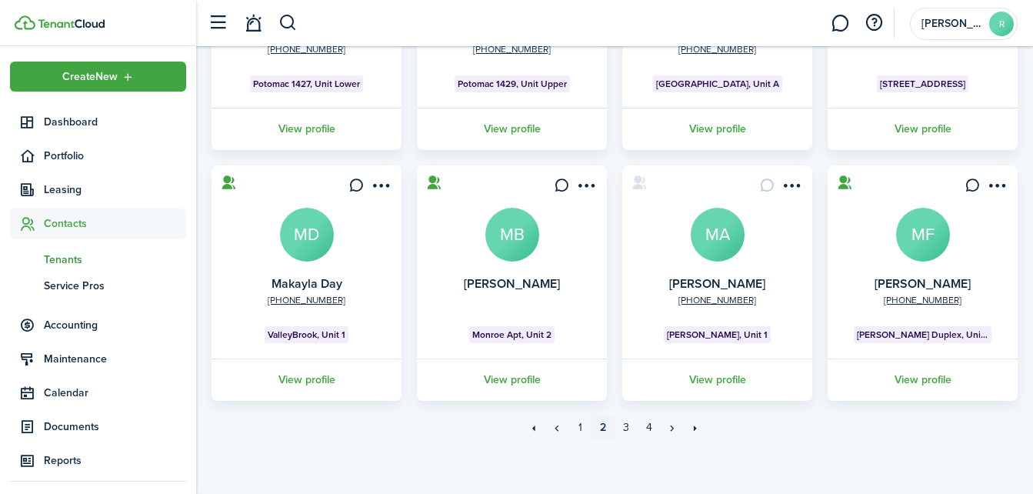
scroll to position [512, 0]
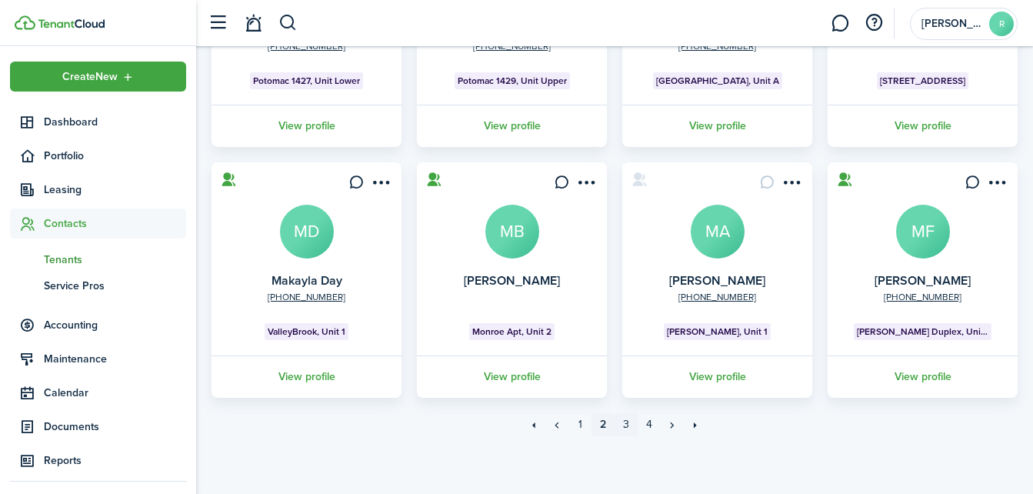
click at [629, 427] on link "3" at bounding box center [626, 424] width 23 height 23
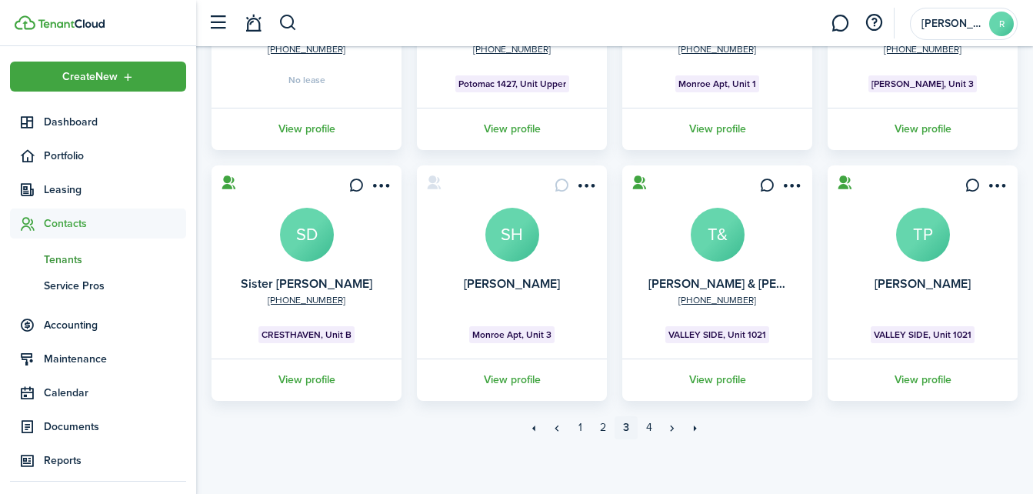
scroll to position [512, 0]
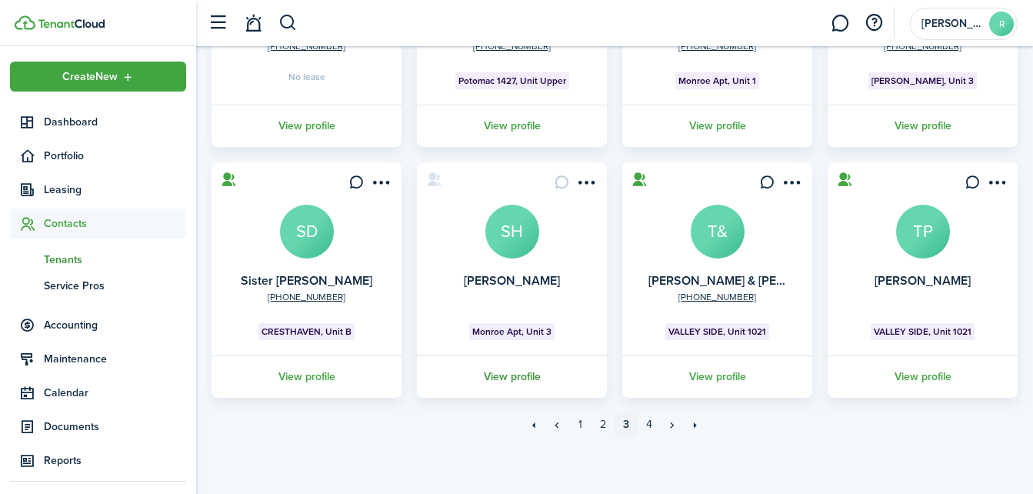
click at [508, 375] on link "View profile" at bounding box center [512, 376] width 195 height 42
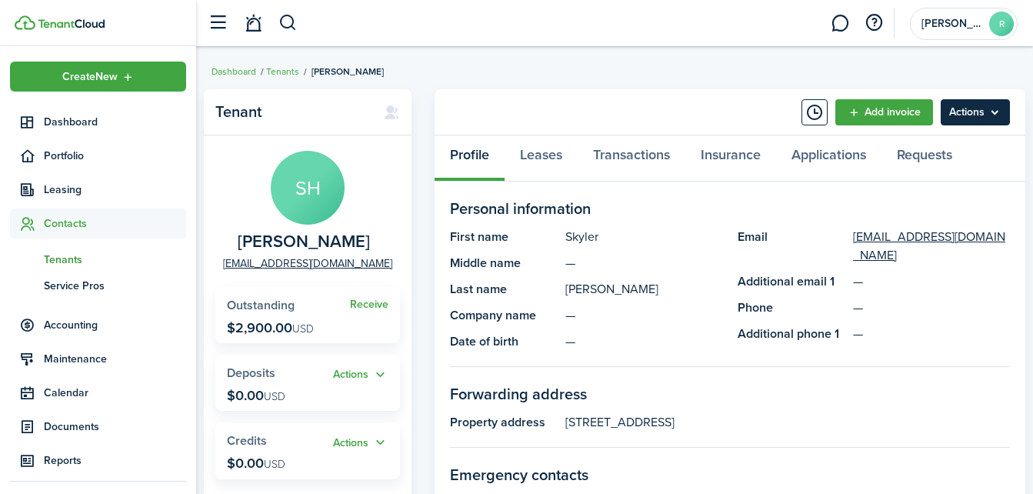
click at [955, 114] on menu-btn "Actions" at bounding box center [975, 112] width 69 height 26
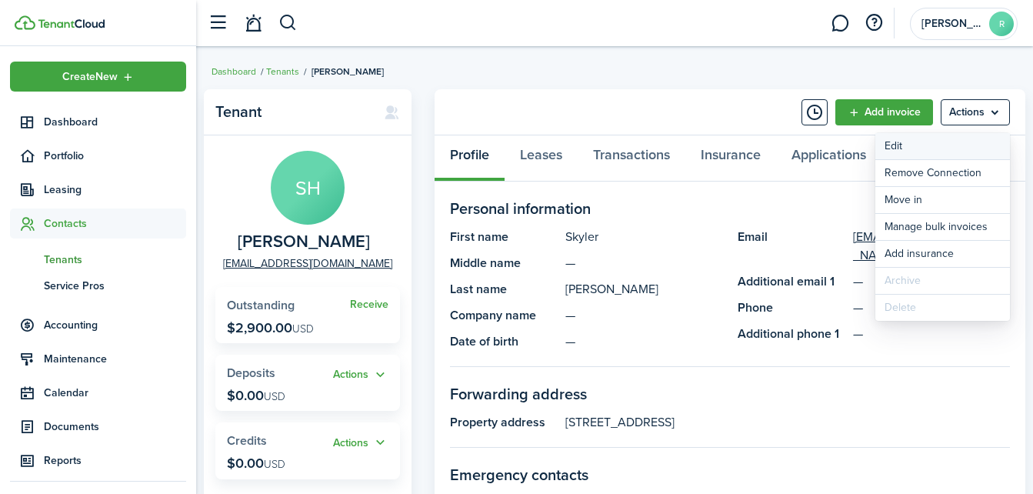
click at [919, 152] on link "Edit" at bounding box center [942, 146] width 135 height 26
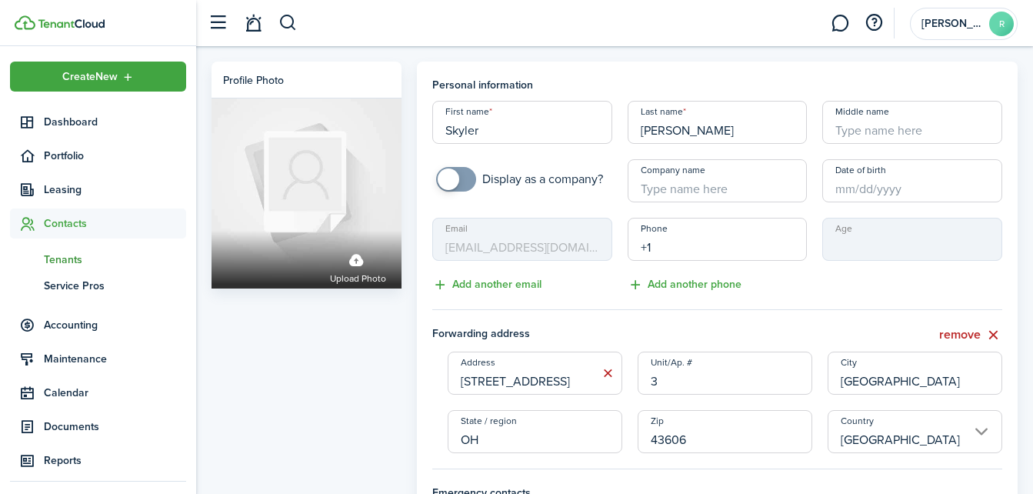
click at [747, 242] on input "+1" at bounding box center [718, 239] width 180 height 43
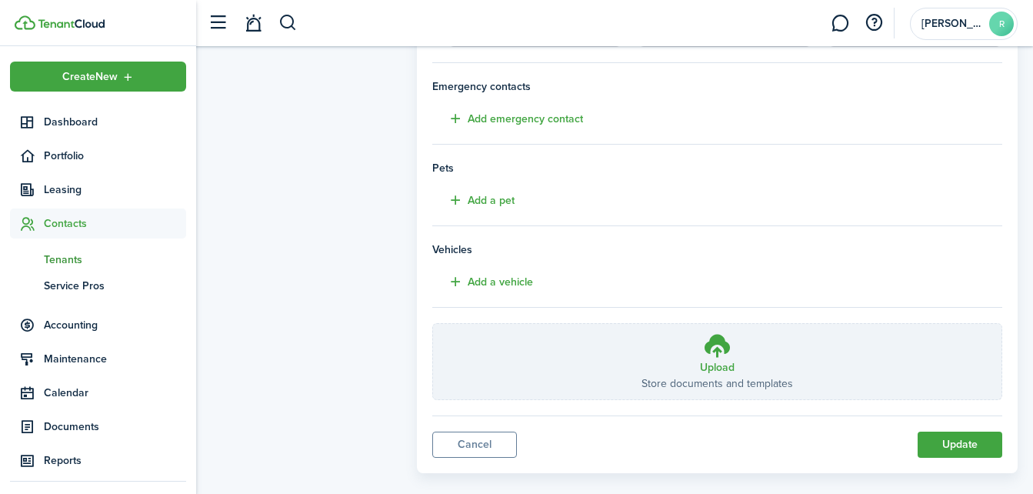
scroll to position [428, 0]
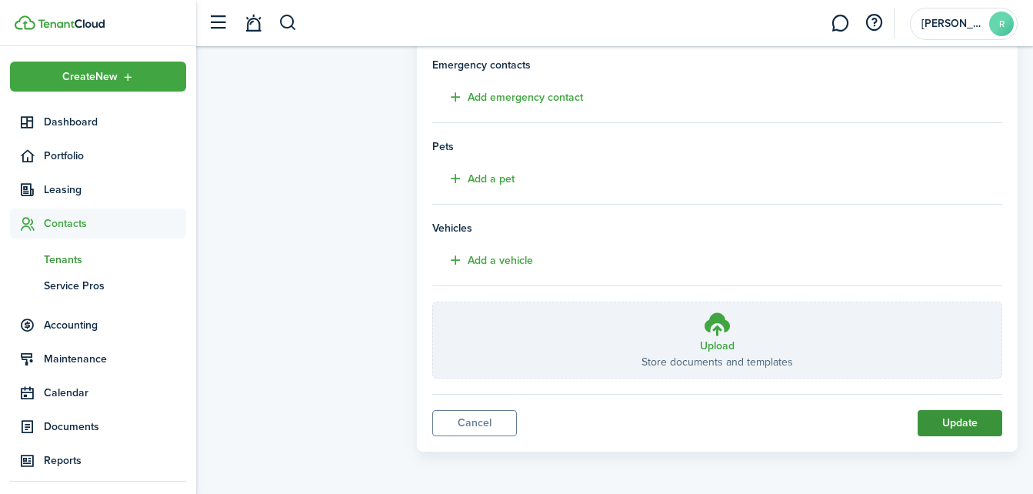
type input "[PHONE_NUMBER]"
click at [955, 426] on button "Update" at bounding box center [960, 423] width 85 height 26
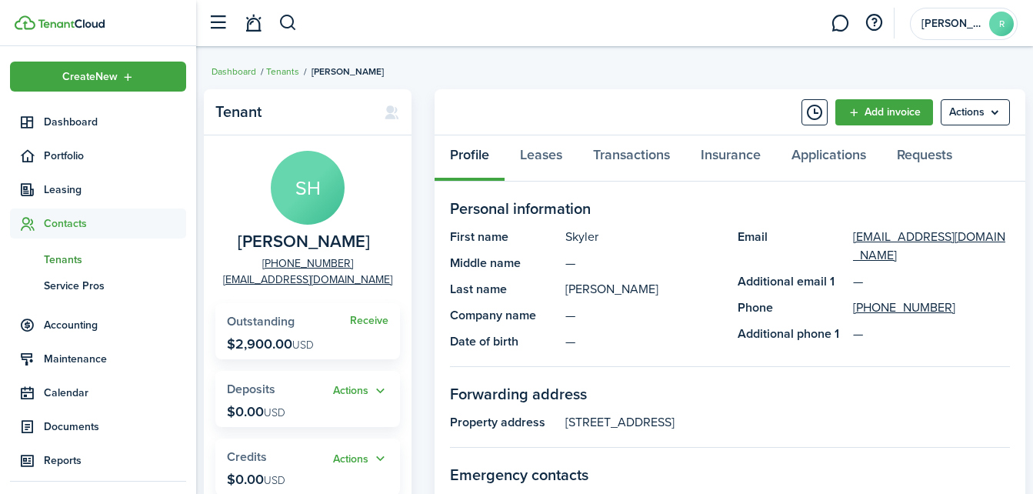
click at [68, 221] on span "Contacts" at bounding box center [115, 223] width 142 height 16
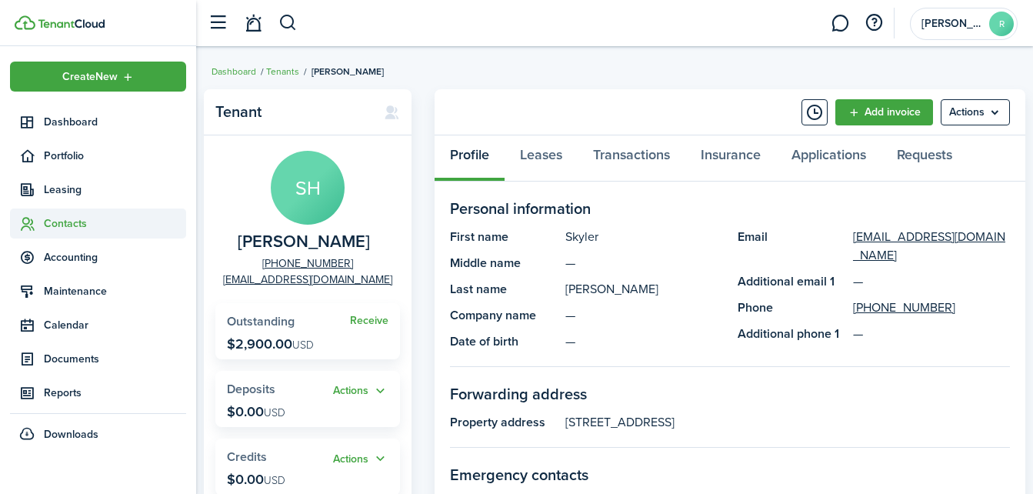
click at [76, 223] on span "Contacts" at bounding box center [115, 223] width 142 height 16
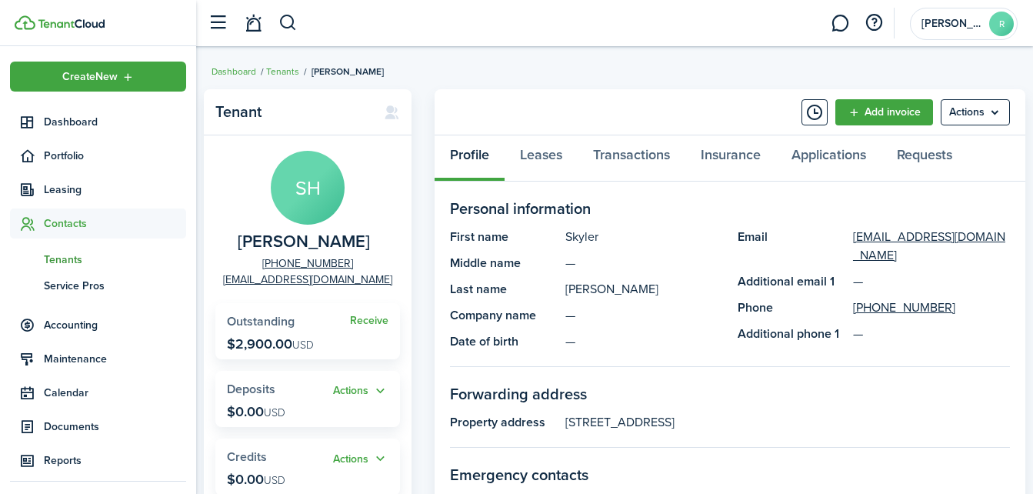
click at [68, 265] on span "Tenants" at bounding box center [115, 260] width 142 height 16
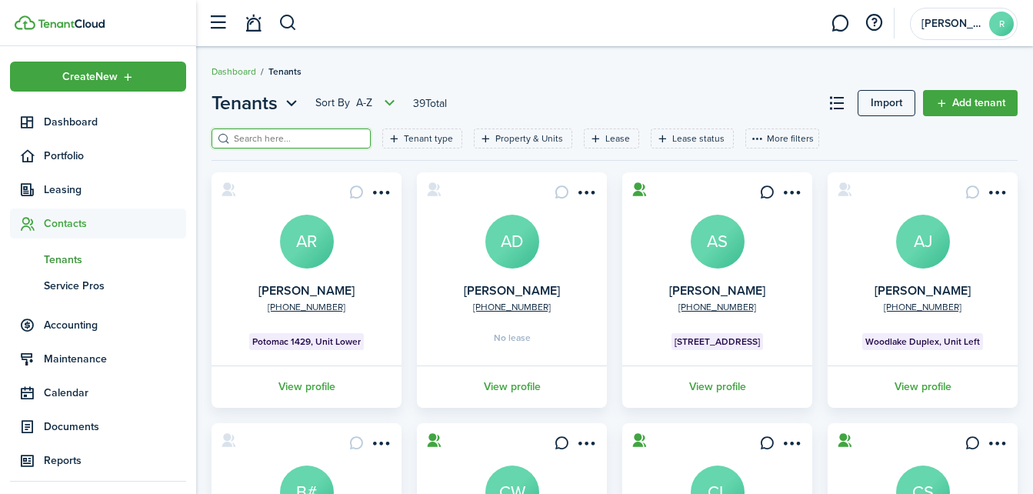
click at [349, 137] on input "search" at bounding box center [297, 139] width 135 height 15
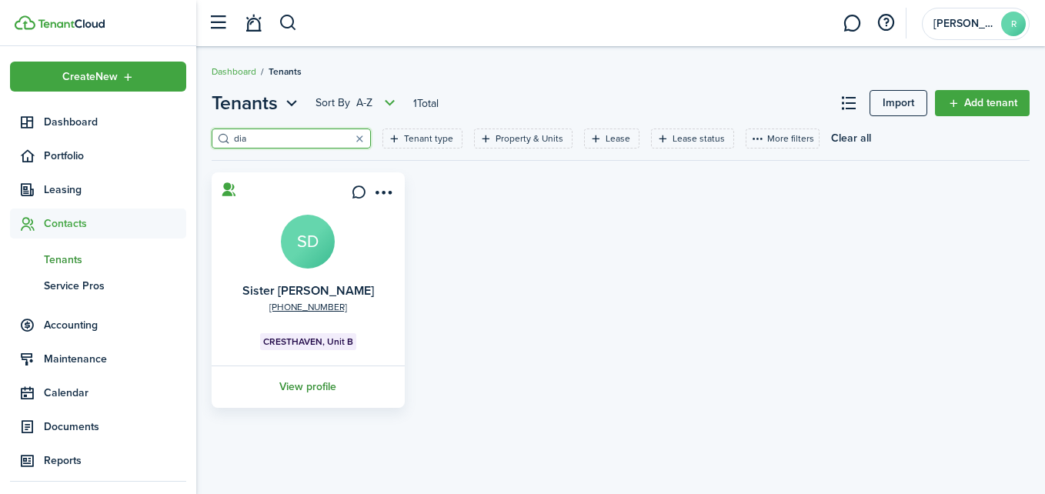
type input "dia"
click at [302, 385] on link "View profile" at bounding box center [308, 386] width 198 height 42
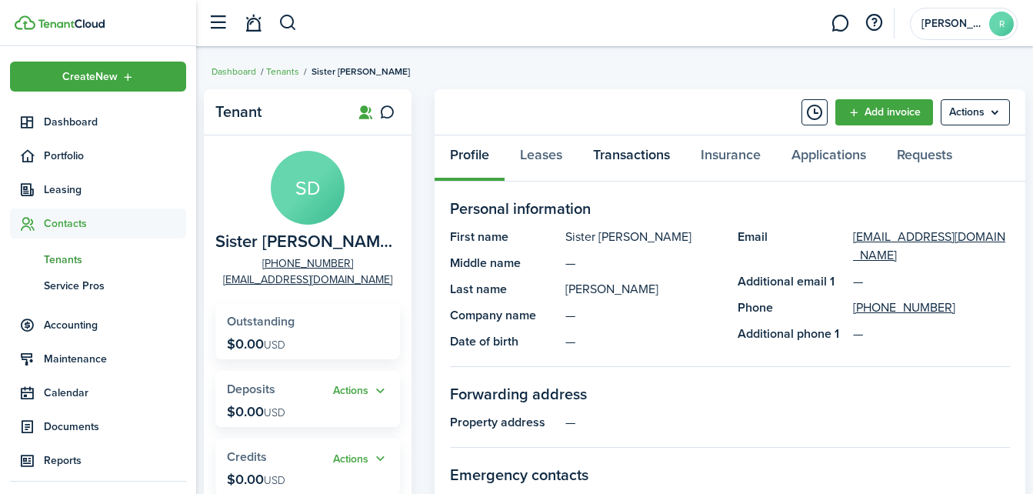
click at [617, 152] on link "Transactions" at bounding box center [632, 158] width 108 height 46
